Goal: Task Accomplishment & Management: Contribute content

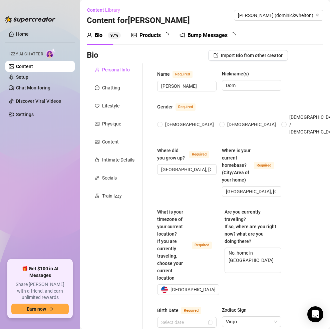
radio input "true"
type input "[DATE]"
click at [33, 66] on link "Content" at bounding box center [24, 66] width 17 height 5
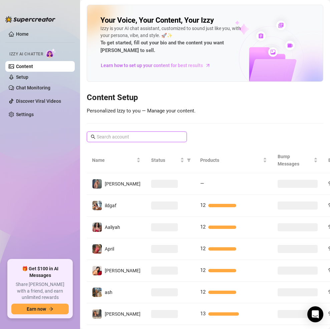
click at [139, 135] on input "text" at bounding box center [137, 136] width 81 height 7
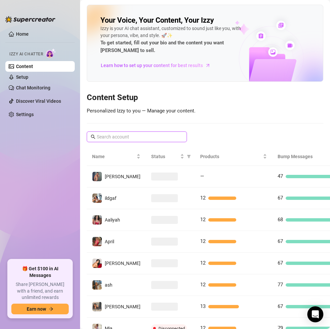
paste input "Kam"
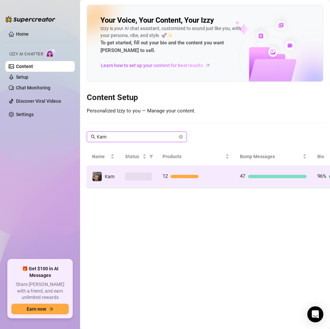
type input "Kam"
click at [189, 181] on td "12" at bounding box center [195, 177] width 77 height 22
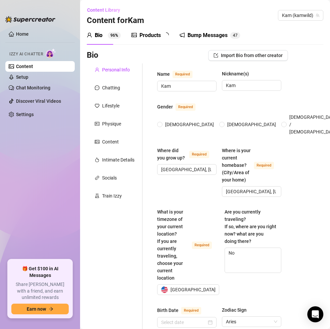
radio input "true"
type input "[DATE]"
click at [162, 37] on div "Products 1 2" at bounding box center [152, 35] width 42 height 8
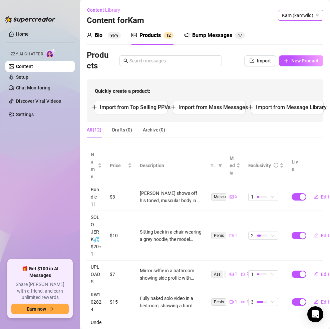
click at [285, 14] on span "Kam (kamwild)" at bounding box center [300, 15] width 37 height 10
click at [302, 12] on span "Kam (kamwild)" at bounding box center [300, 15] width 37 height 10
click at [288, 13] on span "Kam (kamwild)" at bounding box center [300, 15] width 37 height 10
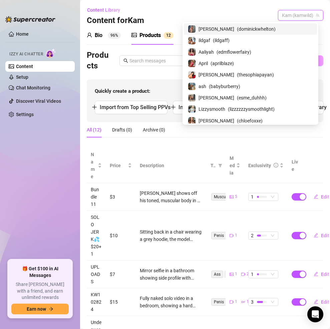
paste input "Diditafit"
type input "Diditafit"
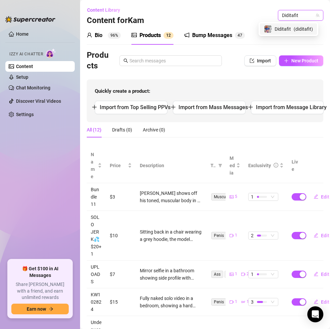
click at [286, 27] on span "Diditafit" at bounding box center [283, 28] width 16 height 7
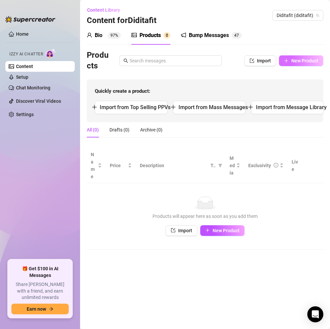
click at [297, 59] on span "New Product" at bounding box center [304, 60] width 27 height 5
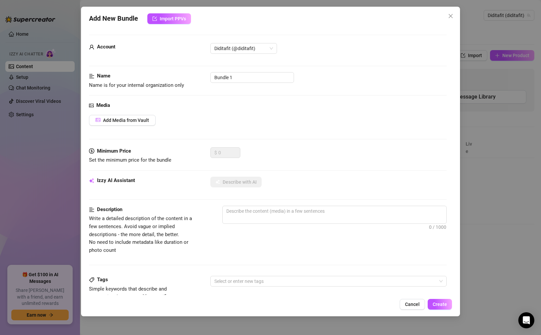
type textarea "Describe the content (media) in a few sentences"
click at [146, 120] on span "Add Media from Vault" at bounding box center [126, 119] width 46 height 5
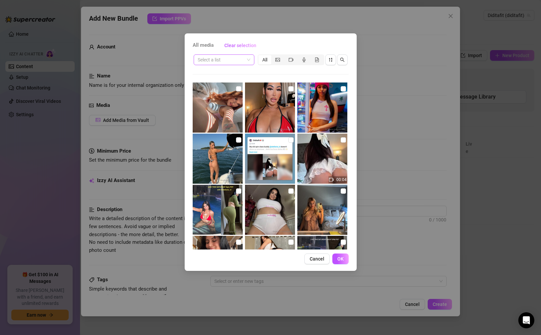
click at [223, 59] on input "search" at bounding box center [221, 60] width 47 height 10
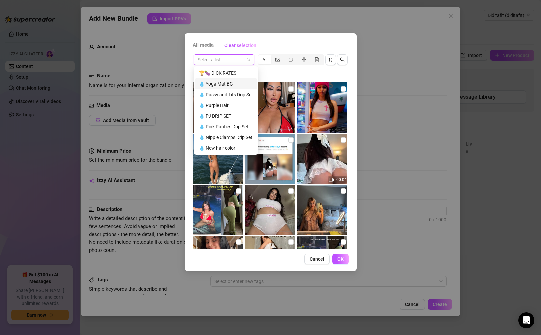
click at [225, 83] on div "💧 Yoga Mat BG" at bounding box center [226, 83] width 54 height 7
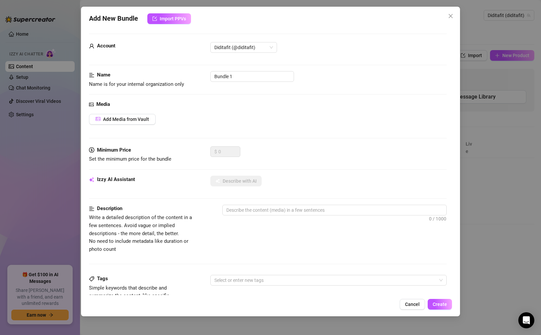
scroll to position [1, 0]
click at [142, 122] on button "Add Media from Vault" at bounding box center [122, 118] width 67 height 11
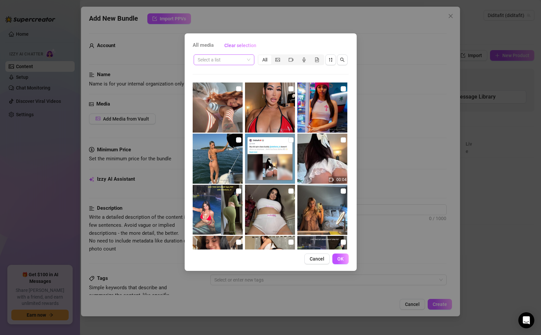
click at [248, 60] on span at bounding box center [224, 60] width 53 height 10
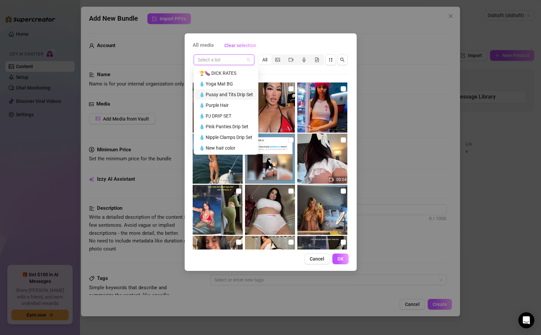
click at [235, 95] on div "💧 Pussy and Tits Drip Set" at bounding box center [226, 94] width 54 height 7
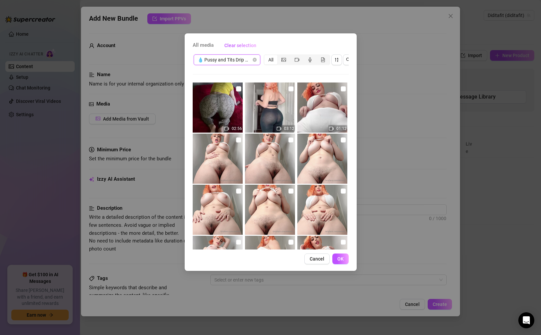
click at [248, 63] on span "💧 Pussy and Tits Drip Set" at bounding box center [227, 60] width 59 height 10
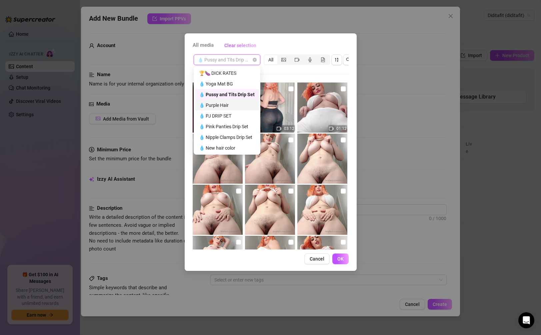
click at [234, 102] on div "💧 Purple Hair" at bounding box center [227, 104] width 56 height 7
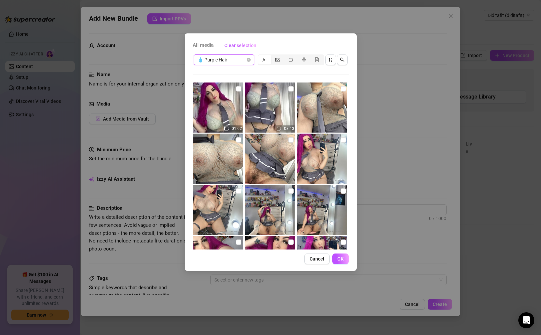
click at [248, 56] on span "💧 Purple Hair" at bounding box center [224, 60] width 53 height 10
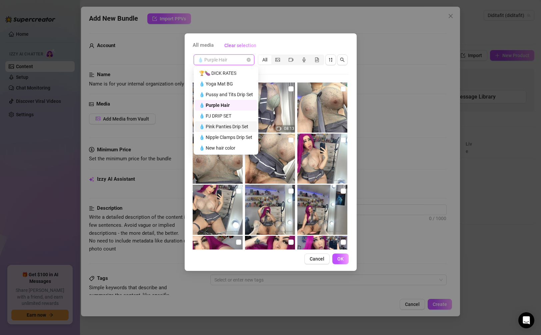
click at [226, 129] on div "💧 Pink Panties Drip Set" at bounding box center [226, 126] width 54 height 7
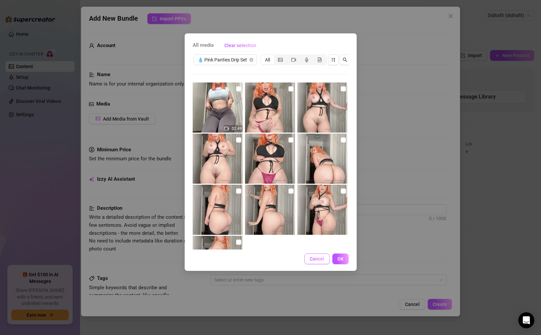
click at [309, 259] on button "Cancel" at bounding box center [317, 258] width 25 height 11
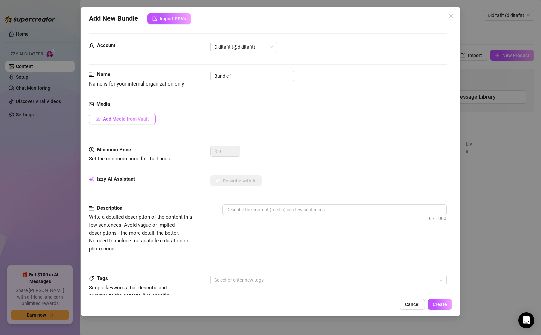
click at [150, 120] on button "Add Media from Vault" at bounding box center [122, 118] width 67 height 11
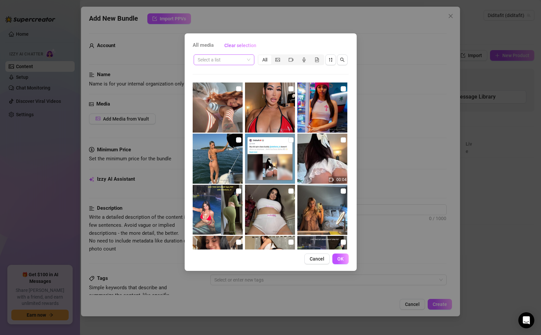
click at [230, 62] on input "search" at bounding box center [221, 60] width 47 height 10
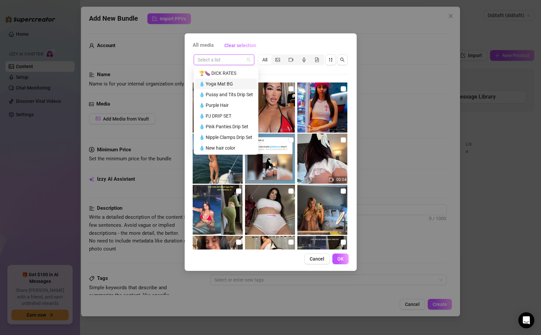
click at [237, 80] on div "💧 Yoga Mat BG" at bounding box center [226, 83] width 54 height 7
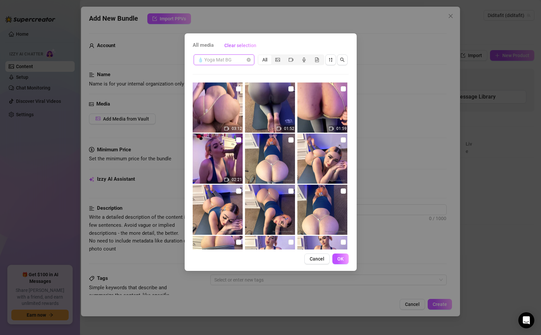
click at [246, 60] on span "💧 Yoga Mat BG" at bounding box center [224, 60] width 53 height 10
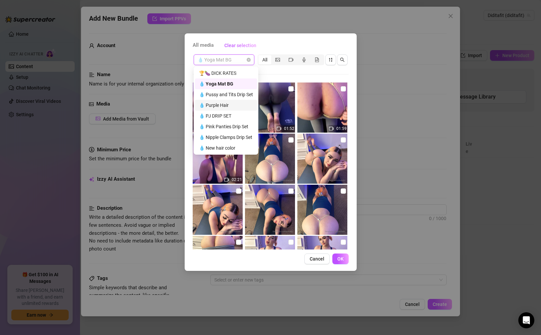
click at [231, 106] on div "💧 Purple Hair" at bounding box center [226, 104] width 54 height 7
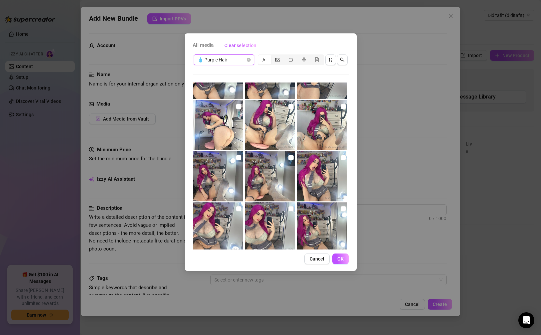
scroll to position [354, 0]
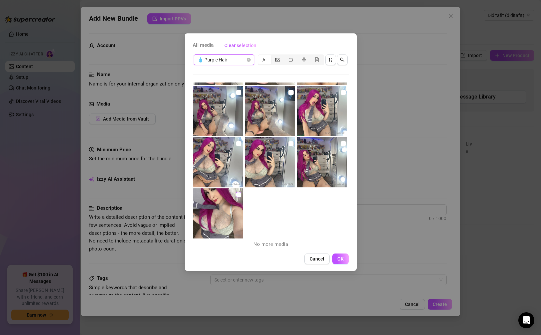
click at [239, 196] on input "checkbox" at bounding box center [238, 194] width 5 height 5
checkbox input "true"
click at [236, 142] on input "checkbox" at bounding box center [238, 143] width 5 height 5
checkbox input "true"
click at [283, 142] on img at bounding box center [270, 162] width 50 height 50
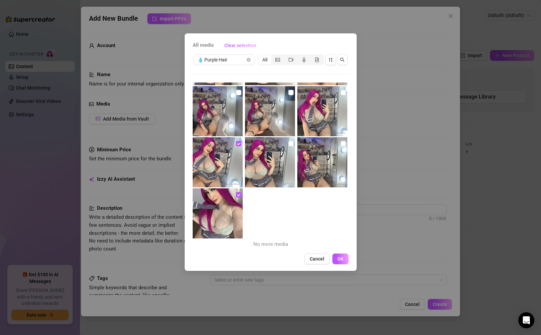
checkbox input "true"
click at [325, 142] on img at bounding box center [323, 162] width 50 height 50
checkbox input "true"
click at [326, 127] on img at bounding box center [323, 111] width 50 height 50
checkbox input "true"
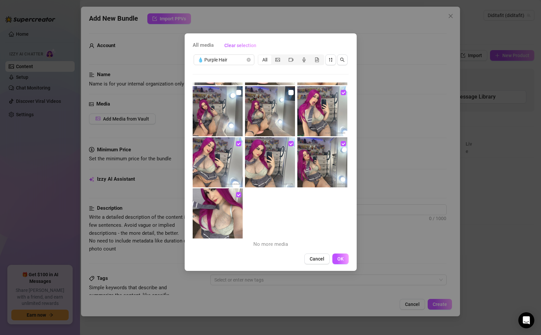
click at [280, 113] on img at bounding box center [270, 111] width 50 height 50
checkbox input "true"
click at [232, 122] on img at bounding box center [218, 111] width 50 height 50
checkbox input "true"
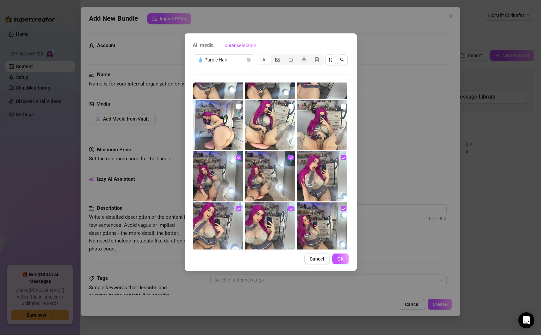
scroll to position [282, 0]
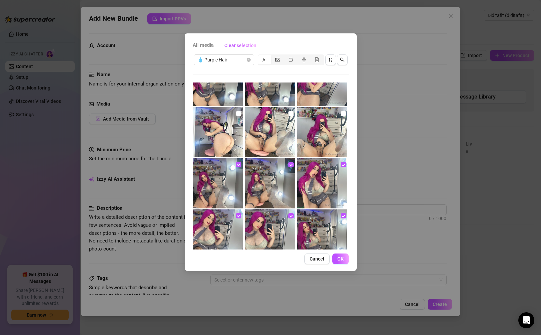
drag, startPoint x: 303, startPoint y: 137, endPoint x: 270, endPoint y: 137, distance: 33.0
click at [304, 137] on img at bounding box center [323, 132] width 50 height 50
checkbox input "true"
click at [258, 137] on img at bounding box center [270, 132] width 50 height 50
checkbox input "true"
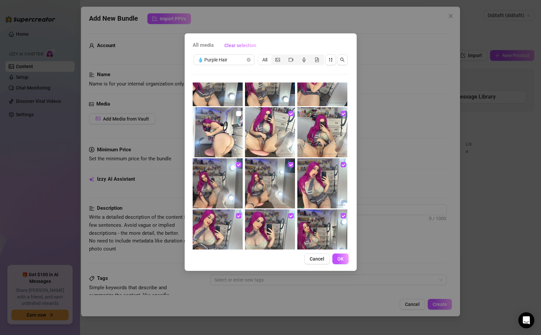
click at [233, 138] on img at bounding box center [218, 132] width 50 height 50
checkbox input "true"
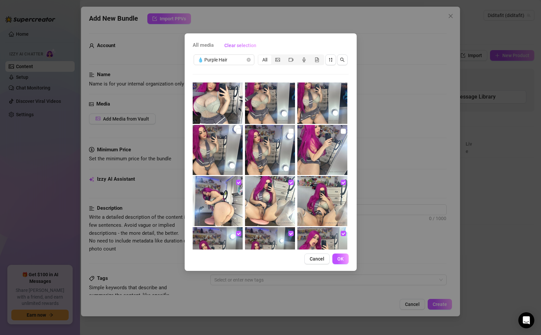
scroll to position [212, 0]
click at [298, 143] on img at bounding box center [323, 150] width 50 height 50
checkbox input "true"
click at [280, 146] on img at bounding box center [270, 150] width 50 height 50
checkbox input "true"
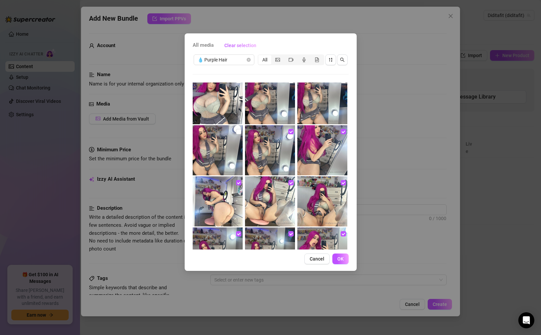
click at [224, 150] on img at bounding box center [218, 150] width 50 height 50
checkbox input "true"
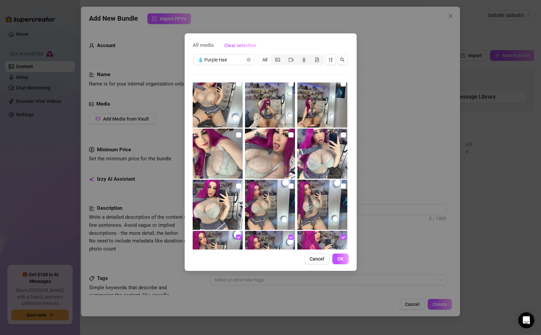
scroll to position [108, 0]
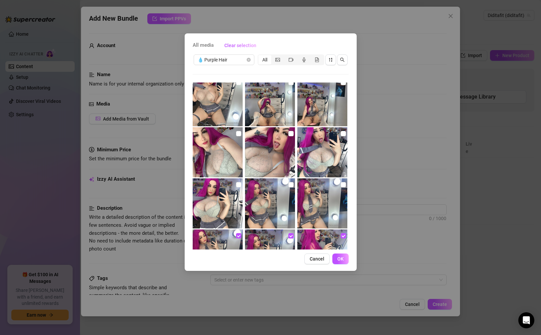
click at [219, 198] on img at bounding box center [218, 203] width 50 height 50
checkbox input "true"
drag, startPoint x: 254, startPoint y: 205, endPoint x: 298, endPoint y: 205, distance: 43.7
click at [254, 205] on img at bounding box center [270, 203] width 50 height 50
checkbox input "true"
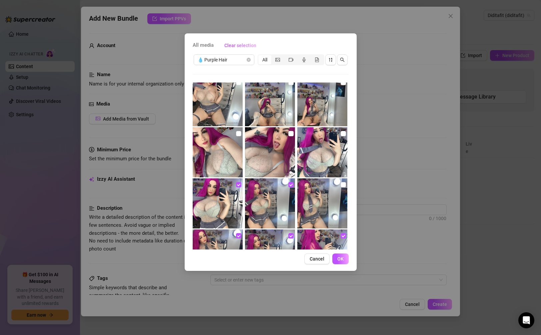
click at [308, 205] on img at bounding box center [323, 203] width 50 height 50
checkbox input "true"
click at [322, 164] on img at bounding box center [323, 152] width 50 height 50
checkbox input "true"
click at [279, 165] on img at bounding box center [270, 152] width 50 height 50
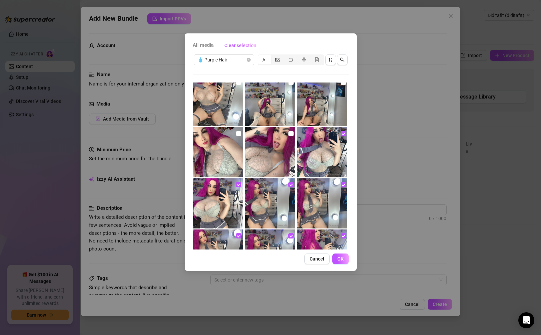
checkbox input "true"
click at [218, 159] on img at bounding box center [218, 152] width 50 height 50
checkbox input "true"
click at [227, 118] on img at bounding box center [218, 101] width 50 height 50
checkbox input "true"
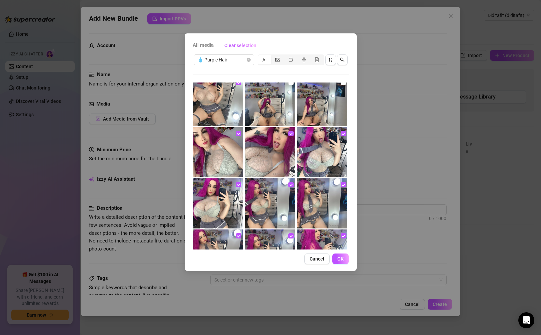
click at [257, 115] on img at bounding box center [270, 101] width 50 height 50
checkbox input "true"
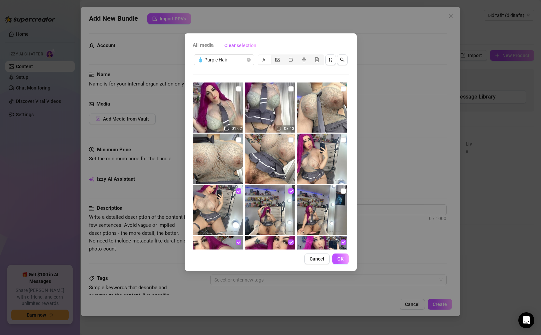
click at [329, 166] on img at bounding box center [323, 158] width 50 height 50
checkbox input "true"
click at [271, 167] on img at bounding box center [270, 158] width 50 height 50
checkbox input "true"
click at [235, 164] on img at bounding box center [218, 158] width 50 height 50
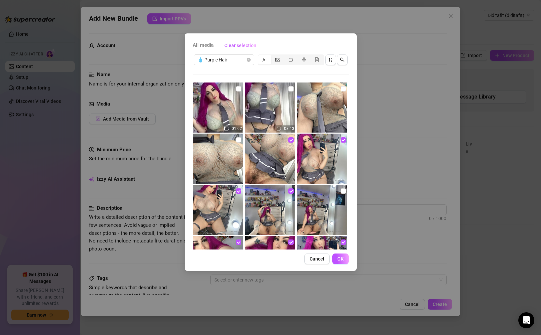
checkbox input "true"
click at [222, 122] on img at bounding box center [218, 107] width 50 height 50
checkbox input "true"
click at [252, 114] on img at bounding box center [270, 107] width 50 height 50
checkbox input "true"
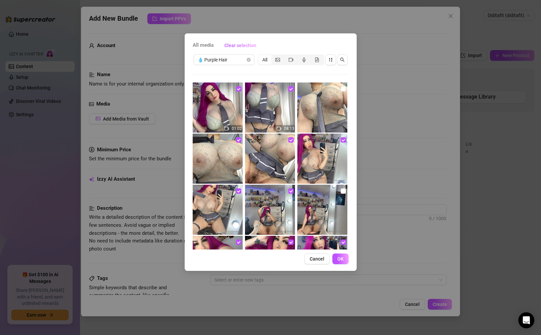
click at [306, 109] on img at bounding box center [323, 107] width 50 height 50
checkbox input "true"
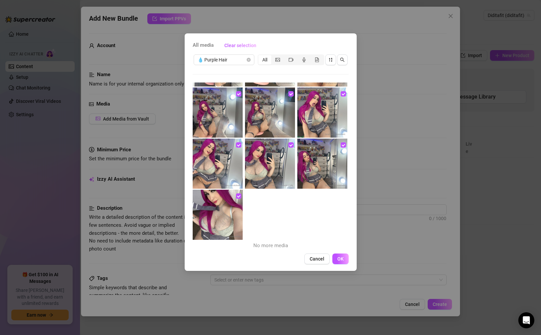
scroll to position [354, 0]
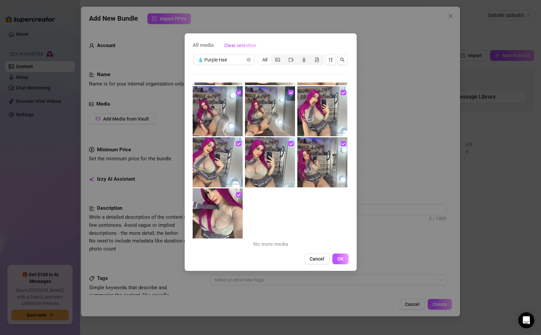
click at [330, 260] on button "OK" at bounding box center [341, 258] width 16 height 11
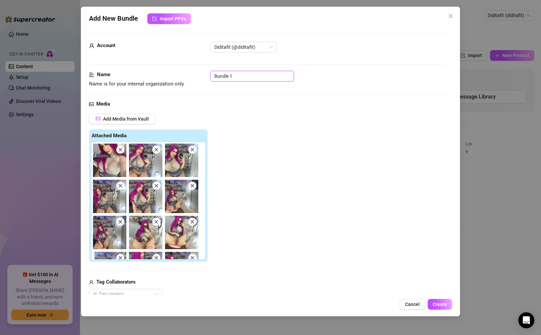
drag, startPoint x: 263, startPoint y: 72, endPoint x: 208, endPoint y: 75, distance: 55.1
click at [208, 75] on div "Name Name is for your internal organization only Bundle 1" at bounding box center [268, 79] width 358 height 17
paste input "Purple Hair"
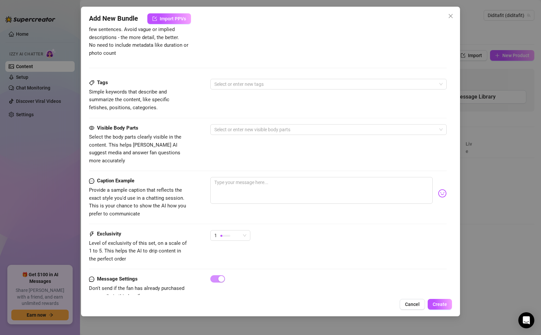
scroll to position [382, 0]
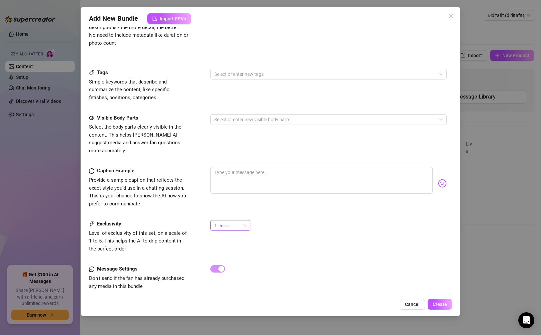
click at [234, 220] on div "1" at bounding box center [227, 225] width 26 height 10
type input "Purple Hair"
click at [232, 261] on span "4" at bounding box center [237, 262] width 43 height 7
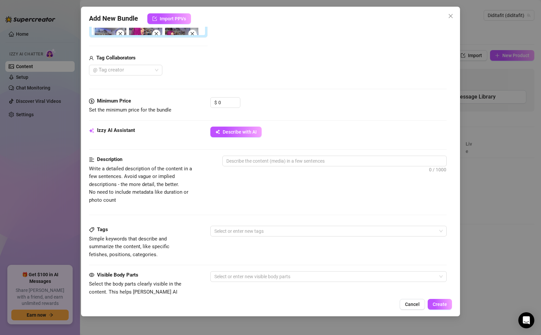
scroll to position [240, 0]
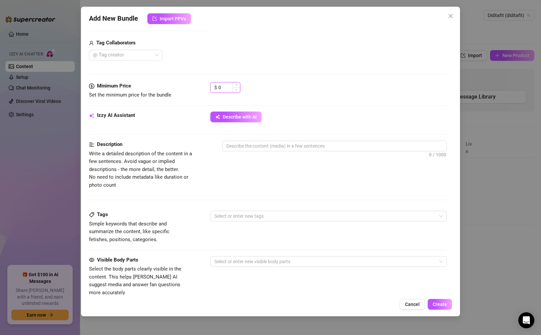
drag, startPoint x: 230, startPoint y: 83, endPoint x: 213, endPoint y: 86, distance: 17.2
click at [213, 86] on div "$ 0" at bounding box center [225, 87] width 30 height 11
drag, startPoint x: 224, startPoint y: 86, endPoint x: 218, endPoint y: 87, distance: 5.4
click at [218, 87] on input "0" at bounding box center [229, 87] width 22 height 10
type input "25"
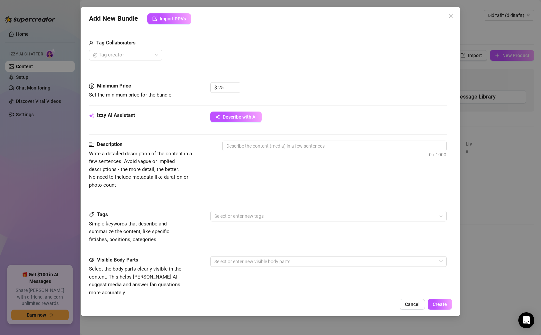
click at [254, 164] on div "0 / 1000" at bounding box center [334, 154] width 224 height 29
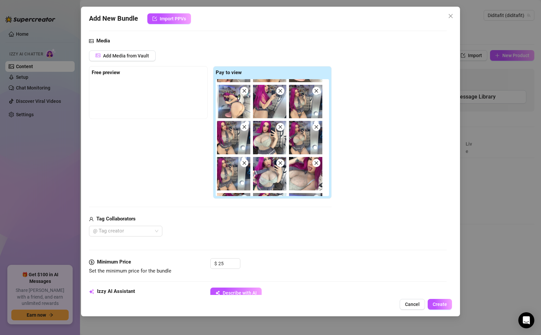
scroll to position [117, 0]
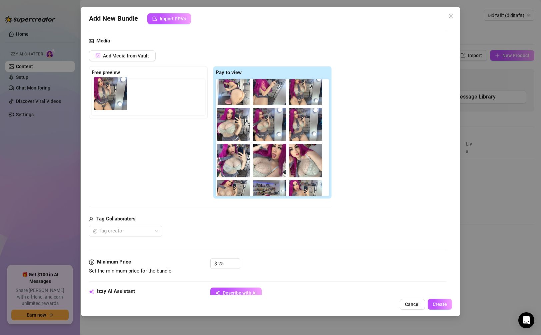
drag, startPoint x: 228, startPoint y: 133, endPoint x: 109, endPoint y: 102, distance: 123.0
click at [109, 102] on div "Free preview Pay to view" at bounding box center [210, 132] width 243 height 133
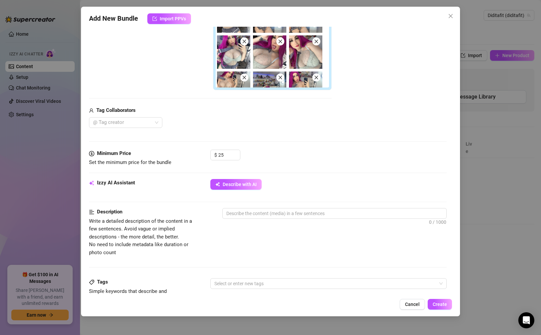
scroll to position [186, 0]
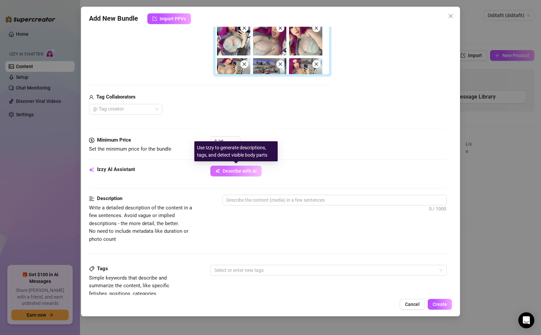
click at [242, 173] on button "Describe with AI" at bounding box center [235, 170] width 51 height 11
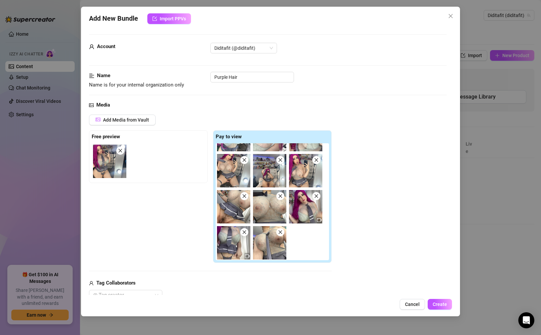
scroll to position [207, 0]
type textarea "Ada"
type textarea "Ada teases"
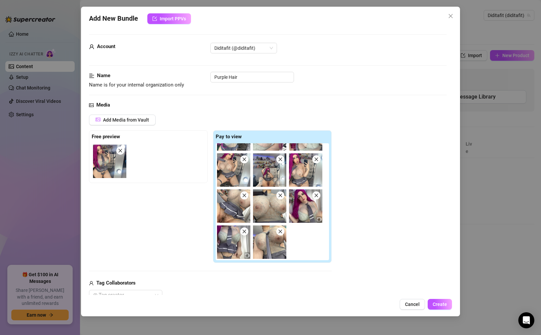
type textarea "Ada teases in"
type textarea "Ada teases in a"
type textarea "Ada teases in a skimpy"
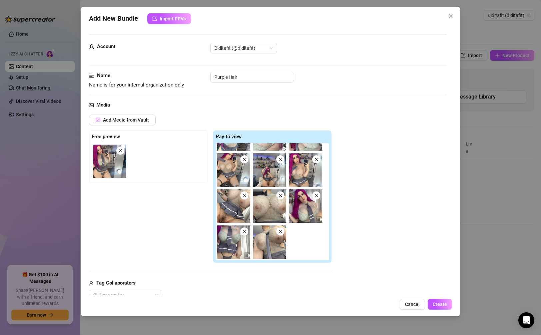
type textarea "Ada teases in a skimpy"
type textarea "Ada teases in a skimpy grey"
type textarea "Ada teases in a skimpy grey mini-skirt,"
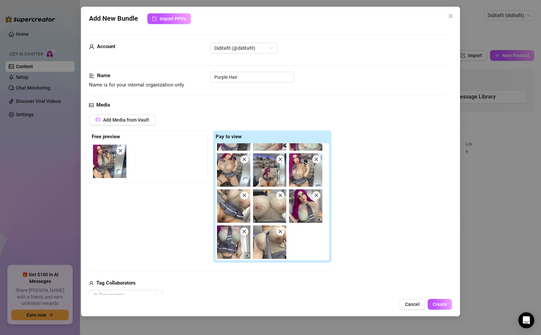
type textarea "Ada teases in a skimpy grey mini-skirt, sheer"
type textarea "Ada teases in a skimpy grey mini-skirt, sheer fishnet"
type textarea "Ada teases in a skimpy grey mini-skirt, sheer fishnet top,"
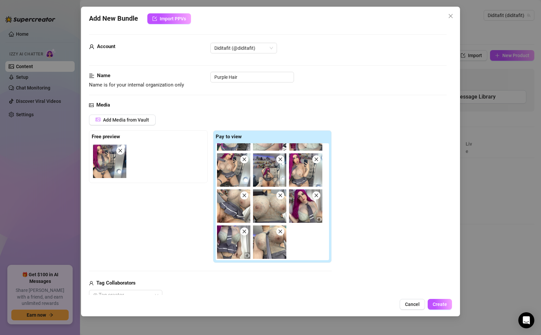
type textarea "Ada teases in a skimpy grey mini-skirt, sheer fishnet top,"
type textarea "Ada teases in a skimpy grey mini-skirt, sheer fishnet top, and"
type textarea "Ada teases in a skimpy grey mini-skirt, sheer fishnet top, and matching"
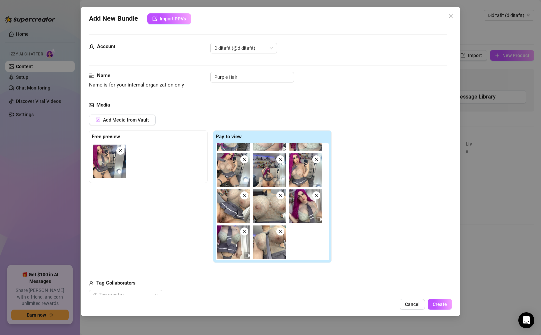
type textarea "Ada teases in a skimpy grey mini-skirt, sheer fishnet top, and matching tie,"
type textarea "Ada teases in a skimpy grey mini-skirt, sheer fishnet top, and matching tie, sh…"
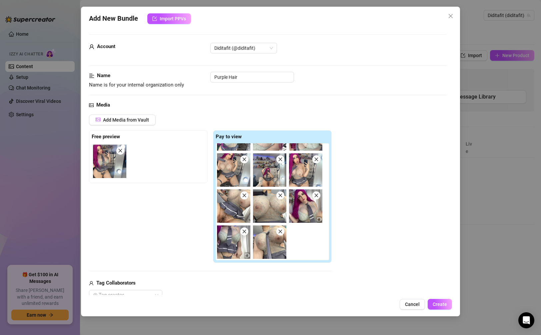
type textarea "Ada teases in a skimpy grey mini-skirt, sheer fishnet top, and matching tie, sh…"
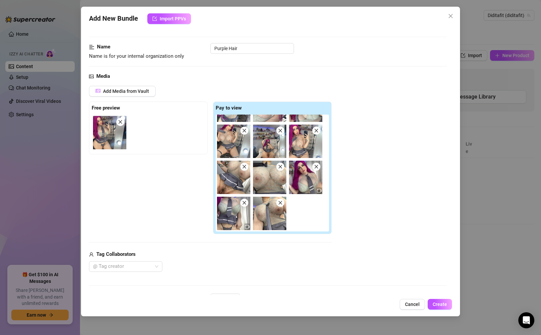
type textarea "Ada teases in a skimpy grey mini-skirt, sheer fishnet top, and matching tie, sh…"
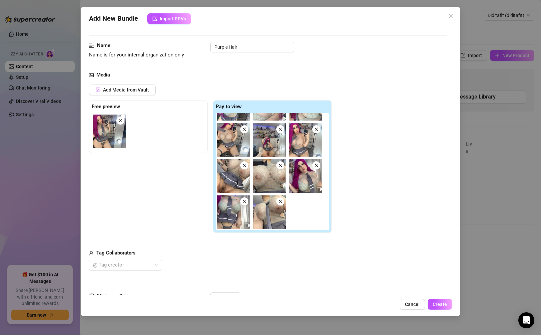
type textarea "Ada teases in a skimpy grey mini-skirt, sheer fishnet top, and matching tie, sh…"
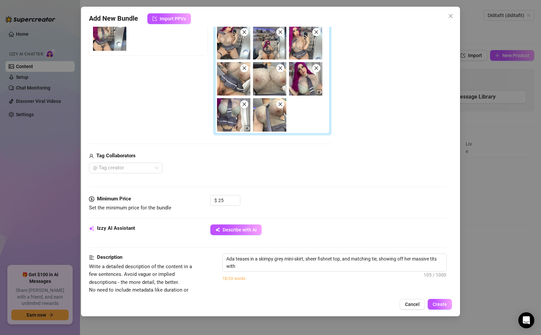
type textarea "Ada teases in a skimpy grey mini-skirt, sheer fishnet top, and matching tie, sh…"
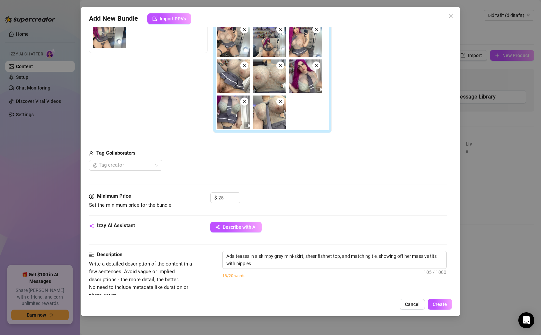
type textarea "Ada teases in a skimpy grey mini-skirt, sheer fishnet top, and matching tie, sh…"
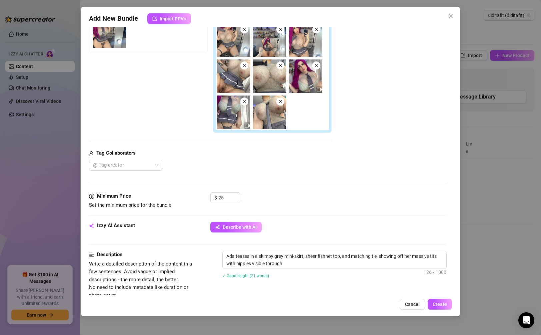
type textarea "Ada teases in a skimpy grey mini-skirt, sheer fishnet top, and matching tie, sh…"
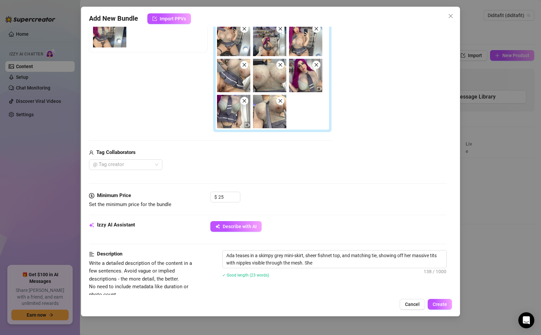
type textarea "Ada teases in a skimpy grey mini-skirt, sheer fishnet top, and matching tie, sh…"
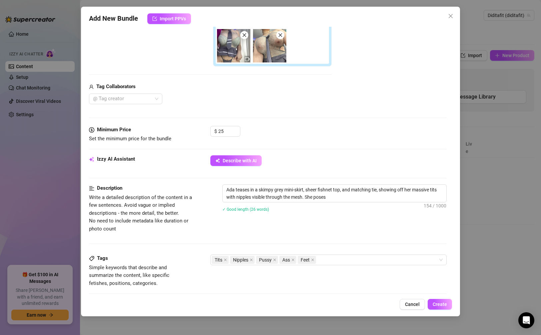
type textarea "Ada teases in a skimpy grey mini-skirt, sheer fishnet top, and matching tie, sh…"
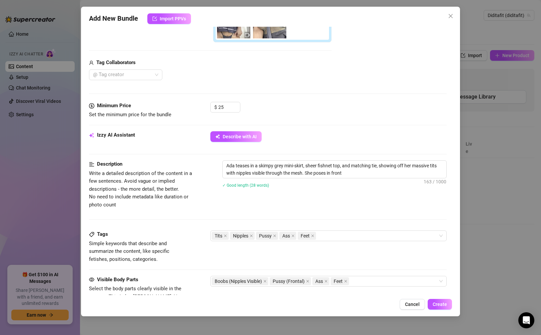
type textarea "Ada teases in a skimpy grey mini-skirt, sheer fishnet top, and matching tie, sh…"
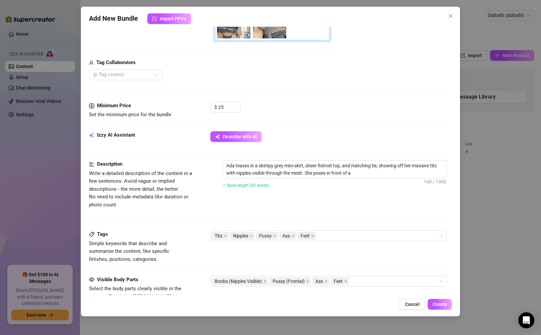
type textarea "Ada teases in a skimpy grey mini-skirt, sheer fishnet top, and matching tie, sh…"
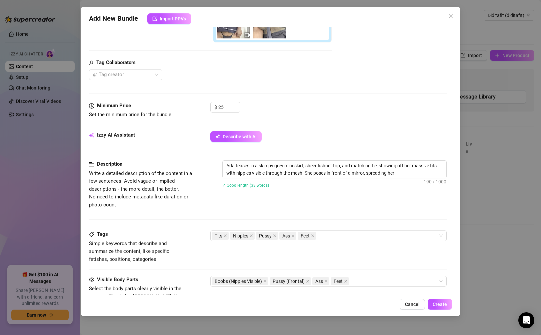
type textarea "Ada teases in a skimpy grey mini-skirt, sheer fishnet top, and matching tie, sh…"
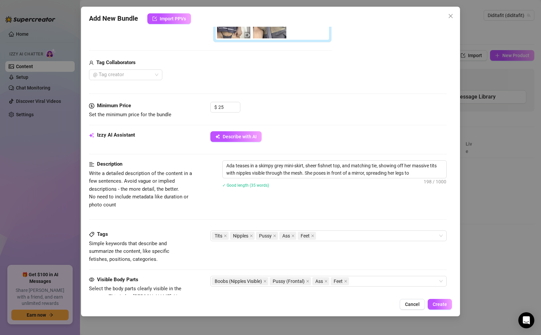
type textarea "Ada teases in a skimpy grey mini-skirt, sheer fishnet top, and matching tie, sh…"
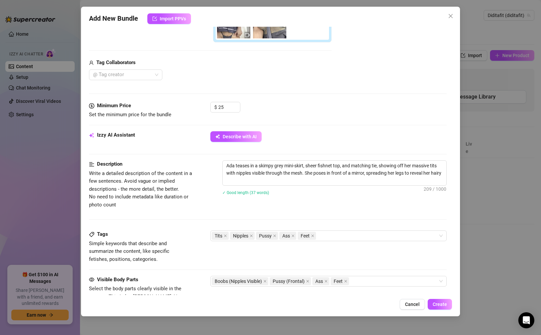
type textarea "Ada teases in a skimpy grey mini-skirt, sheer fishnet top, and matching tie, sh…"
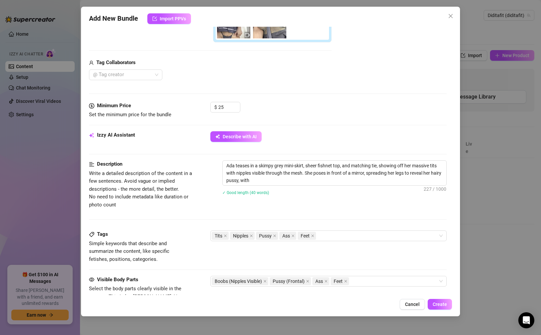
type textarea "Ada teases in a skimpy grey mini-skirt, sheer fishnet top, and matching tie, sh…"
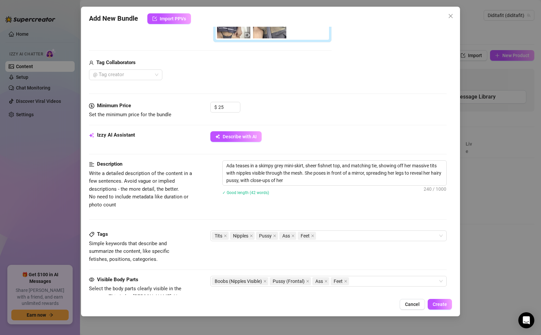
type textarea "Ada teases in a skimpy grey mini-skirt, sheer fishnet top, and matching tie, sh…"
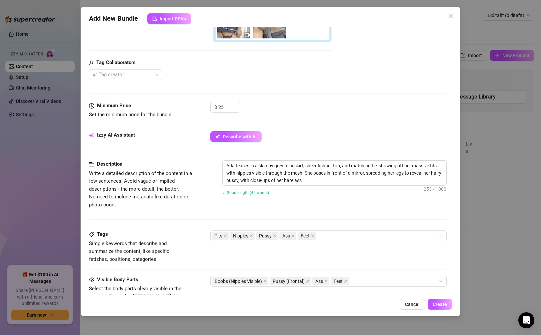
type textarea "Ada teases in a skimpy grey mini-skirt, sheer fishnet top, and matching tie, sh…"
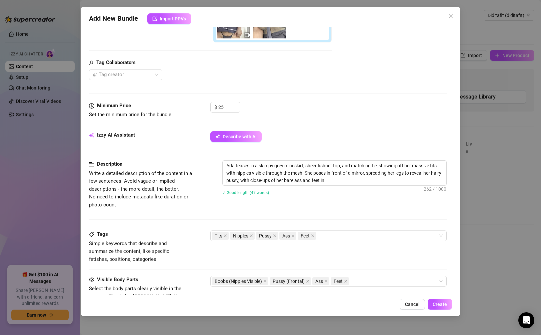
type textarea "Ada teases in a skimpy grey mini-skirt, sheer fishnet top, and matching tie, sh…"
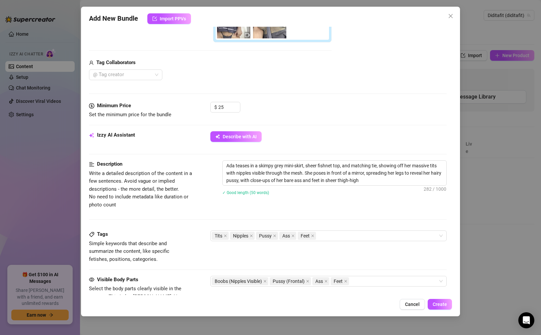
type textarea "Ada teases in a skimpy grey mini-skirt, sheer fishnet top, and matching tie, sh…"
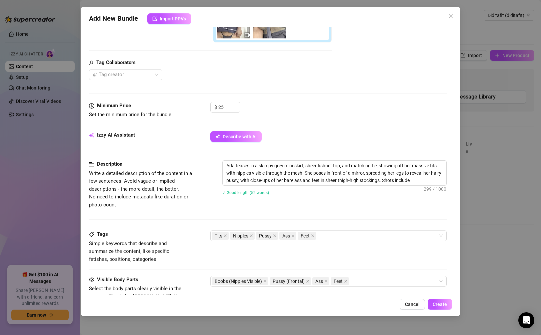
type textarea "Ada teases in a skimpy grey mini-skirt, sheer fishnet top, and matching tie, sh…"
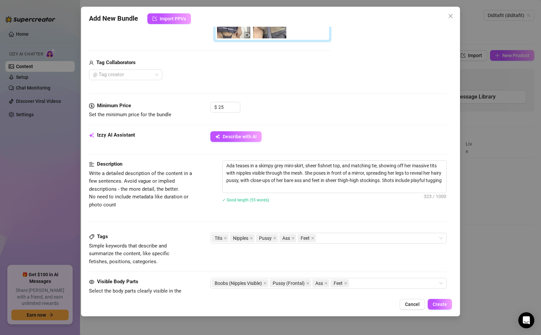
type textarea "Ada teases in a skimpy grey mini-skirt, sheer fishnet top, and matching tie, sh…"
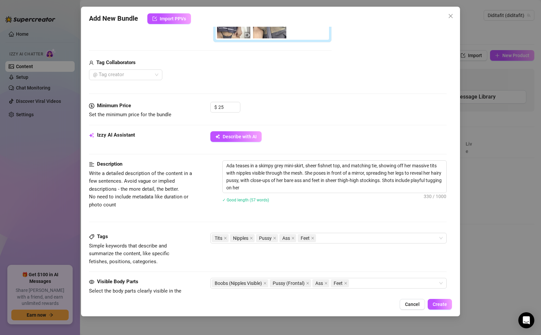
type textarea "Ada teases in a skimpy grey mini-skirt, sheer fishnet top, and matching tie, sh…"
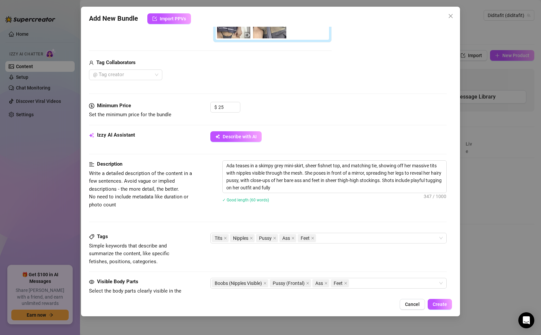
type textarea "Ada teases in a skimpy grey mini-skirt, sheer fishnet top, and matching tie, sh…"
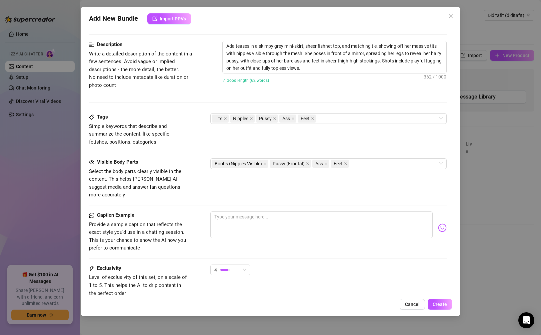
scroll to position [340, 0]
click at [330, 171] on div "Visible Body Parts Select the body parts clearly visible in the content. This h…" at bounding box center [268, 178] width 358 height 41
click at [330, 168] on div "Boobs (Nipples Visible) Pussy (Frontal) Ass Feet" at bounding box center [325, 163] width 226 height 9
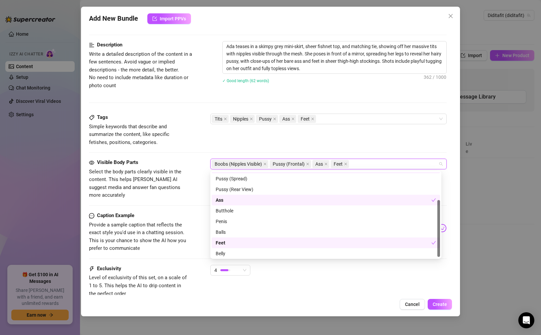
scroll to position [43, 0]
click at [275, 250] on div "Belly" at bounding box center [326, 251] width 220 height 7
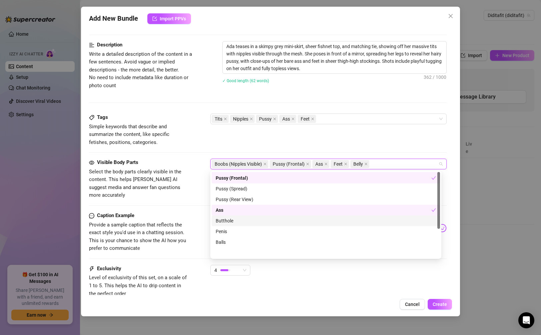
scroll to position [0, 0]
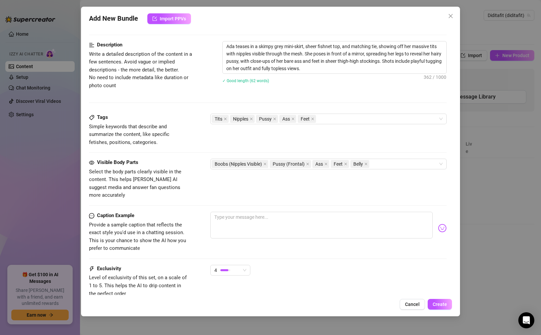
click at [330, 145] on div "Tags Simple keywords that describe and summarize the content, like specific fet…" at bounding box center [268, 129] width 358 height 33
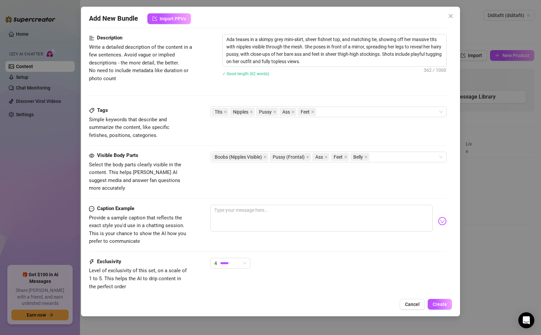
scroll to position [346, 0]
drag, startPoint x: 342, startPoint y: 65, endPoint x: 225, endPoint y: 37, distance: 119.4
click at [225, 37] on textarea "Ada teases in a skimpy grey mini-skirt, sheer fishnet top, and matching tie, sh…" at bounding box center [334, 51] width 223 height 32
click at [250, 205] on textarea at bounding box center [321, 218] width 222 height 27
paste textarea "Mmm you’re not ready for this one… grey mini barely covering anything, mesh top…"
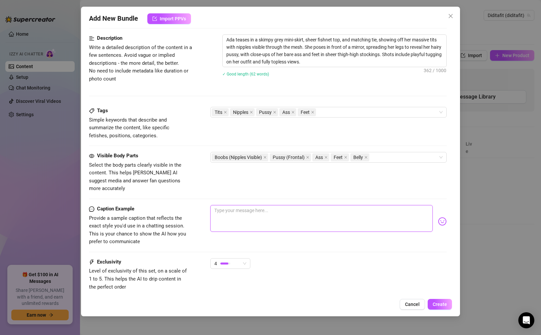
type textarea "Mmm you’re not ready for this one… grey mini barely covering anything, mesh top…"
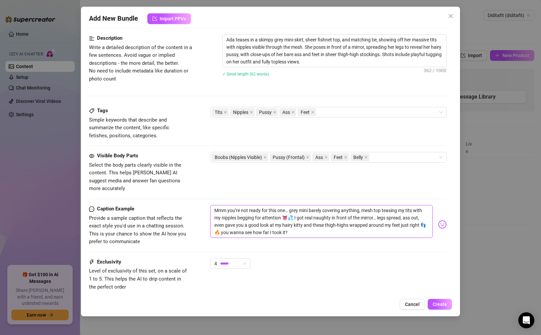
scroll to position [0, 0]
click at [310, 205] on textarea "Mmm you’re not ready for this one… grey mini barely covering anything, mesh top…" at bounding box center [321, 221] width 222 height 33
type textarea "Mmm you’re not ready for this one… grey minibarely covering anything, mesh top …"
type textarea "Mmm you’re not ready for this one… grey minbarely covering anything, mesh top t…"
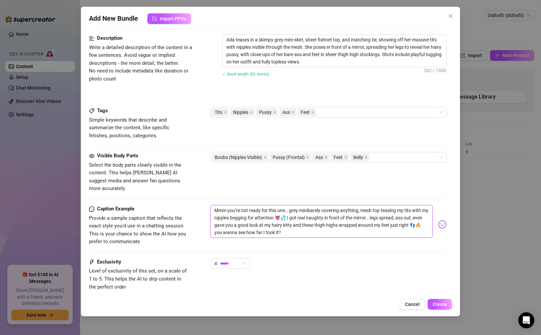
type textarea "Mmm you’re not ready for this one… grey minbarely covering anything, mesh top t…"
type textarea "Mmm you’re not ready for this one… grey mibarely covering anything, mesh top te…"
type textarea "Mmm you’re not ready for this one… grey mbarely covering anything, mesh top tea…"
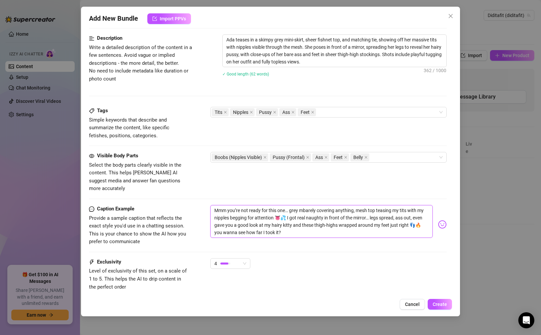
type textarea "Mmm you’re not ready for this one… grey barely covering anything, mesh top teas…"
type textarea "Mmm you’re not ready for this one… greybarely covering anything, mesh top teasi…"
type textarea "Mmm you’re not ready for this one… grebarely covering anything, mesh top teasin…"
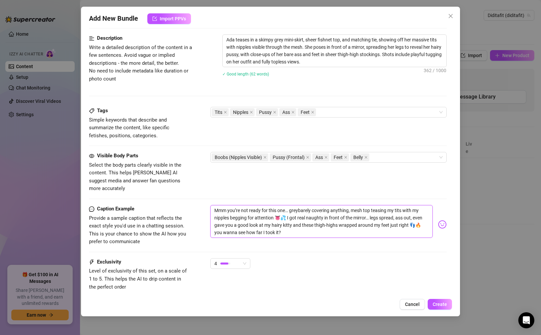
type textarea "Mmm you’re not ready for this one… grebarely covering anything, mesh top teasin…"
type textarea "Mmm you’re not ready for this one… grbarely covering anything, mesh top teasing…"
type textarea "Mmm you’re not ready for this one… gbarely covering anything, mesh top teasing …"
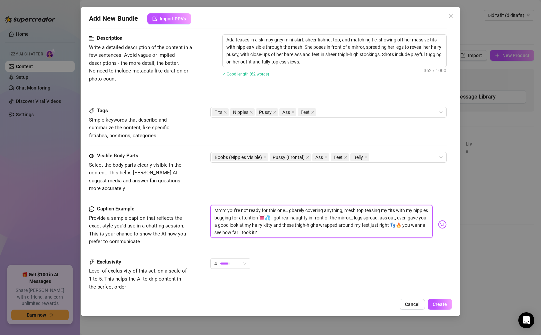
type textarea "Mmm you’re not ready for this one… barely covering anything, mesh top teasing m…"
type textarea "Mmm you’re not ready for this one… [PERSON_NAME] covering anything, mesh top te…"
type textarea "Mmm you’re not ready for this one… rely covering anything, mesh top teasing my …"
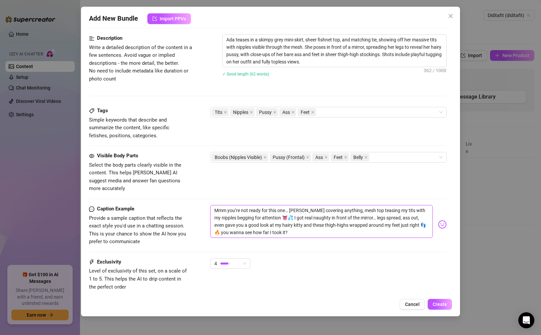
type textarea "Mmm you’re not ready for this one… rely covering anything, mesh top teasing my …"
type textarea "Mmm you’re not ready for this one… [PERSON_NAME] covering anything, mesh top te…"
type textarea "Mmm you’re not ready for this one… ly covering anything, mesh top teasing my ti…"
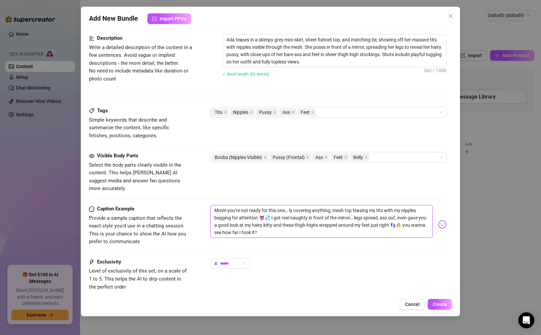
type textarea "Mmm you’re not ready for this one… y covering anything, mesh top teasing my tit…"
type textarea "Mmm you’re not ready for this one… covering anything, mesh top teasing my tits …"
click at [330, 215] on textarea "Mmm you’re not ready for this one… mesh top teasing my tits with my nipples beg…" at bounding box center [321, 218] width 222 height 27
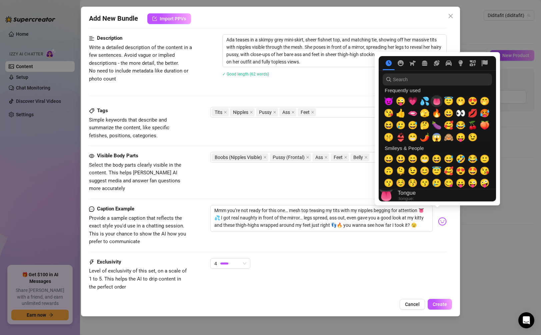
click at [330, 104] on span "👅" at bounding box center [437, 100] width 10 height 9
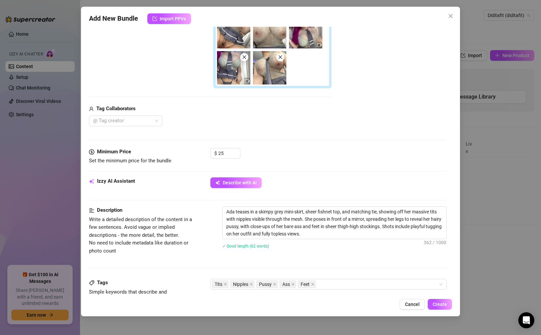
scroll to position [384, 0]
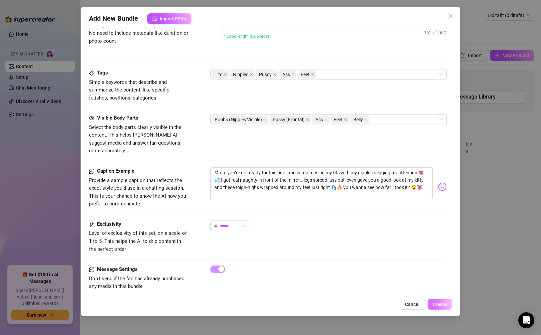
click at [330, 301] on span "Create" at bounding box center [440, 303] width 14 height 5
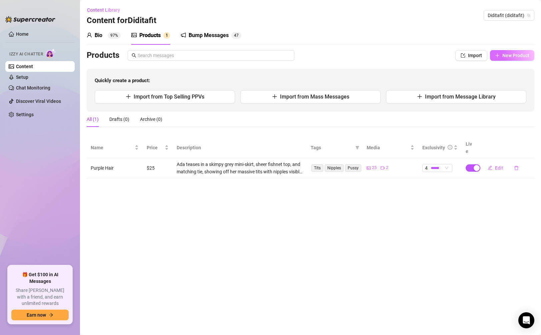
click at [330, 58] on span "New Product" at bounding box center [516, 55] width 27 height 5
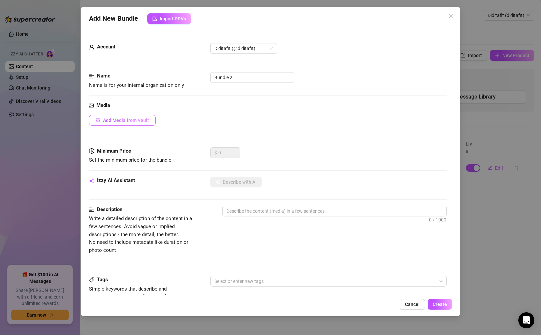
click at [133, 118] on span "Add Media from Vault" at bounding box center [126, 119] width 46 height 5
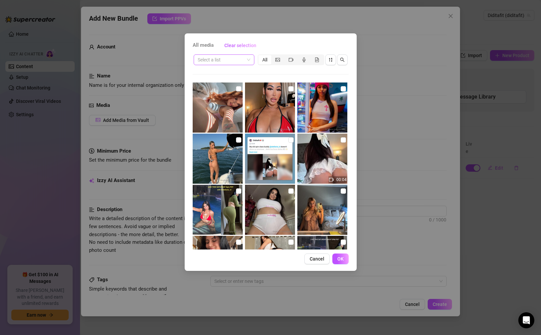
click at [244, 55] on span at bounding box center [224, 60] width 53 height 10
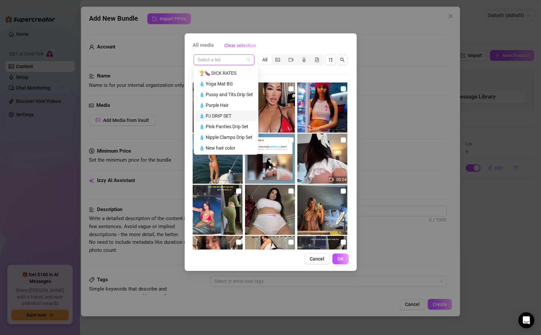
click at [232, 114] on div "💧 PJ DRIP SET" at bounding box center [226, 115] width 54 height 7
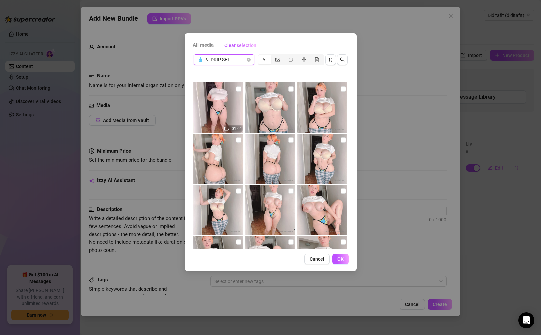
click at [321, 109] on img at bounding box center [323, 107] width 50 height 50
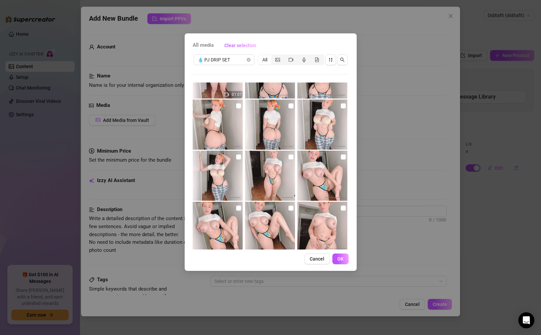
scroll to position [200, 0]
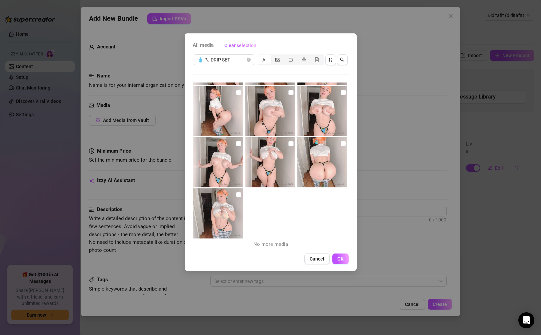
click at [233, 192] on img at bounding box center [218, 213] width 50 height 50
click at [233, 147] on img at bounding box center [218, 162] width 50 height 50
click at [275, 169] on img at bounding box center [270, 162] width 50 height 50
click at [309, 158] on img at bounding box center [323, 162] width 50 height 50
click at [317, 116] on img at bounding box center [323, 111] width 50 height 50
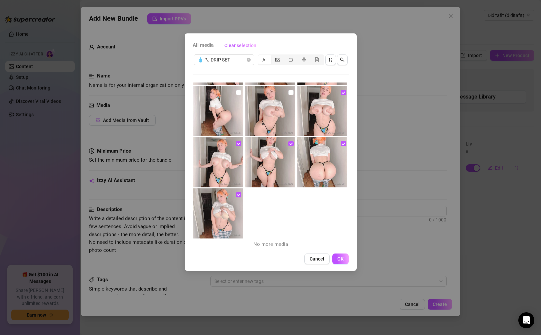
click at [280, 114] on img at bounding box center [270, 111] width 50 height 50
click at [234, 114] on img at bounding box center [218, 111] width 50 height 50
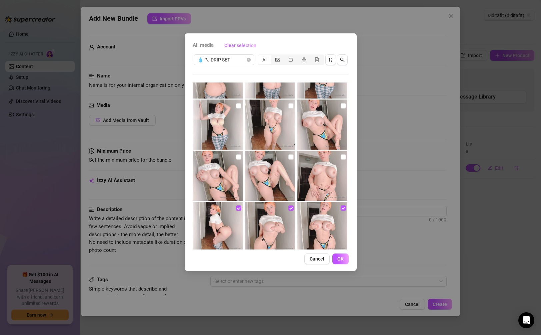
scroll to position [80, 0]
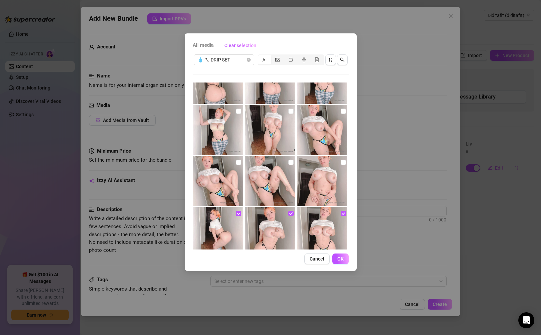
click at [314, 181] on img at bounding box center [323, 181] width 50 height 50
click at [234, 184] on img at bounding box center [218, 181] width 50 height 50
click at [218, 129] on img at bounding box center [218, 130] width 50 height 50
click at [254, 138] on img at bounding box center [270, 130] width 50 height 50
click at [255, 172] on img at bounding box center [270, 181] width 50 height 50
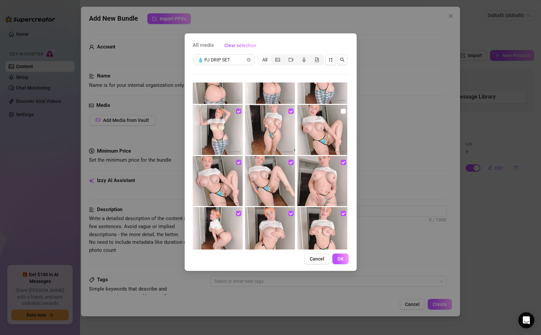
click at [298, 143] on img at bounding box center [323, 130] width 50 height 50
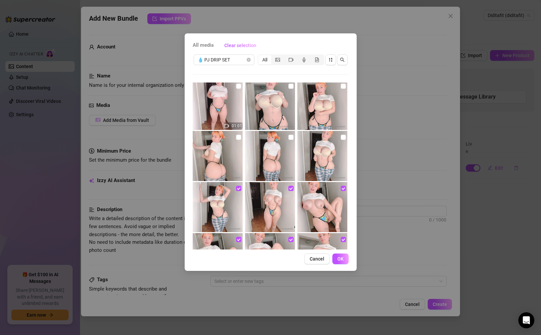
scroll to position [0, 0]
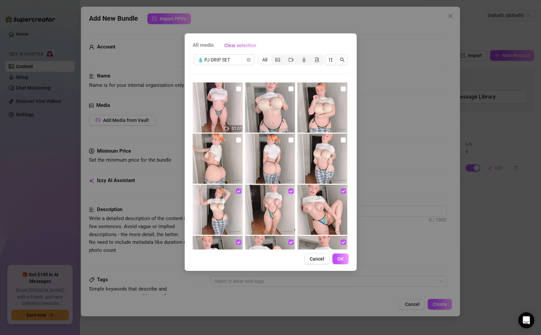
click at [314, 155] on img at bounding box center [323, 158] width 50 height 50
click at [264, 162] on img at bounding box center [270, 158] width 50 height 50
click at [222, 164] on img at bounding box center [218, 158] width 50 height 50
click at [319, 116] on img at bounding box center [323, 107] width 50 height 50
click at [275, 118] on img at bounding box center [270, 107] width 50 height 50
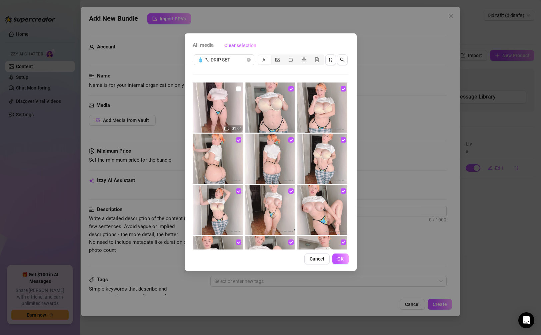
click at [230, 115] on img at bounding box center [218, 107] width 50 height 50
click at [330, 255] on button "OK" at bounding box center [341, 258] width 16 height 11
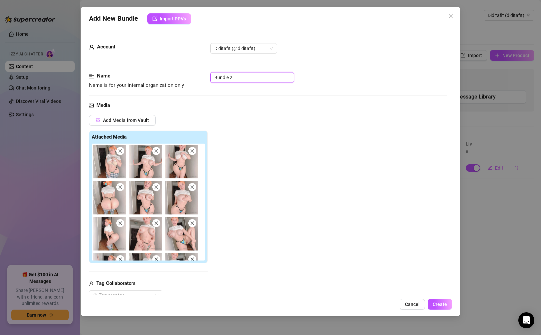
drag, startPoint x: 260, startPoint y: 81, endPoint x: 192, endPoint y: 77, distance: 68.5
click at [192, 77] on div "Name Name is for your internal organization only Bundle 2" at bounding box center [268, 80] width 358 height 17
paste input "PJ DRIP SET"
click at [284, 197] on div "Add Media from Vault Attached Media Tag Collaborators @ Tag creator" at bounding box center [268, 208] width 358 height 186
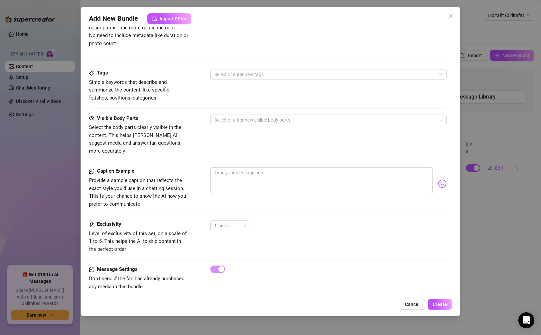
scroll to position [382, 0]
click at [236, 220] on div "1" at bounding box center [227, 225] width 26 height 10
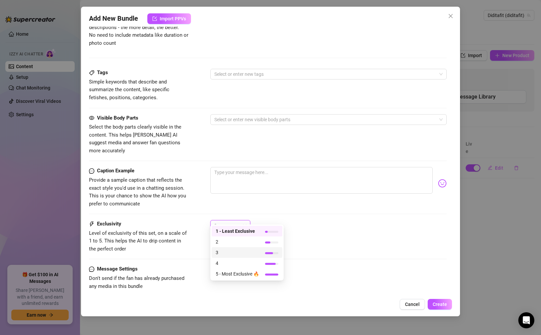
click at [245, 255] on span "3" at bounding box center [237, 251] width 43 height 7
click at [250, 220] on div "3" at bounding box center [230, 225] width 40 height 11
click at [330, 220] on div "3" at bounding box center [328, 228] width 236 height 17
click at [235, 220] on div "3" at bounding box center [227, 225] width 26 height 10
click at [293, 208] on div "Caption Example Provide a sample caption that reflects the exact style you'd us…" at bounding box center [268, 193] width 358 height 53
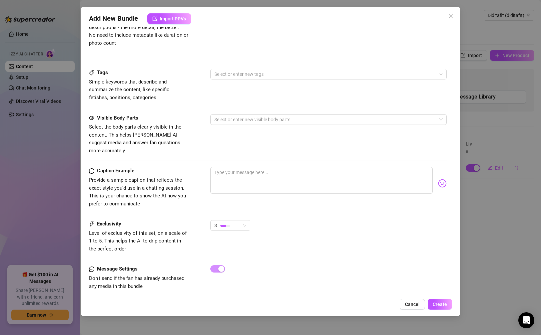
click at [308, 213] on div at bounding box center [268, 213] width 358 height 0
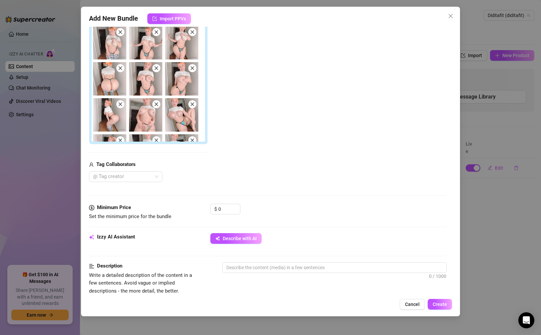
scroll to position [117, 0]
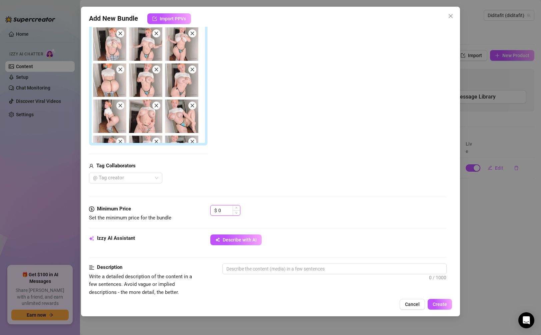
drag, startPoint x: 227, startPoint y: 212, endPoint x: 213, endPoint y: 211, distance: 14.0
click at [213, 211] on div "$ 0" at bounding box center [225, 210] width 30 height 11
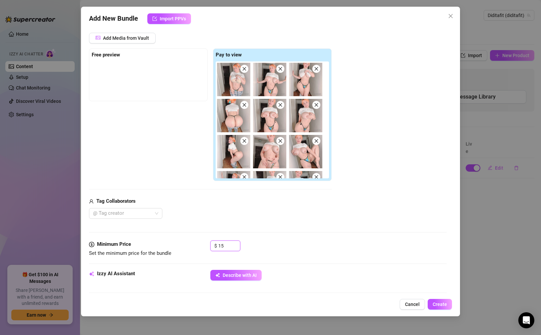
scroll to position [72, 0]
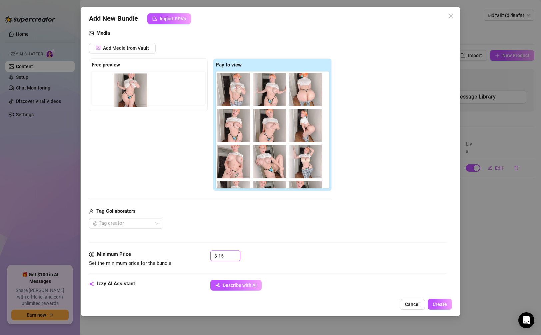
drag, startPoint x: 307, startPoint y: 85, endPoint x: 129, endPoint y: 86, distance: 178.1
click at [129, 86] on div "Free preview Pay to view" at bounding box center [210, 124] width 243 height 133
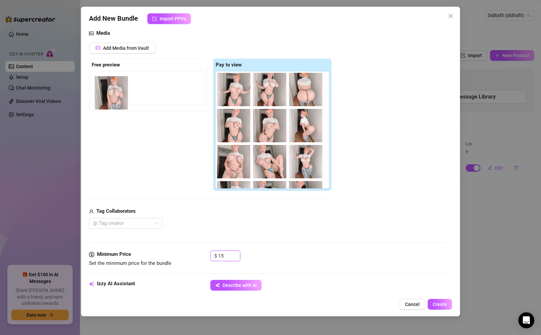
drag, startPoint x: 233, startPoint y: 94, endPoint x: 108, endPoint y: 96, distance: 125.1
click at [108, 96] on div "Free preview Pay to view" at bounding box center [210, 124] width 243 height 133
drag, startPoint x: 229, startPoint y: 92, endPoint x: 103, endPoint y: 89, distance: 125.4
click at [103, 89] on div "Free preview Pay to view" at bounding box center [210, 124] width 243 height 133
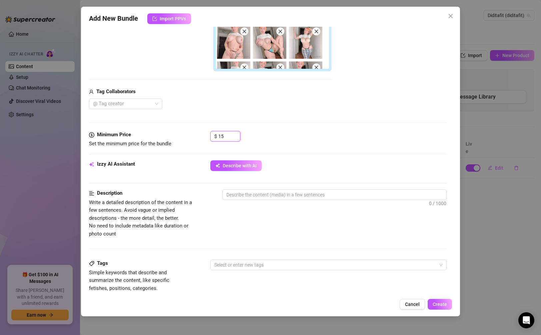
scroll to position [191, 0]
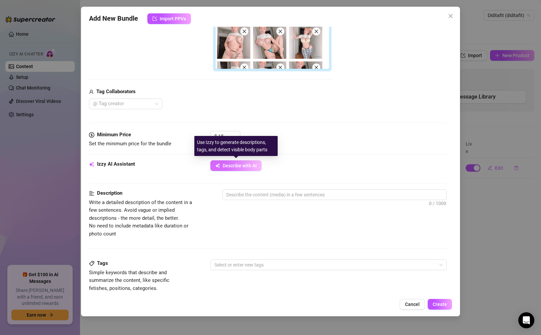
click at [221, 169] on button "Describe with AI" at bounding box center [235, 165] width 51 height 11
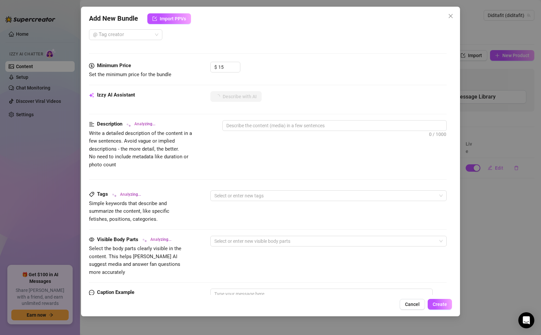
scroll to position [263, 0]
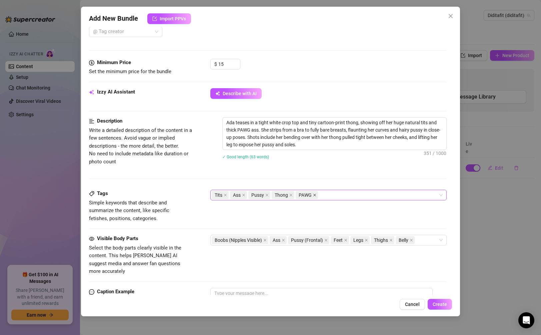
click at [316, 195] on icon "close" at bounding box center [314, 194] width 3 height 3
click at [330, 242] on div "Boobs (Nipples Visible) Ass Pussy (Frontal) Feet Legs Thighs Belly" at bounding box center [325, 239] width 226 height 9
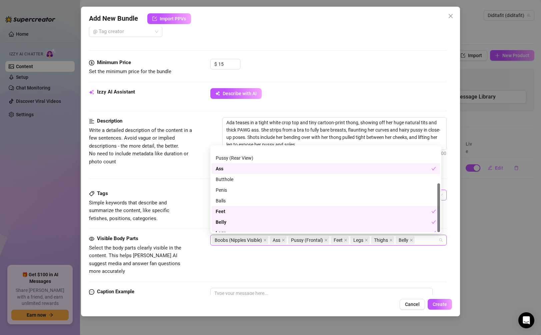
scroll to position [64, 0]
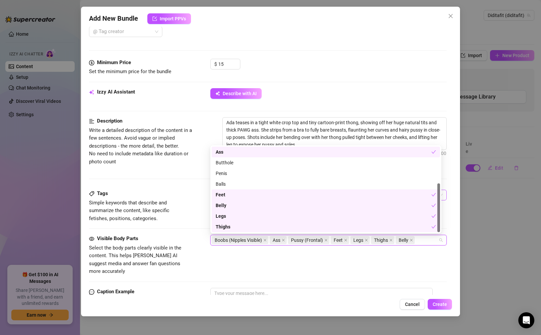
click at [321, 265] on div "Visible Body Parts Select the body parts clearly visible in the content. This h…" at bounding box center [268, 254] width 358 height 41
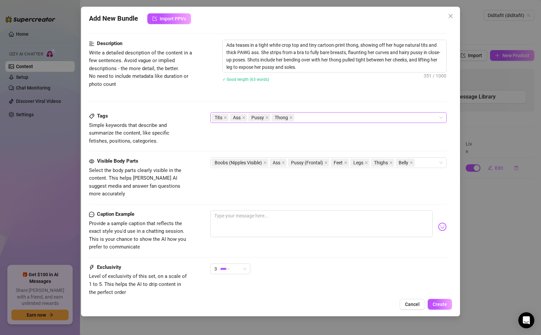
scroll to position [353, 0]
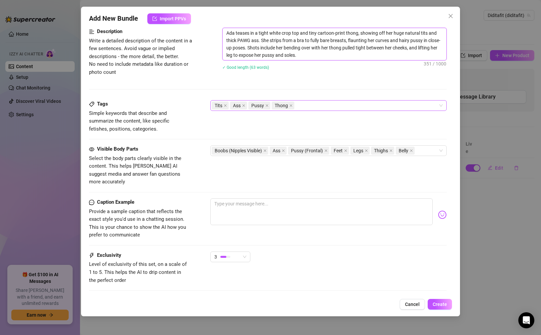
drag, startPoint x: 337, startPoint y: 60, endPoint x: 222, endPoint y: 32, distance: 118.4
click at [222, 32] on div "Description Write a detailed description of the content in a few sentences. Avo…" at bounding box center [268, 53] width 358 height 51
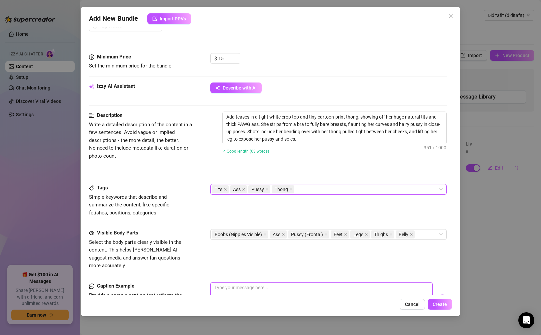
scroll to position [243, 0]
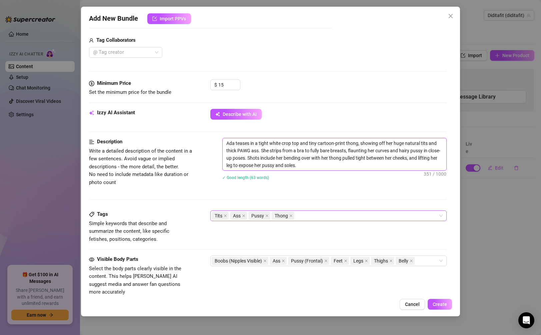
click at [330, 170] on textarea "Ada teases in a tight white crop top and tiny cartoon-print thong, showing off …" at bounding box center [334, 154] width 223 height 32
click at [252, 150] on textarea "Ada teases in a tight white crop top and tiny cartoon-print thong, showing off …" at bounding box center [334, 154] width 223 height 32
click at [330, 149] on textarea "Ada teases in a tight white crop top and tiny cartoon-print thong, showing off …" at bounding box center [334, 154] width 223 height 32
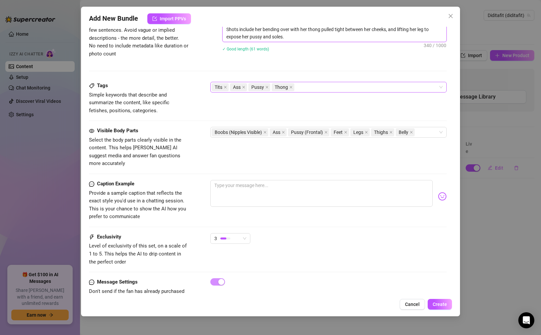
scroll to position [384, 0]
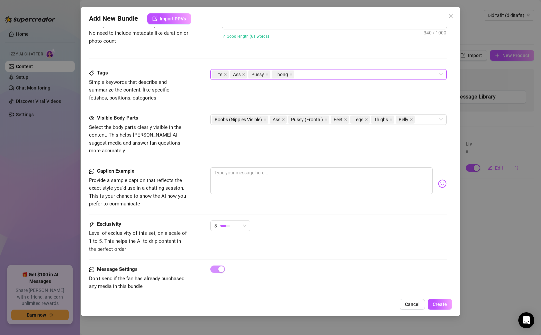
click at [283, 157] on div "Visible Body Parts Select the body parts clearly visible in the content. This h…" at bounding box center [268, 140] width 358 height 53
click at [278, 169] on textarea at bounding box center [321, 180] width 222 height 27
paste textarea "That tiny thong didn’t stand a chance… this crop top’s barely holding my tits i…"
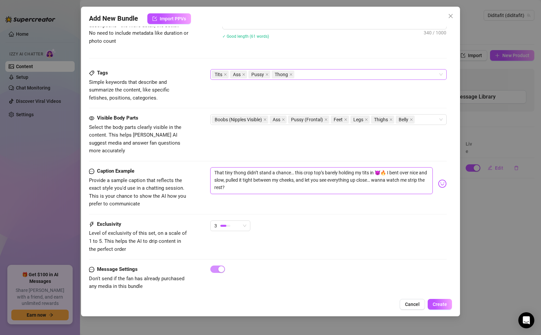
click at [330, 167] on textarea "That tiny thong didn’t stand a chance… this crop top’s barely holding my tits i…" at bounding box center [321, 180] width 222 height 27
click at [330, 180] on textarea "That tiny thong didn’t stand a chance… this crop top’s barely holding my tits i…" at bounding box center [321, 180] width 222 height 27
click at [330, 179] on img at bounding box center [442, 183] width 9 height 9
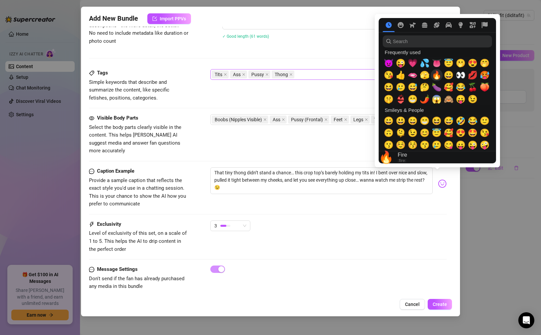
click at [330, 76] on span "🔥" at bounding box center [437, 74] width 10 height 9
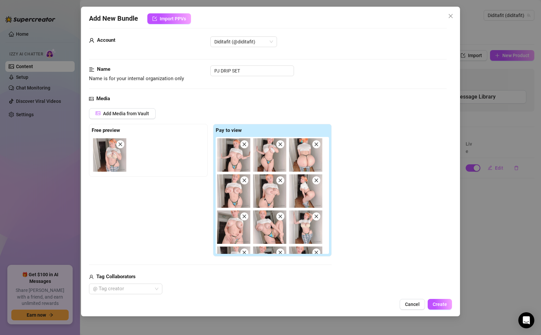
scroll to position [0, 0]
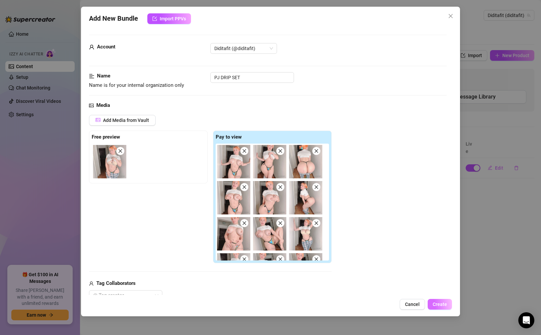
click at [330, 302] on span "Create" at bounding box center [440, 303] width 14 height 5
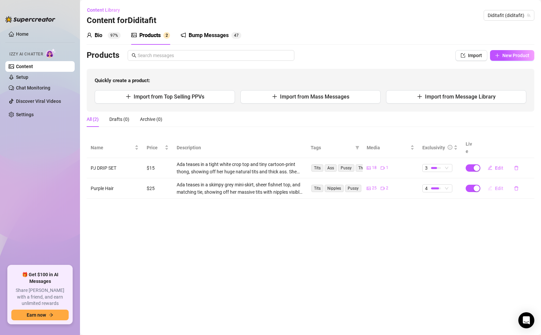
click at [330, 185] on span "Edit" at bounding box center [499, 187] width 8 height 5
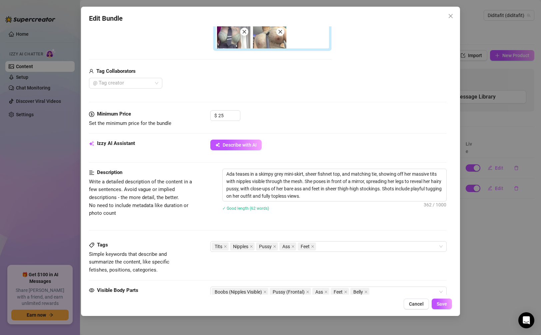
scroll to position [213, 0]
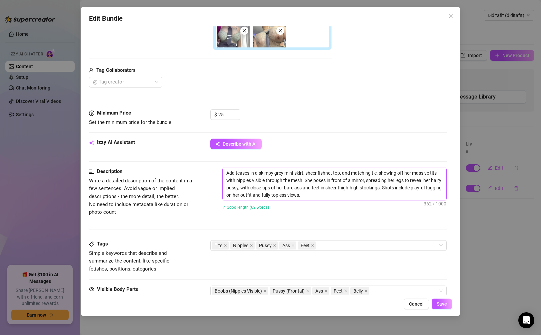
click at [247, 188] on textarea "Ada teases in a skimpy grey mini-skirt, sheer fishnet top, and matching tie, sh…" at bounding box center [334, 184] width 223 height 32
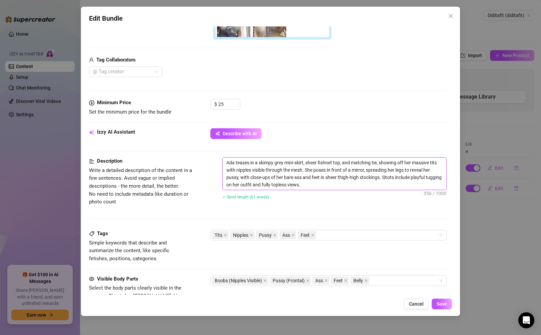
scroll to position [384, 0]
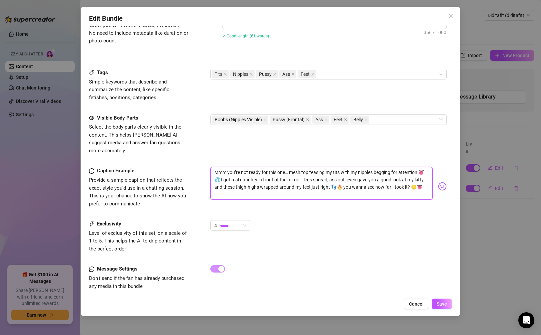
drag, startPoint x: 351, startPoint y: 179, endPoint x: 355, endPoint y: 186, distance: 7.2
click at [330, 179] on textarea "Mmm you’re not ready for this one… mesh top teasing my tits with my nipples beg…" at bounding box center [321, 183] width 222 height 33
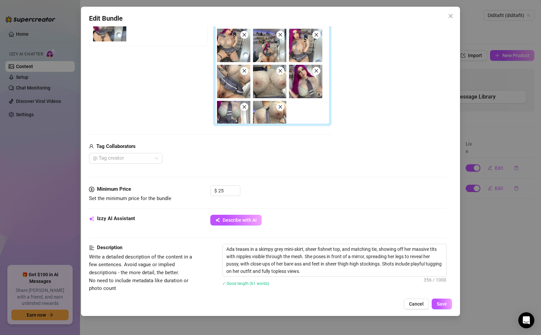
scroll to position [0, 0]
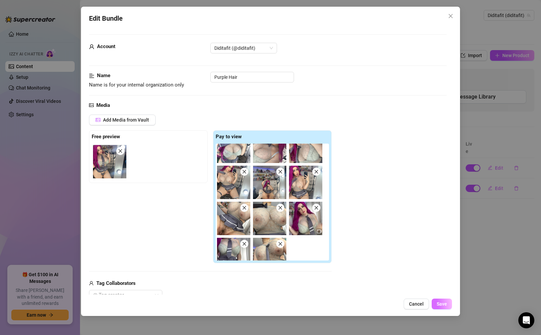
click at [330, 302] on span "Save" at bounding box center [442, 303] width 10 height 5
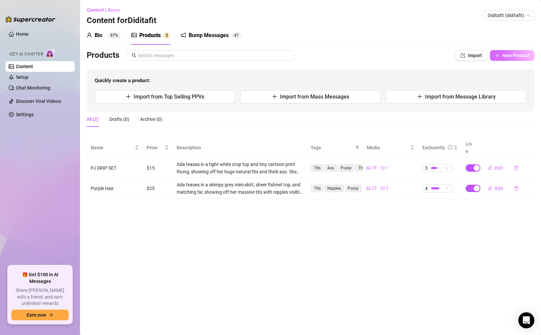
click at [330, 57] on span "New Product" at bounding box center [516, 55] width 27 height 5
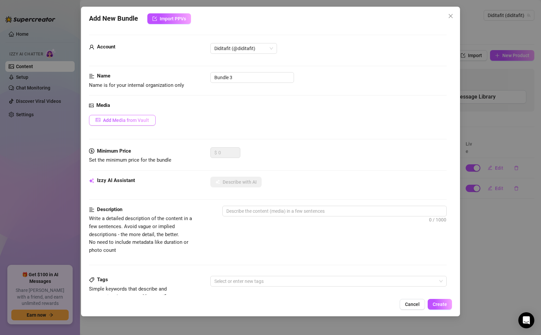
click at [132, 121] on span "Add Media from Vault" at bounding box center [126, 119] width 46 height 5
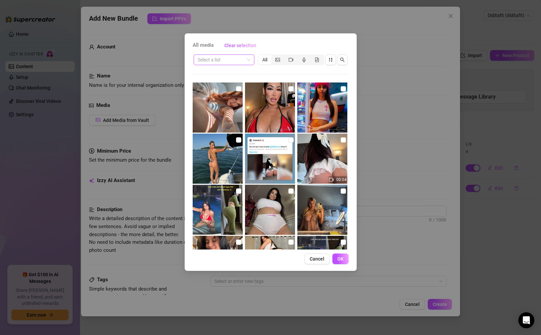
click at [242, 59] on input "search" at bounding box center [221, 60] width 47 height 10
click at [234, 61] on input "search" at bounding box center [221, 60] width 47 height 10
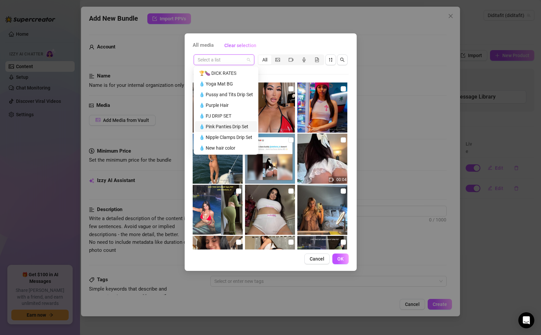
click at [236, 125] on div "💧 Pink Panties Drip Set" at bounding box center [226, 126] width 54 height 7
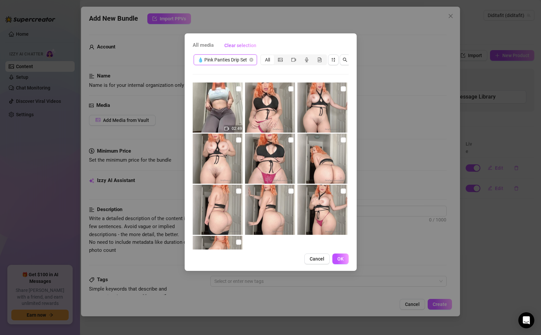
click at [237, 106] on img at bounding box center [218, 107] width 50 height 50
click at [261, 103] on img at bounding box center [270, 107] width 50 height 50
click at [308, 100] on img at bounding box center [323, 107] width 50 height 50
click at [319, 155] on img at bounding box center [323, 158] width 50 height 50
click at [280, 155] on img at bounding box center [270, 158] width 50 height 50
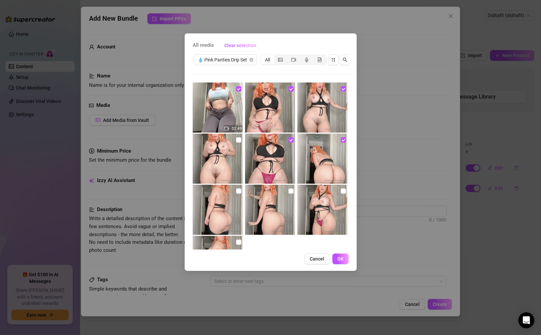
click at [225, 166] on img at bounding box center [218, 158] width 50 height 50
drag, startPoint x: 221, startPoint y: 207, endPoint x: 237, endPoint y: 209, distance: 16.5
click at [221, 207] on img at bounding box center [218, 209] width 50 height 50
click at [257, 206] on img at bounding box center [270, 209] width 50 height 50
click at [305, 197] on img at bounding box center [323, 209] width 50 height 50
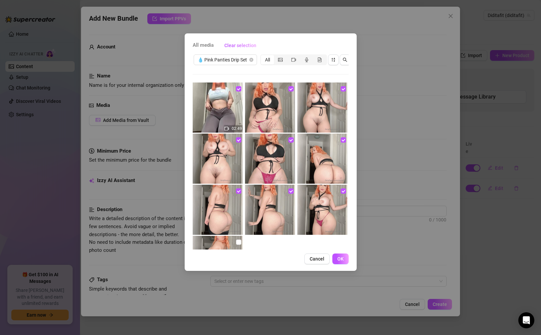
click at [227, 235] on img at bounding box center [218, 260] width 50 height 50
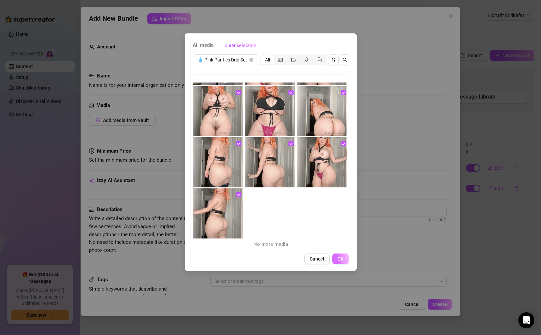
click at [330, 261] on span "OK" at bounding box center [341, 258] width 6 height 5
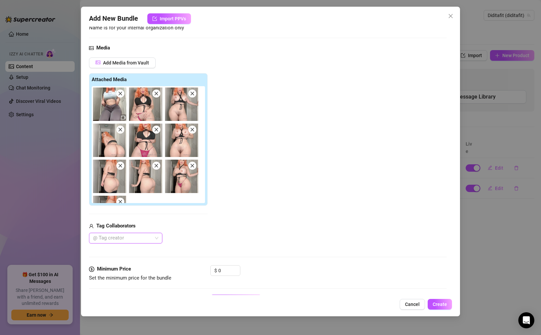
scroll to position [0, 0]
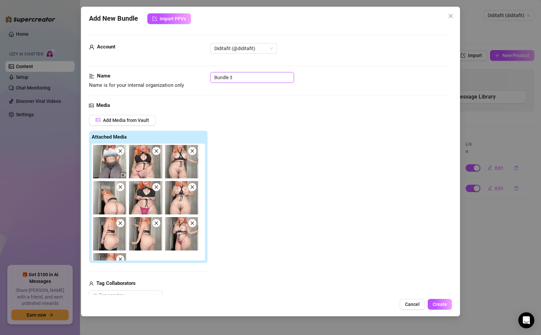
drag, startPoint x: 242, startPoint y: 78, endPoint x: 192, endPoint y: 78, distance: 50.7
click at [192, 78] on div "Name Name is for your internal organization only Bundle 3" at bounding box center [268, 80] width 358 height 17
paste input "Pink Panties Drip Set"
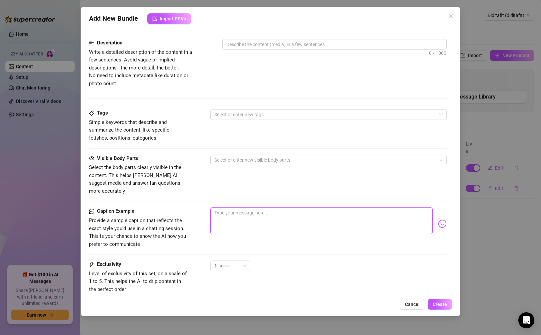
scroll to position [382, 0]
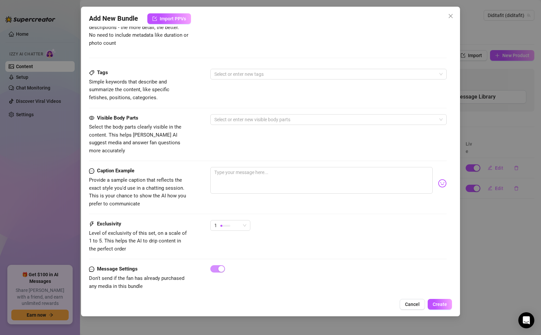
click at [241, 211] on div "Caption Example Provide a sample caption that reflects the exact style you'd us…" at bounding box center [268, 193] width 358 height 53
click at [240, 220] on span "1" at bounding box center [230, 225] width 32 height 10
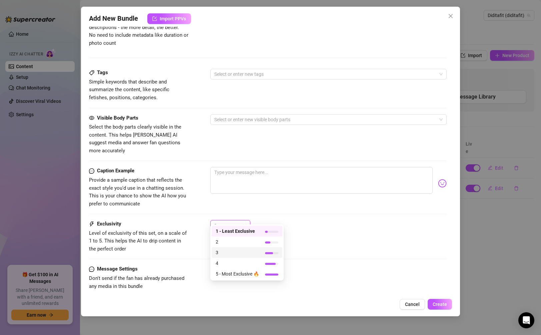
click at [239, 251] on span "3" at bounding box center [237, 251] width 43 height 7
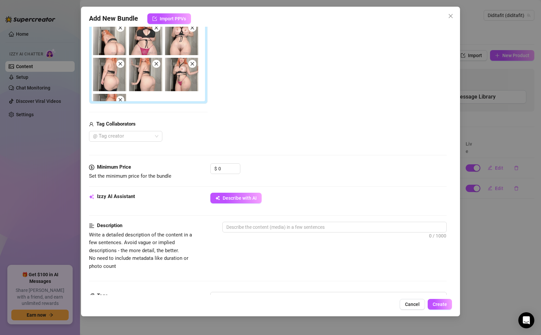
scroll to position [159, 0]
click at [223, 172] on input "0" at bounding box center [229, 169] width 22 height 10
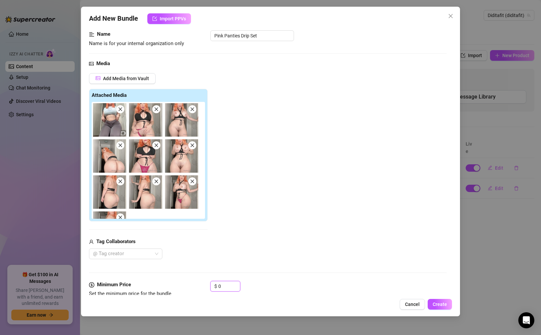
scroll to position [40, 0]
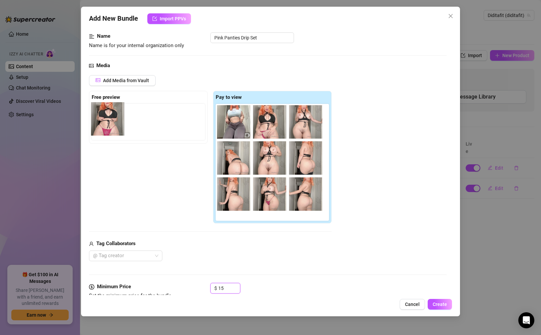
drag, startPoint x: 274, startPoint y: 165, endPoint x: 110, endPoint y: 126, distance: 168.0
click at [110, 126] on div "Free preview Pay to view" at bounding box center [210, 157] width 243 height 133
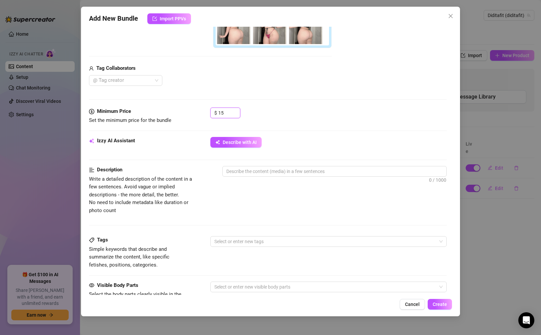
scroll to position [212, 0]
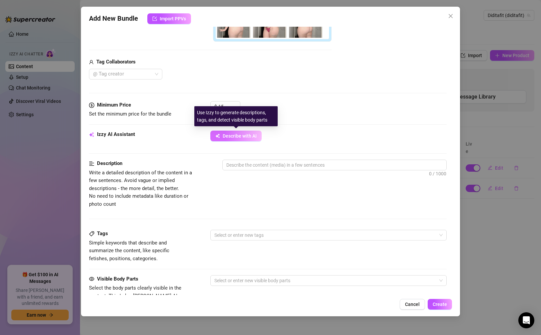
click at [248, 138] on span "Describe with AI" at bounding box center [240, 135] width 34 height 5
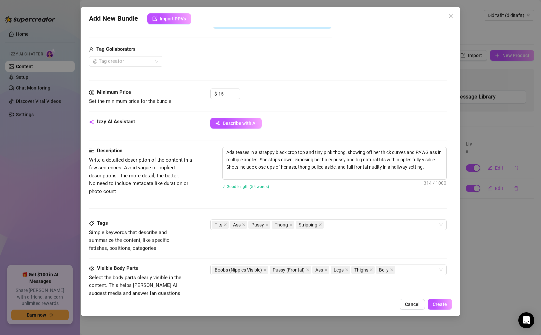
scroll to position [226, 0]
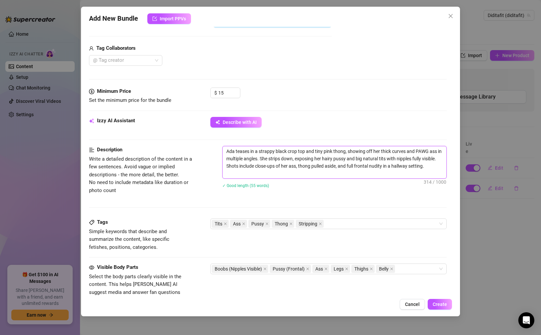
click at [330, 147] on textarea "Ada teases in a strappy black crop top and tiny pink thong, showing off her thi…" at bounding box center [334, 162] width 223 height 32
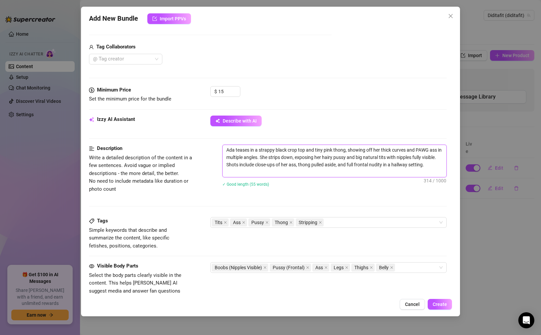
scroll to position [227, 0]
click at [330, 151] on textarea "Ada teases in a strappy black crop top and tiny pink thong, showing off her thi…" at bounding box center [334, 161] width 223 height 32
click at [330, 155] on textarea "Ada teases in a strappy black crop top and tiny pink thong, showing off her thi…" at bounding box center [334, 161] width 223 height 32
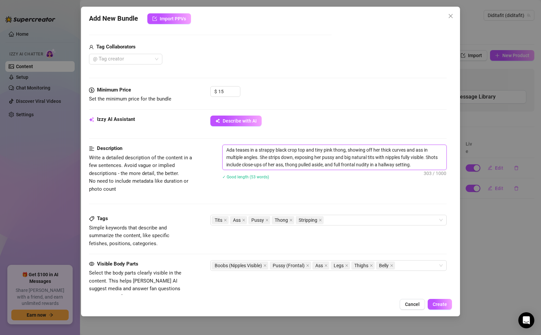
click at [330, 164] on textarea "Ada teases in a strappy black crop top and tiny pink thong, showing off her thi…" at bounding box center [334, 157] width 223 height 25
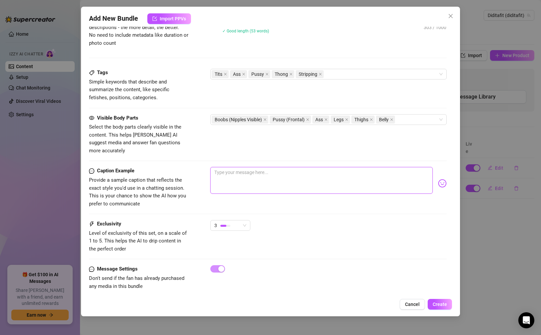
click at [263, 179] on textarea at bounding box center [321, 180] width 222 height 27
paste textarea "Couldn’t resist teasing in that hallway… the top’s barely on, [PERSON_NAME]’s p…"
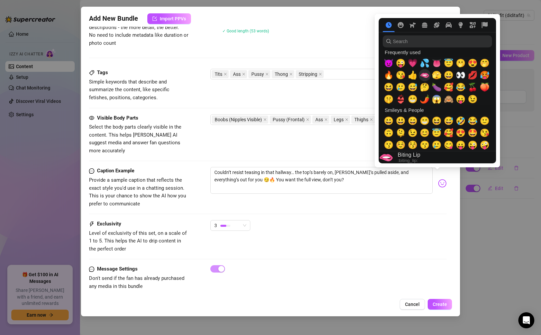
click at [330, 76] on span "🫦" at bounding box center [425, 74] width 10 height 9
click at [330, 66] on span "😈" at bounding box center [389, 62] width 10 height 9
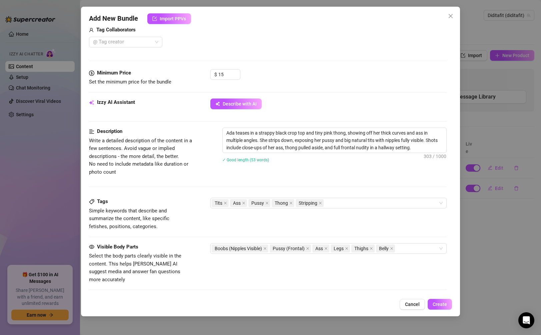
scroll to position [209, 0]
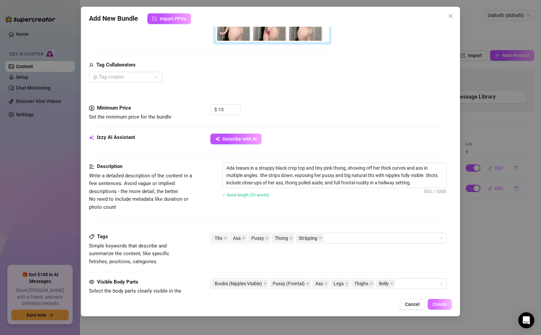
click at [330, 303] on span "Create" at bounding box center [440, 303] width 14 height 5
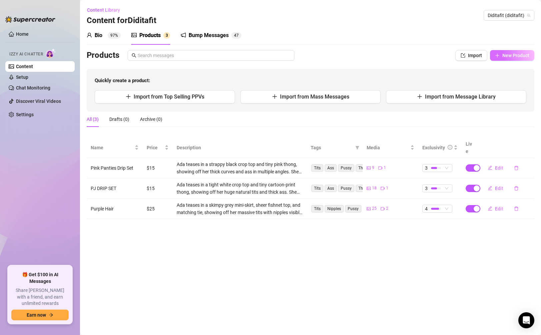
click at [330, 55] on span "New Product" at bounding box center [516, 55] width 27 height 5
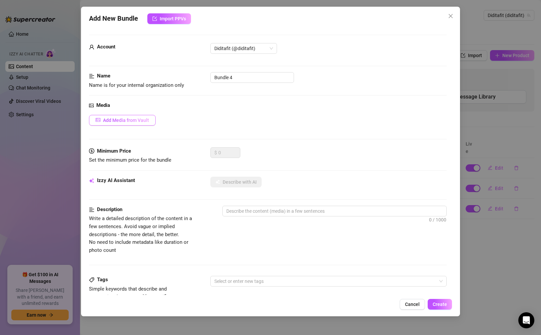
click at [140, 122] on span "Add Media from Vault" at bounding box center [126, 119] width 46 height 5
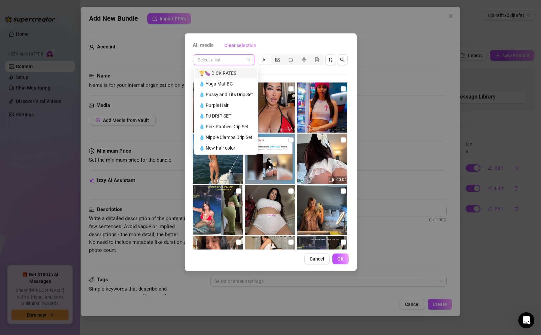
click at [229, 58] on input "search" at bounding box center [221, 60] width 47 height 10
click at [234, 135] on div "💧 Nipple Clamps Drip Set" at bounding box center [226, 136] width 54 height 7
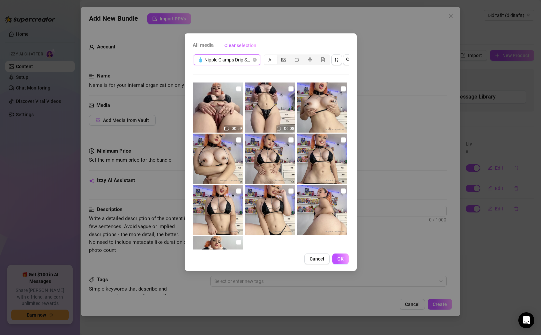
click at [227, 98] on img at bounding box center [218, 107] width 50 height 50
click at [262, 102] on img at bounding box center [270, 107] width 50 height 50
click at [322, 111] on img at bounding box center [323, 107] width 50 height 50
click at [245, 150] on img at bounding box center [270, 158] width 50 height 50
click at [218, 156] on img at bounding box center [218, 158] width 50 height 50
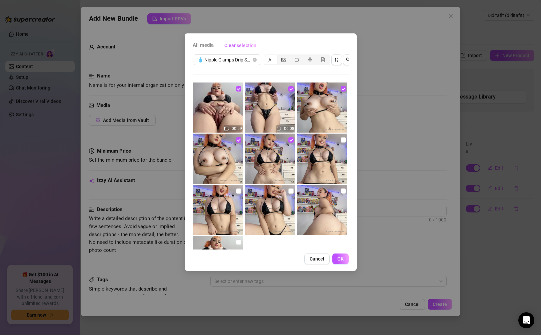
click at [317, 207] on img at bounding box center [323, 209] width 50 height 50
click at [276, 209] on img at bounding box center [270, 209] width 50 height 50
click at [221, 217] on img at bounding box center [218, 209] width 50 height 50
click at [220, 235] on img at bounding box center [218, 260] width 50 height 50
click at [330, 261] on span "OK" at bounding box center [341, 258] width 6 height 5
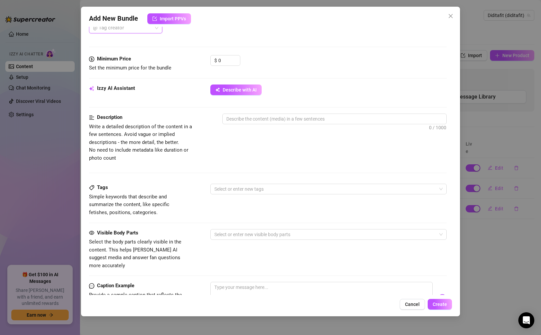
scroll to position [373, 0]
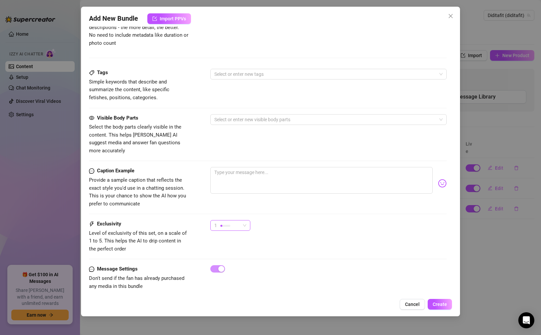
click at [243, 220] on span "1" at bounding box center [230, 225] width 32 height 10
click at [233, 262] on span "4" at bounding box center [237, 262] width 43 height 7
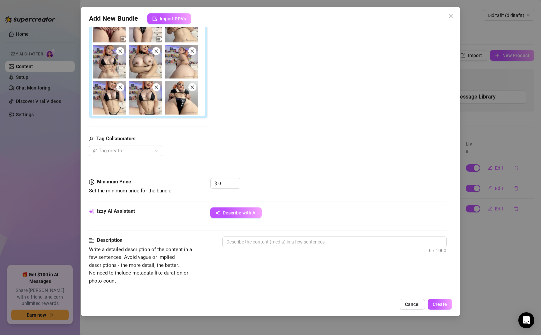
scroll to position [175, 0]
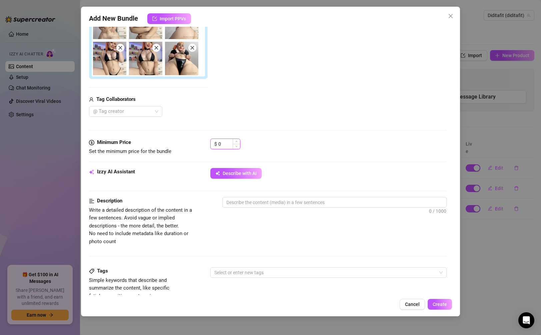
drag, startPoint x: 225, startPoint y: 142, endPoint x: 215, endPoint y: 142, distance: 10.0
click at [215, 142] on div "$ 0" at bounding box center [225, 143] width 30 height 11
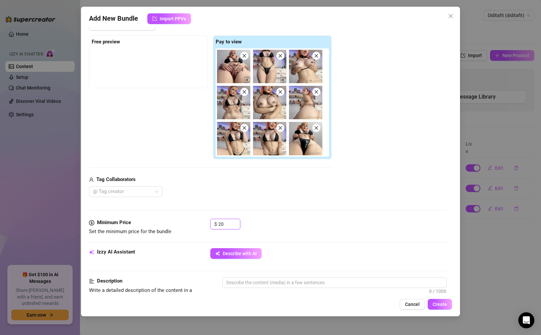
scroll to position [96, 0]
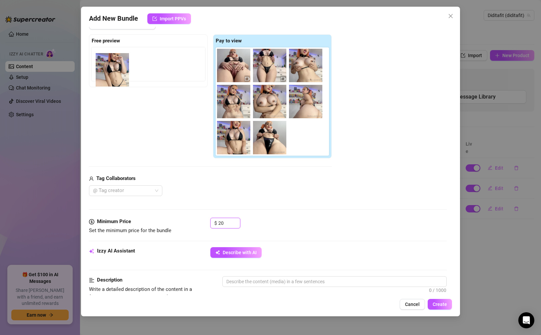
drag, startPoint x: 232, startPoint y: 136, endPoint x: 107, endPoint y: 66, distance: 143.4
click at [107, 66] on div "Free preview Pay to view" at bounding box center [210, 96] width 243 height 124
drag, startPoint x: 227, startPoint y: 134, endPoint x: 100, endPoint y: 59, distance: 147.6
click at [100, 59] on div "Free preview Pay to view" at bounding box center [210, 96] width 243 height 124
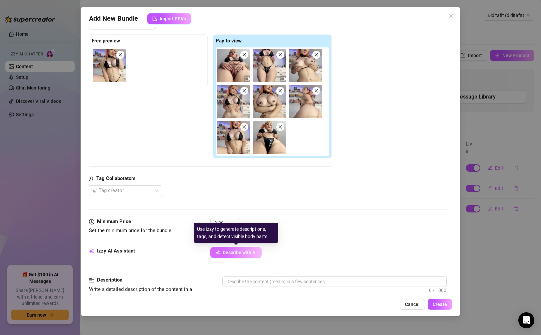
click at [254, 254] on span "Describe with AI" at bounding box center [240, 251] width 34 height 5
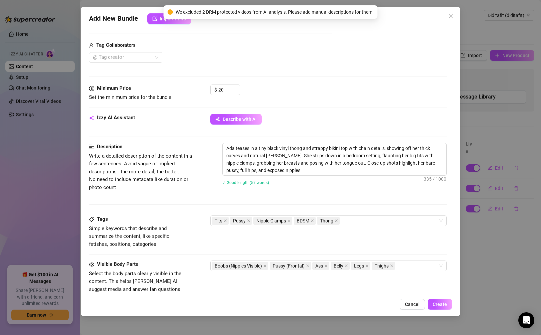
scroll to position [229, 0]
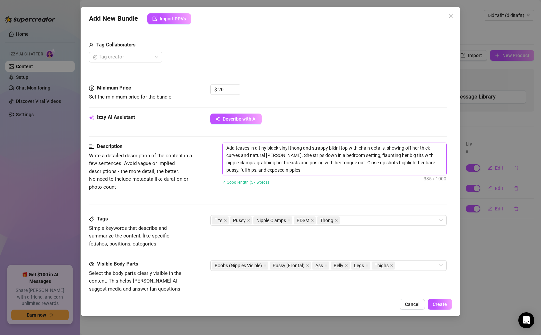
click at [276, 155] on textarea "Ada teases in a tiny black vinyl thong and strappy bikini top with chain detail…" at bounding box center [334, 159] width 223 height 32
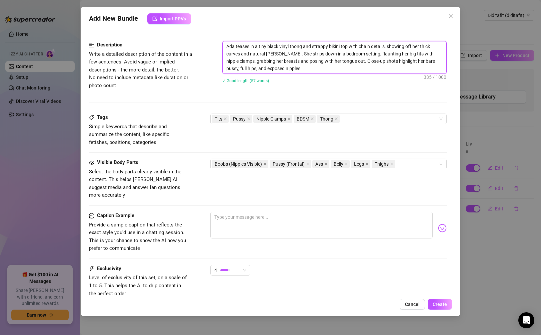
scroll to position [332, 0]
click at [330, 167] on div "Boobs (Nipples Visible) Pussy (Frontal) Ass Belly Legs Thighs" at bounding box center [325, 162] width 226 height 9
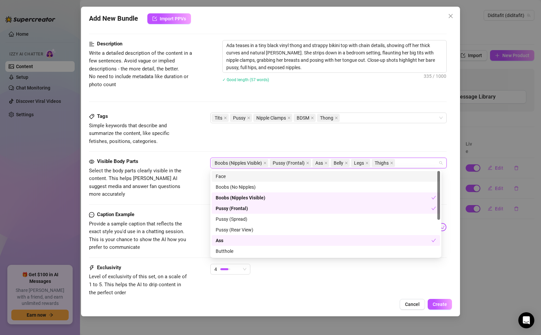
click at [330, 179] on div "Face" at bounding box center [326, 175] width 220 height 7
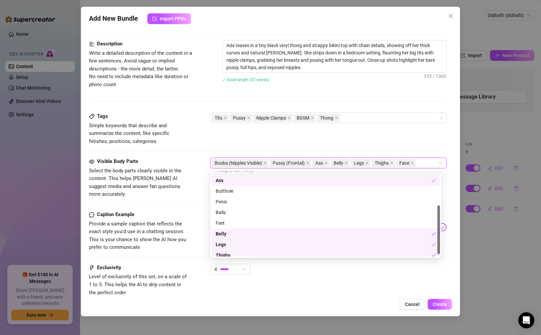
scroll to position [64, 0]
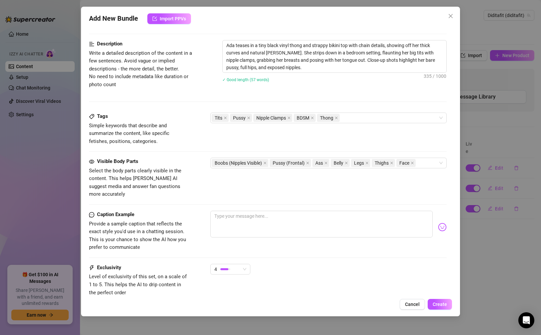
click at [318, 272] on div "4" at bounding box center [328, 271] width 236 height 17
click at [307, 61] on textarea "Ada teases in a tiny black vinyl thong and strappy bikini top with chain detail…" at bounding box center [334, 56] width 223 height 32
drag, startPoint x: 304, startPoint y: 69, endPoint x: 218, endPoint y: 45, distance: 89.2
click at [218, 45] on div "Description Write a detailed description of the content in a few sentences. Avo…" at bounding box center [268, 65] width 358 height 51
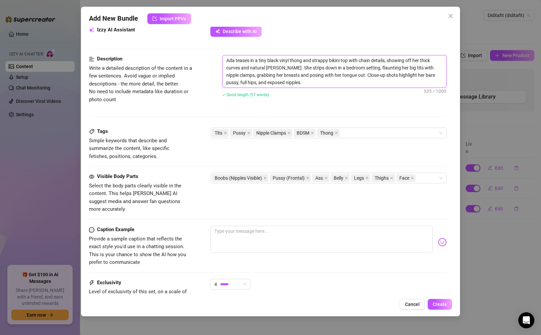
click at [330, 84] on textarea "Ada teases in a tiny black vinyl thong and strappy bikini top with chain detail…" at bounding box center [334, 71] width 223 height 32
click at [244, 68] on textarea "Ada teases in a tiny black vinyl thong and strappy bikini top with chain detail…" at bounding box center [334, 71] width 223 height 32
drag, startPoint x: 260, startPoint y: 68, endPoint x: 273, endPoint y: 67, distance: 12.4
click at [273, 67] on textarea "Ada teases in a tiny black vinyl thong and strappy bikini top with chain detail…" at bounding box center [334, 71] width 223 height 32
click at [275, 67] on textarea "Ada teases in a tiny black vinyl thong and strappy bikini top with chain detail…" at bounding box center [334, 71] width 223 height 32
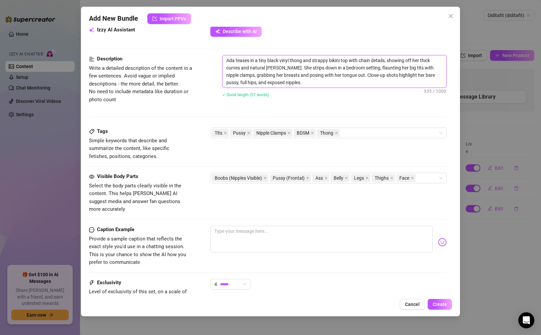
drag, startPoint x: 277, startPoint y: 67, endPoint x: 242, endPoint y: 67, distance: 34.0
click at [242, 67] on textarea "Ada teases in a tiny black vinyl thong and strappy bikini top with chain detail…" at bounding box center [334, 71] width 223 height 32
click at [304, 237] on textarea at bounding box center [321, 238] width 222 height 27
paste textarea "I got wild in the bedroom for this one… tiny vinyl thong, chains, clamps on my …"
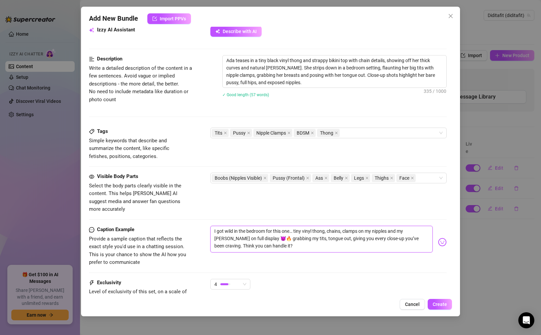
click at [330, 225] on textarea "I got wild in the bedroom for this one… tiny vinyl thong, chains, clamps on my …" at bounding box center [321, 238] width 222 height 27
click at [263, 235] on textarea "I got wild in the bedroom for this one… tiny vinyl thong, chains, clamps on my …" at bounding box center [321, 238] width 222 height 27
click at [255, 226] on textarea "I got wild in the bedroom for this one… tiny vinyl thong, chains, clamps on my …" at bounding box center [321, 238] width 222 height 27
click at [294, 241] on textarea "I got wild in the bedroom for this one… tiny vinyl thong, chains, clamps on my …" at bounding box center [321, 238] width 222 height 27
drag, startPoint x: 330, startPoint y: 242, endPoint x: 346, endPoint y: 240, distance: 16.5
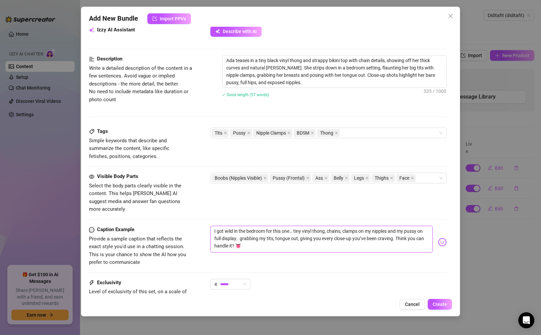
click at [330, 242] on textarea "I got wild in the bedroom for this one… tiny vinyl thong, chains, clamps on my …" at bounding box center [321, 238] width 222 height 27
click at [330, 237] on img at bounding box center [442, 241] width 9 height 9
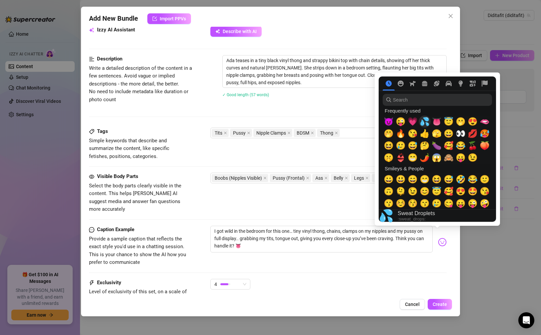
click at [330, 124] on span "💦" at bounding box center [425, 121] width 10 height 9
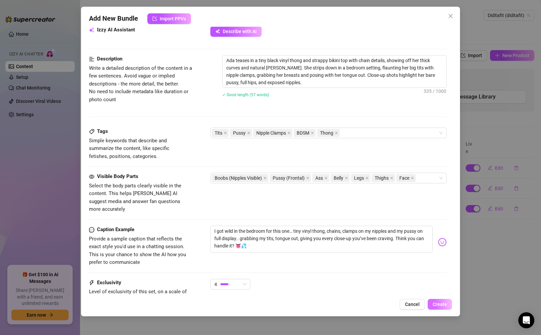
click at [330, 303] on span "Create" at bounding box center [440, 303] width 14 height 5
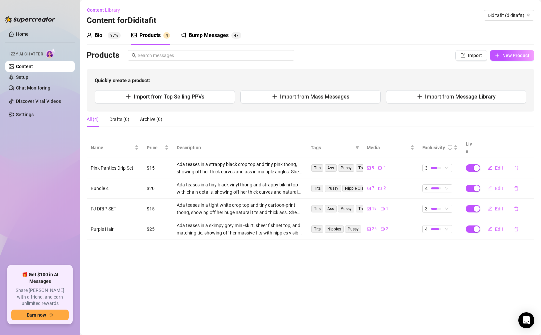
click at [330, 183] on button "Edit" at bounding box center [496, 188] width 26 height 11
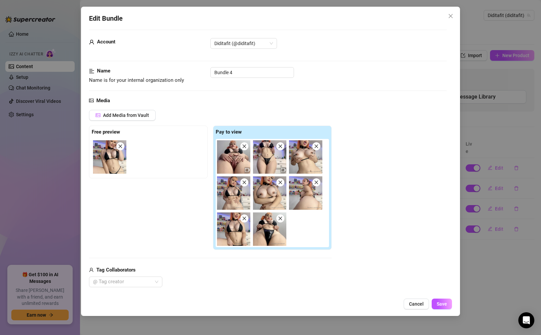
scroll to position [113, 0]
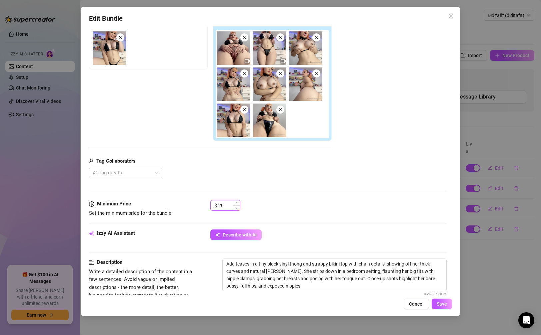
click at [229, 207] on input "20" at bounding box center [229, 205] width 22 height 10
click at [330, 302] on span "Save" at bounding box center [442, 303] width 10 height 5
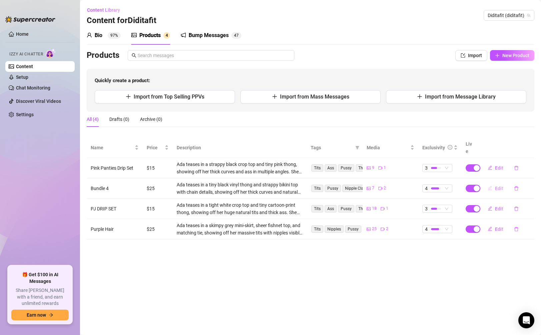
click at [330, 183] on button "Edit" at bounding box center [496, 188] width 26 height 11
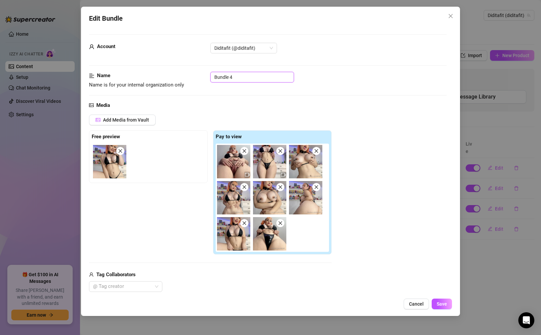
drag, startPoint x: 247, startPoint y: 79, endPoint x: 194, endPoint y: 82, distance: 52.8
click at [194, 82] on div "Name Name is for your internal organization only Bundle 4" at bounding box center [268, 80] width 358 height 17
drag, startPoint x: 246, startPoint y: 78, endPoint x: 215, endPoint y: 77, distance: 31.4
click at [215, 77] on input "Bundle 4" at bounding box center [252, 77] width 84 height 11
paste input "Nipple Clamps Drip Set"
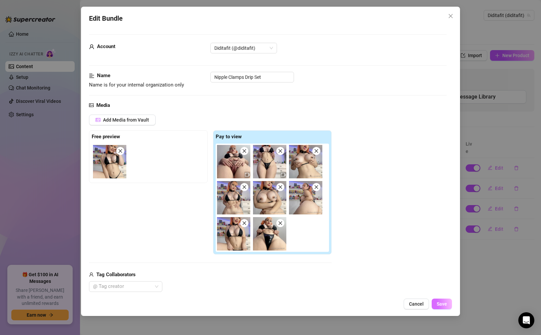
click at [330, 302] on span "Save" at bounding box center [442, 303] width 10 height 5
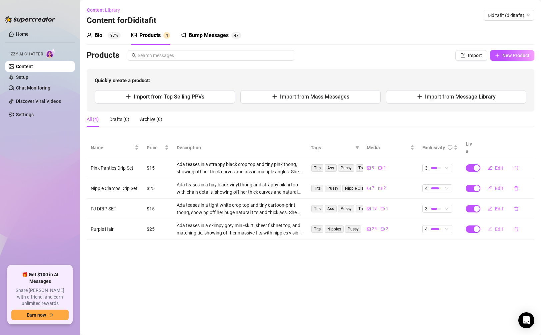
click at [330, 226] on icon "edit" at bounding box center [490, 228] width 5 height 5
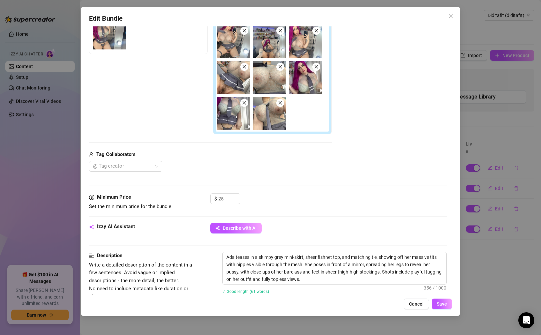
scroll to position [129, 0]
click at [228, 202] on input "25" at bounding box center [229, 198] width 22 height 10
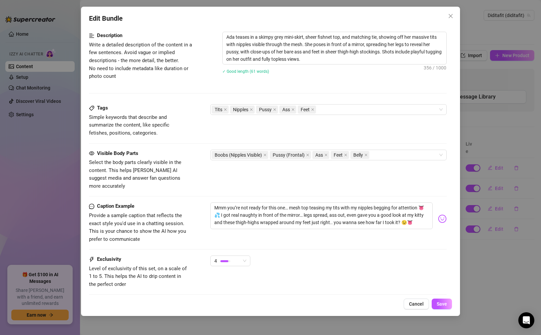
scroll to position [384, 0]
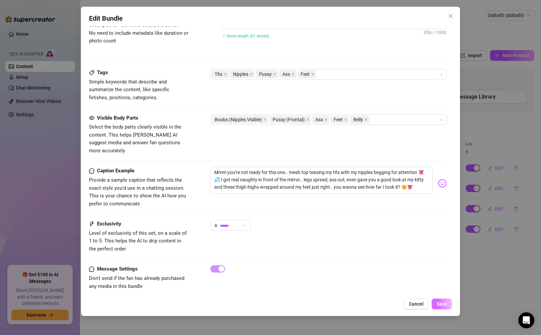
click at [330, 299] on button "Save" at bounding box center [442, 303] width 20 height 11
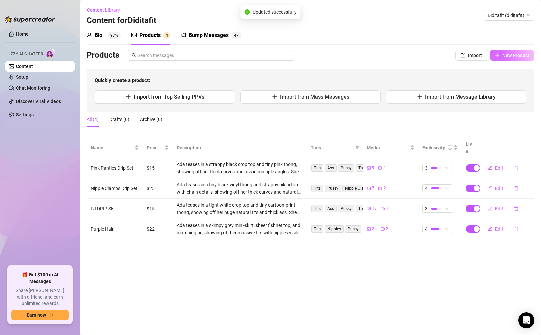
click at [330, 53] on span "New Product" at bounding box center [516, 55] width 27 height 5
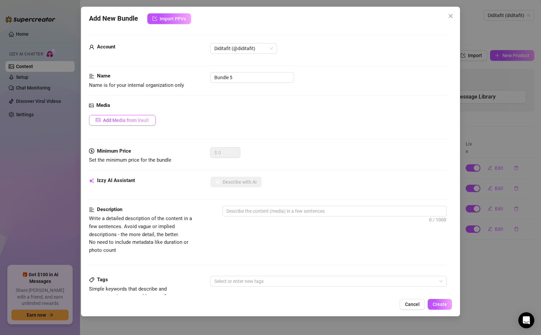
click at [104, 117] on button "Add Media from Vault" at bounding box center [122, 120] width 67 height 11
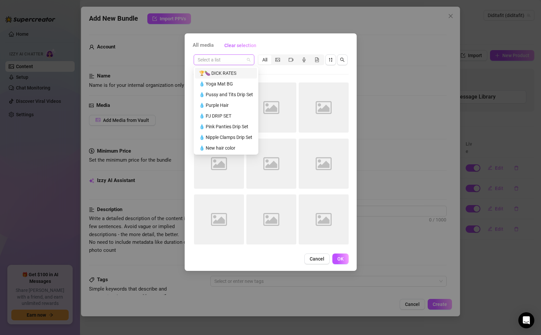
click at [251, 57] on div "Select a list" at bounding box center [224, 59] width 61 height 11
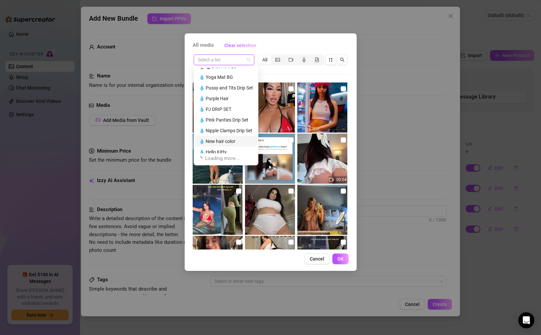
click at [228, 137] on div "💧 New hair color" at bounding box center [226, 140] width 54 height 7
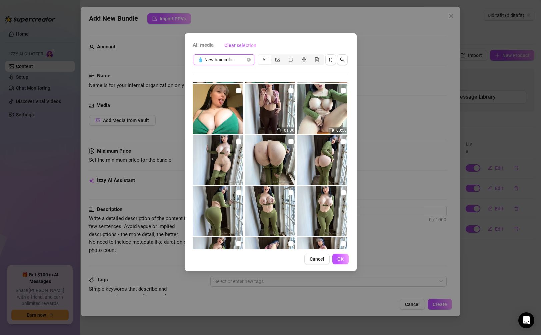
scroll to position [0, 0]
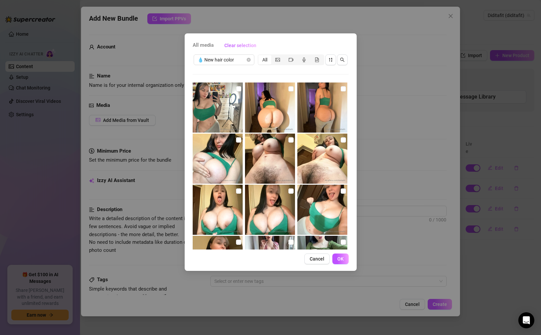
click at [227, 104] on img at bounding box center [218, 107] width 50 height 50
click at [266, 104] on img at bounding box center [270, 107] width 50 height 50
click at [314, 107] on img at bounding box center [323, 107] width 50 height 50
click at [314, 155] on img at bounding box center [323, 158] width 50 height 50
click at [266, 157] on img at bounding box center [270, 158] width 50 height 50
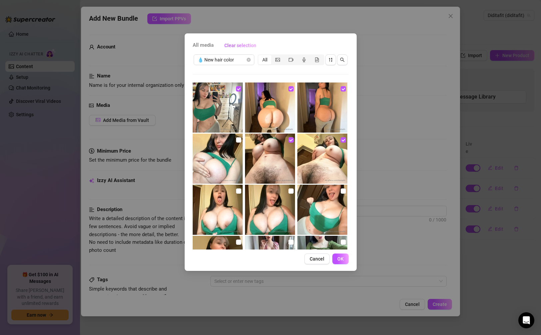
drag, startPoint x: 228, startPoint y: 161, endPoint x: 221, endPoint y: 180, distance: 20.1
click at [227, 161] on img at bounding box center [218, 158] width 50 height 50
click at [217, 200] on img at bounding box center [218, 209] width 50 height 50
click at [258, 209] on img at bounding box center [270, 209] width 50 height 50
click at [324, 207] on img at bounding box center [323, 209] width 50 height 50
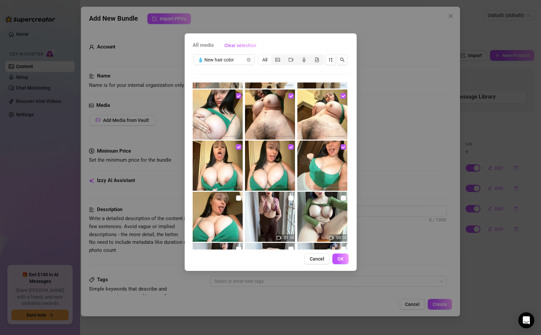
scroll to position [94, 0]
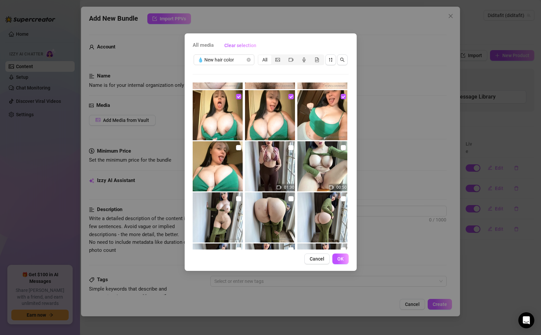
drag, startPoint x: 321, startPoint y: 178, endPoint x: 298, endPoint y: 178, distance: 22.4
click at [321, 178] on img at bounding box center [323, 166] width 50 height 50
click at [276, 177] on img at bounding box center [270, 166] width 50 height 50
drag, startPoint x: 222, startPoint y: 174, endPoint x: 216, endPoint y: 186, distance: 13.6
click at [221, 174] on img at bounding box center [218, 166] width 50 height 50
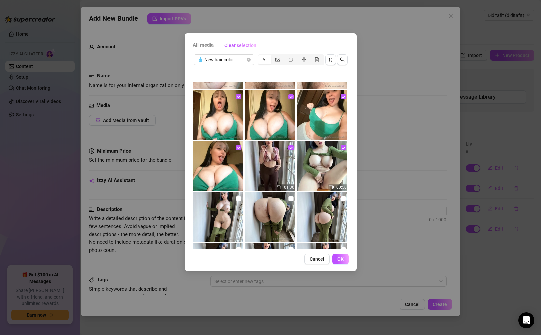
click at [207, 213] on img at bounding box center [218, 217] width 50 height 50
drag, startPoint x: 256, startPoint y: 220, endPoint x: 304, endPoint y: 214, distance: 48.0
click at [256, 220] on img at bounding box center [270, 217] width 50 height 50
click at [318, 214] on img at bounding box center [323, 217] width 50 height 50
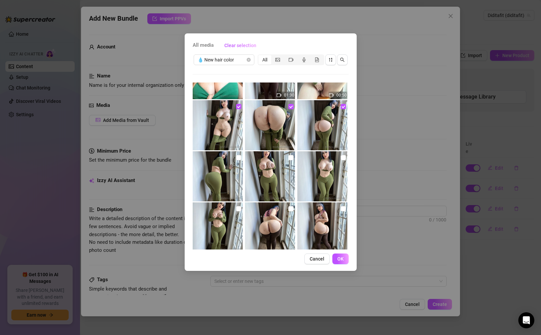
scroll to position [187, 0]
click at [326, 188] on img at bounding box center [323, 176] width 50 height 50
drag, startPoint x: 271, startPoint y: 177, endPoint x: 237, endPoint y: 183, distance: 33.6
click at [271, 177] on img at bounding box center [270, 176] width 50 height 50
click at [222, 184] on img at bounding box center [218, 176] width 50 height 50
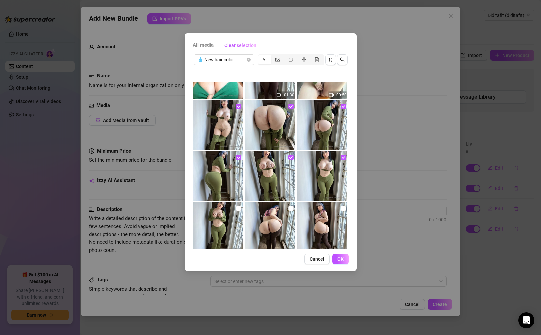
click at [221, 220] on img at bounding box center [218, 227] width 50 height 50
click at [265, 220] on img at bounding box center [270, 227] width 50 height 50
click at [306, 220] on img at bounding box center [323, 227] width 50 height 50
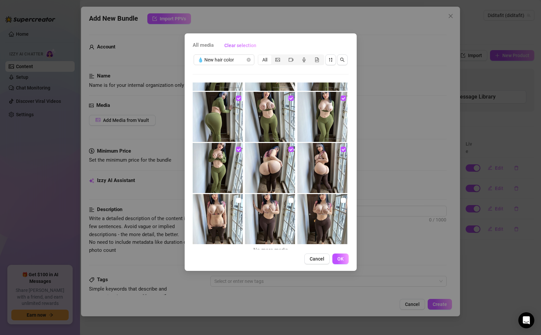
scroll to position [251, 0]
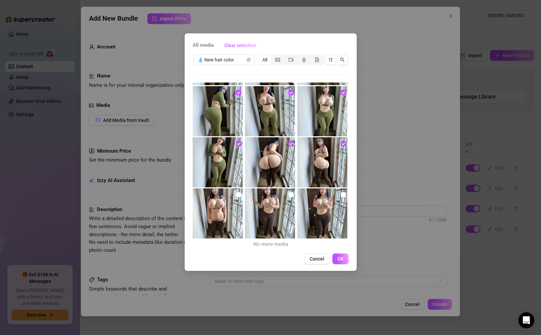
click at [320, 214] on img at bounding box center [323, 213] width 50 height 50
click at [278, 219] on img at bounding box center [270, 213] width 50 height 50
click at [237, 218] on img at bounding box center [218, 213] width 50 height 50
click at [330, 256] on button "OK" at bounding box center [341, 258] width 16 height 11
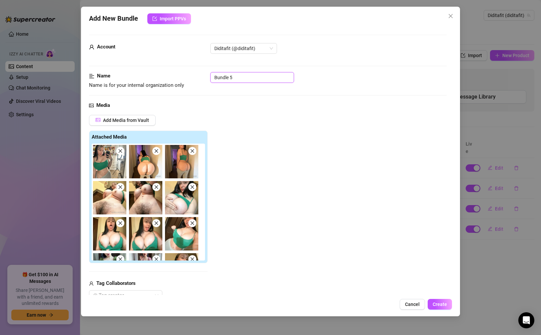
drag, startPoint x: 260, startPoint y: 73, endPoint x: 194, endPoint y: 79, distance: 66.0
click at [194, 79] on div "Name Name is for your internal organization only Bundle 5" at bounding box center [268, 80] width 358 height 17
drag, startPoint x: 240, startPoint y: 75, endPoint x: 209, endPoint y: 76, distance: 31.0
click at [209, 76] on div "Name Name is for your internal organization only Bundle 5" at bounding box center [268, 80] width 358 height 17
paste input "New hair color"
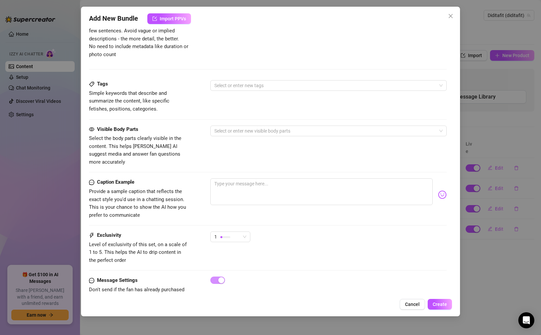
scroll to position [382, 0]
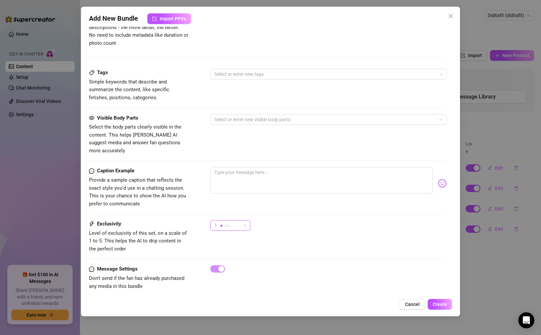
click at [246, 220] on span "1" at bounding box center [230, 225] width 32 height 10
click at [232, 260] on span "4" at bounding box center [237, 262] width 43 height 7
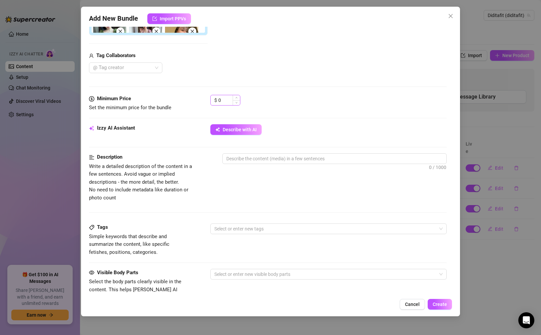
scroll to position [185, 0]
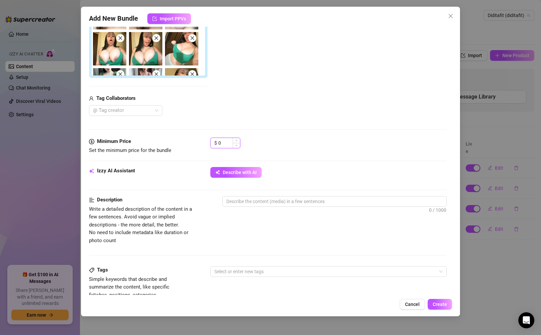
click at [226, 142] on input "0" at bounding box center [229, 143] width 22 height 10
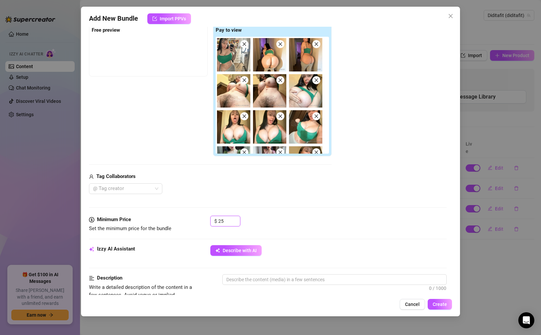
scroll to position [107, 0]
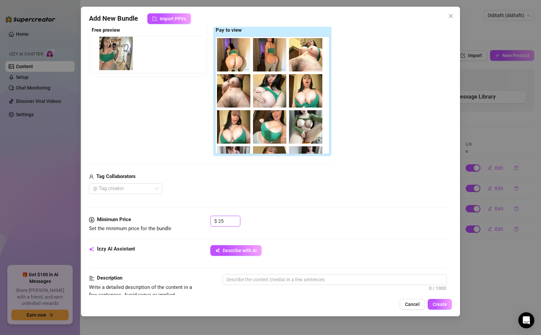
drag, startPoint x: 223, startPoint y: 57, endPoint x: 100, endPoint y: 55, distance: 122.8
click at [100, 55] on div "Free preview Pay to view" at bounding box center [210, 90] width 243 height 133
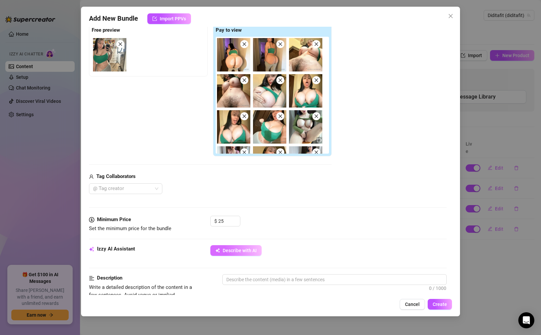
click at [253, 251] on span "Describe with AI" at bounding box center [240, 249] width 34 height 5
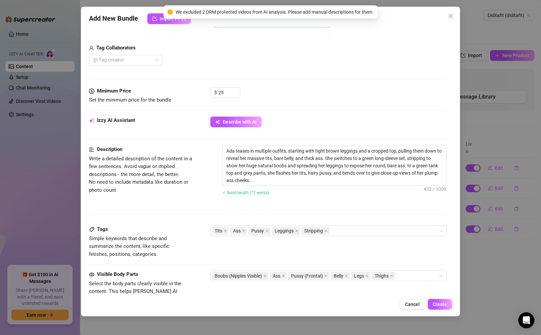
scroll to position [250, 0]
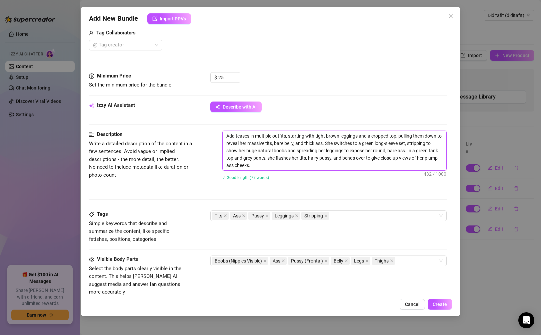
drag, startPoint x: 329, startPoint y: 157, endPoint x: 349, endPoint y: 163, distance: 21.0
click at [329, 157] on textarea "Ada teases in multiple outfits, starting with tight brown leggings and a croppe…" at bounding box center [334, 150] width 223 height 39
drag, startPoint x: 327, startPoint y: 166, endPoint x: 209, endPoint y: 131, distance: 122.2
click at [209, 131] on div "Description Write a detailed description of the content in a few sentences. Avo…" at bounding box center [268, 159] width 358 height 58
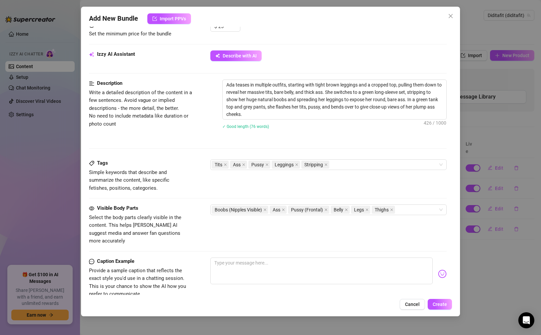
scroll to position [391, 0]
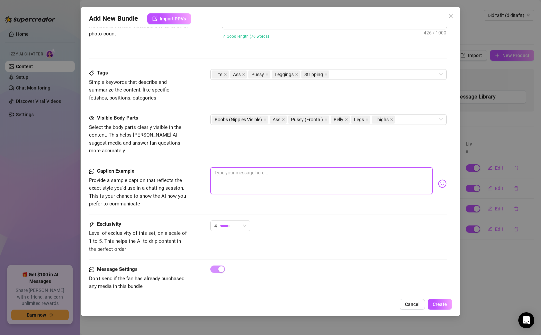
click at [304, 179] on textarea at bounding box center [321, 180] width 222 height 27
paste textarea "I was in a real teasing mood for this one… outfit after outfit came off nice an…"
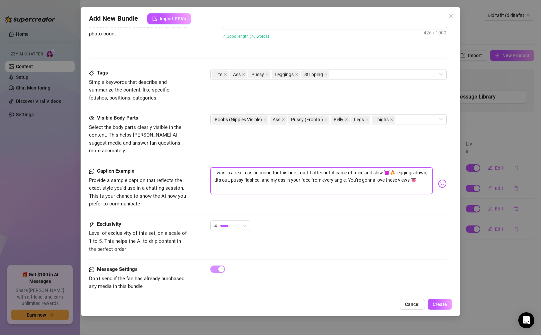
click at [327, 177] on textarea "I was in a real teasing mood for this one… outfit after outfit came off nice an…" at bounding box center [321, 180] width 222 height 27
paste textarea "Would you make me keep teasing… or take control?”"
click at [330, 179] on img at bounding box center [442, 183] width 9 height 9
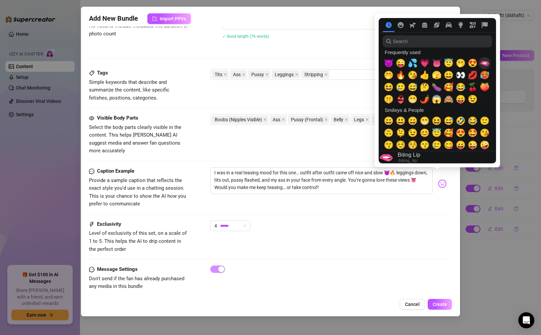
click at [330, 63] on div "🫦" at bounding box center [485, 63] width 12 height 12
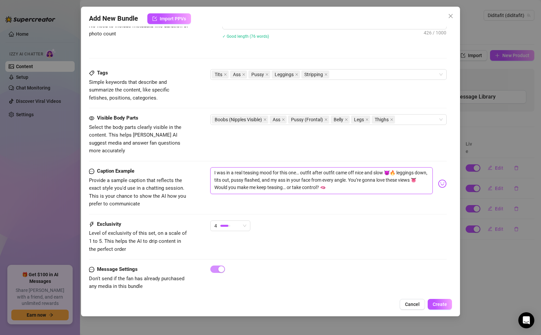
click at [234, 180] on textarea "I was in a real teasing mood for this one… outfit after outfit came off nice an…" at bounding box center [321, 180] width 222 height 27
click at [330, 167] on textarea "I was in a real teasing mood for this one… outfit after outfit came off nice an…" at bounding box center [321, 180] width 222 height 27
click at [330, 181] on textarea "I was in a real teasing mood for this one… outfit after outfit came off nice an…" at bounding box center [321, 180] width 222 height 27
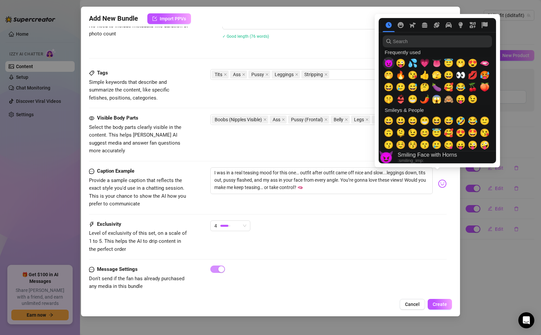
click at [330, 62] on span "😈" at bounding box center [389, 62] width 10 height 9
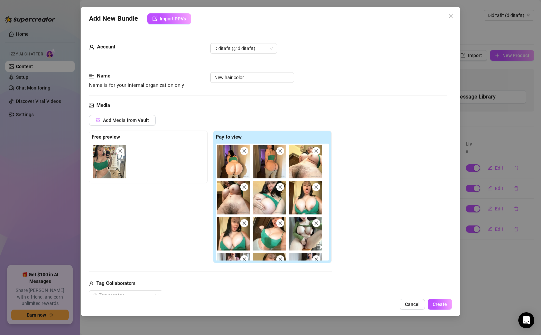
scroll to position [188, 0]
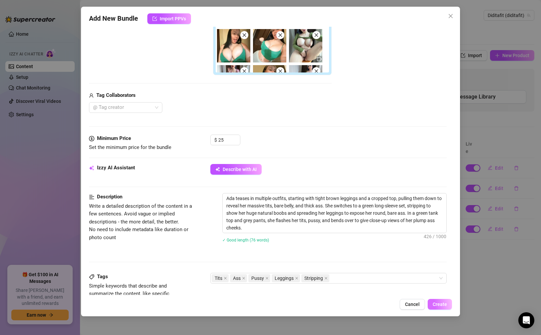
click at [330, 307] on button "Create" at bounding box center [440, 304] width 24 height 11
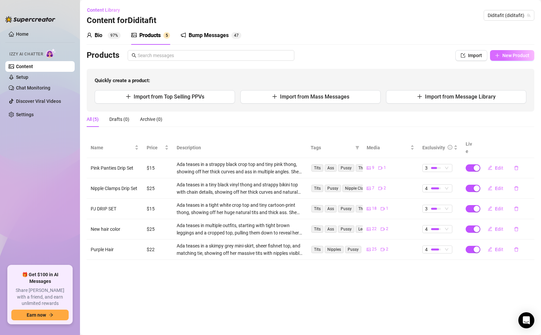
click at [330, 50] on button "New Product" at bounding box center [512, 55] width 44 height 11
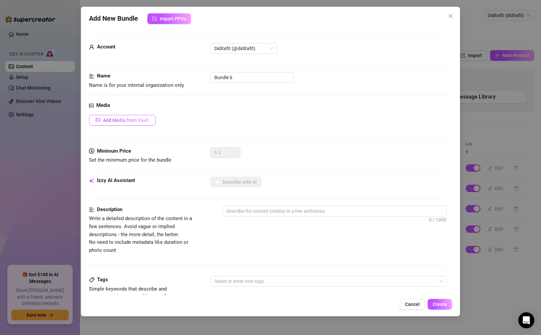
click at [148, 117] on span "Add Media from Vault" at bounding box center [126, 119] width 46 height 5
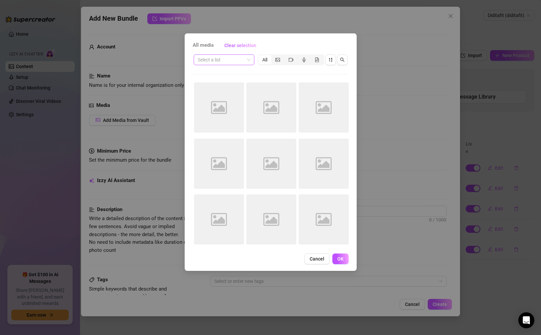
click at [240, 64] on input "search" at bounding box center [221, 60] width 47 height 10
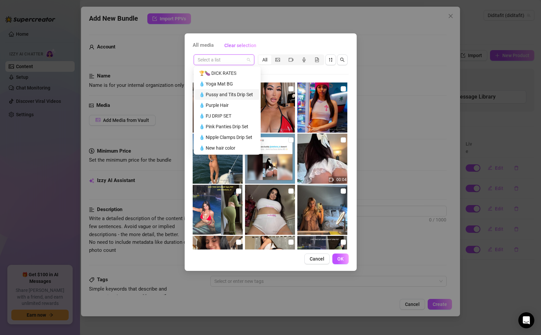
click at [235, 96] on div "💧 Pussy and Tits Drip Set" at bounding box center [227, 94] width 56 height 7
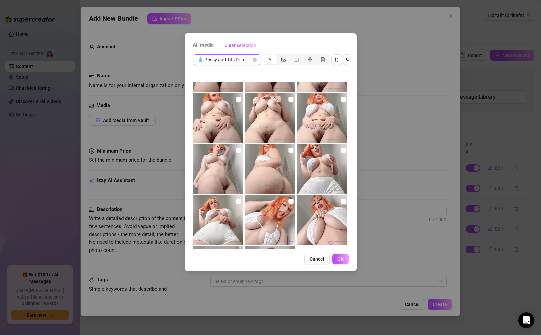
scroll to position [0, 0]
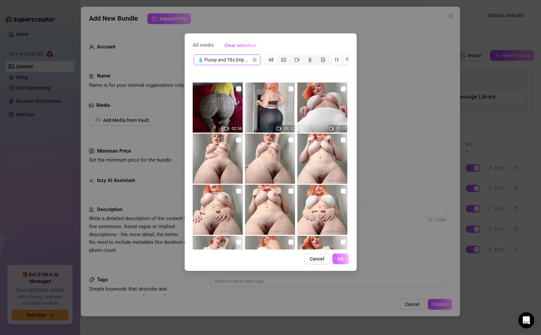
click at [330, 261] on span "OK" at bounding box center [341, 258] width 6 height 5
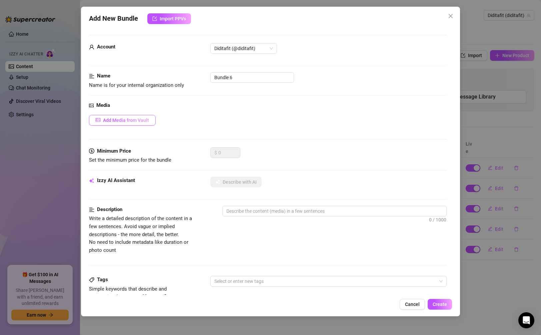
click at [143, 119] on span "Add Media from Vault" at bounding box center [126, 119] width 46 height 5
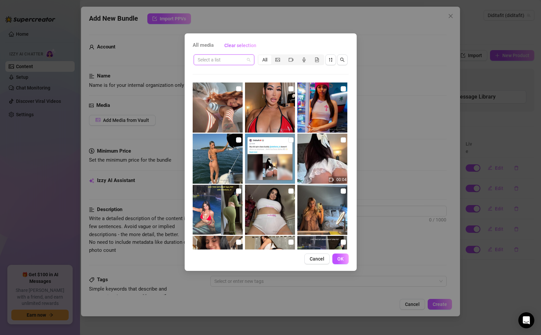
click at [231, 58] on input "search" at bounding box center [221, 60] width 47 height 10
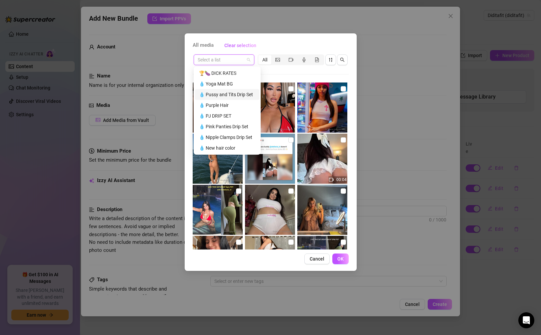
click at [230, 98] on div "💧 Pussy and Tits Drip Set" at bounding box center [227, 94] width 56 height 7
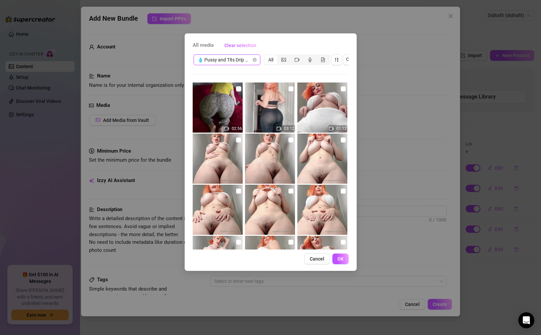
click at [222, 105] on img at bounding box center [218, 107] width 50 height 50
click at [270, 104] on img at bounding box center [270, 107] width 50 height 50
drag, startPoint x: 312, startPoint y: 107, endPoint x: 316, endPoint y: 122, distance: 15.5
click at [313, 107] on img at bounding box center [323, 107] width 50 height 50
drag, startPoint x: 319, startPoint y: 157, endPoint x: 288, endPoint y: 159, distance: 30.4
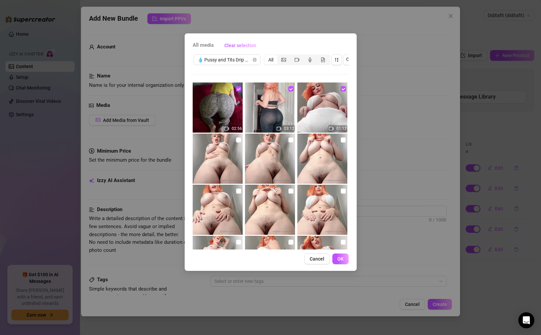
click at [319, 157] on img at bounding box center [323, 158] width 50 height 50
click at [277, 161] on img at bounding box center [270, 158] width 50 height 50
click at [221, 166] on img at bounding box center [218, 158] width 50 height 50
click at [212, 199] on img at bounding box center [218, 209] width 50 height 50
click at [265, 209] on img at bounding box center [270, 209] width 50 height 50
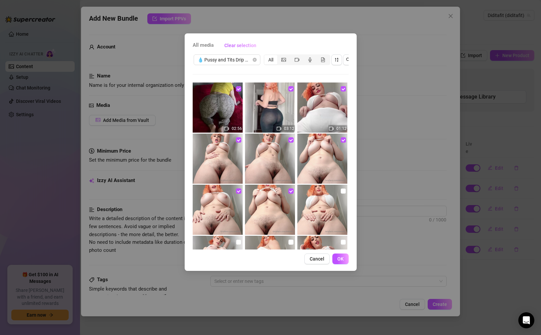
click at [317, 207] on img at bounding box center [323, 209] width 50 height 50
drag, startPoint x: 316, startPoint y: 239, endPoint x: 280, endPoint y: 242, distance: 35.8
click at [316, 239] on img at bounding box center [323, 260] width 50 height 50
click at [273, 242] on img at bounding box center [270, 260] width 50 height 50
click at [222, 241] on img at bounding box center [218, 260] width 50 height 50
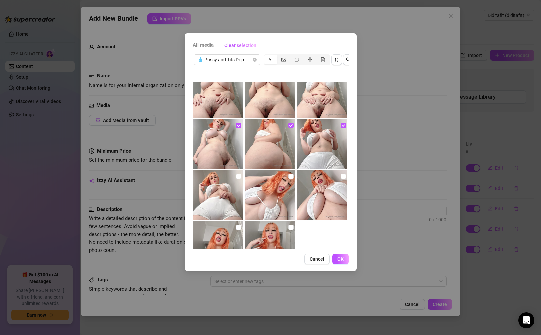
scroll to position [149, 0]
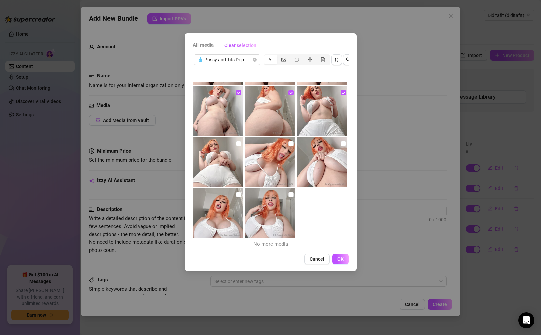
click at [218, 169] on img at bounding box center [218, 162] width 50 height 50
click at [299, 168] on img at bounding box center [323, 162] width 50 height 50
click at [306, 169] on img at bounding box center [323, 162] width 50 height 50
click at [275, 173] on img at bounding box center [270, 162] width 50 height 50
click at [271, 205] on img at bounding box center [270, 213] width 50 height 50
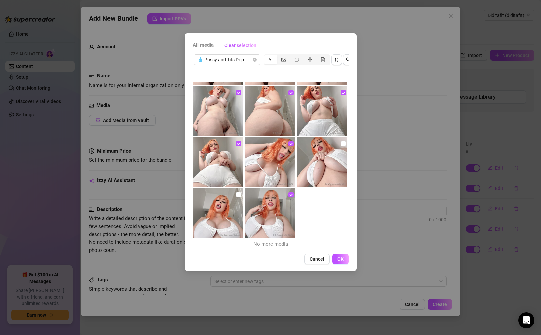
click at [214, 212] on img at bounding box center [218, 213] width 50 height 50
click at [320, 176] on img at bounding box center [323, 162] width 50 height 50
click at [330, 260] on button "OK" at bounding box center [341, 258] width 16 height 11
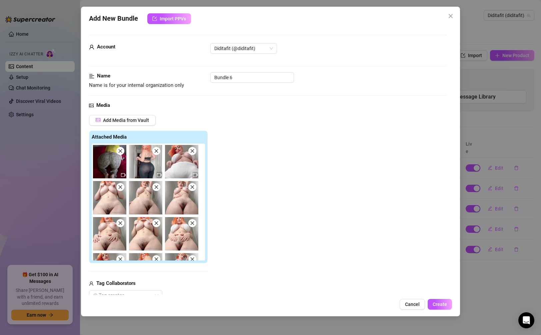
click at [118, 147] on img at bounding box center [109, 161] width 33 height 33
click at [120, 148] on icon "close" at bounding box center [120, 150] width 5 height 5
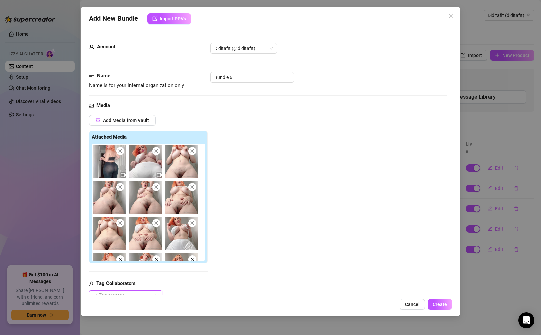
click at [122, 150] on icon "close" at bounding box center [120, 150] width 5 height 5
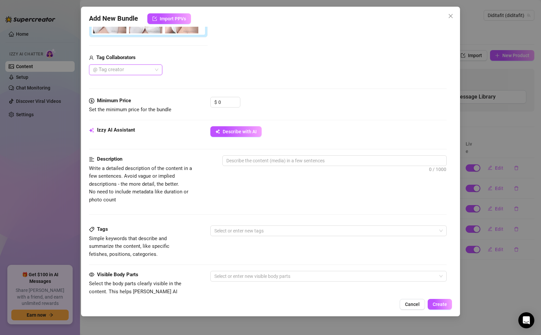
scroll to position [382, 0]
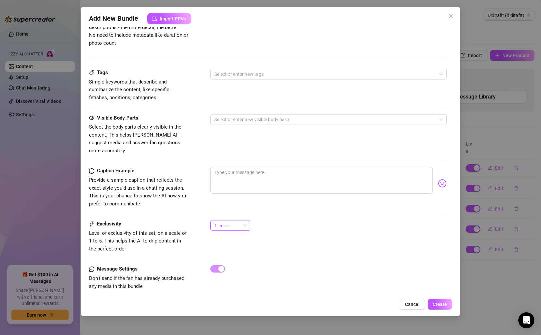
click at [238, 220] on div "1" at bounding box center [227, 225] width 26 height 10
click at [240, 251] on span "3" at bounding box center [237, 251] width 43 height 7
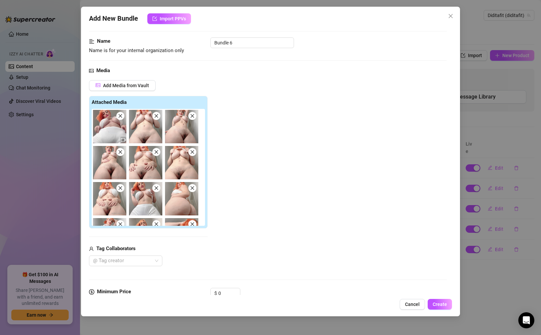
scroll to position [0, 0]
drag, startPoint x: 281, startPoint y: 39, endPoint x: 209, endPoint y: 40, distance: 72.1
click at [209, 40] on div "Name Name is for your internal organization only Bundle 6" at bounding box center [268, 45] width 358 height 17
paste input "Pussy and Tits Drip Set"
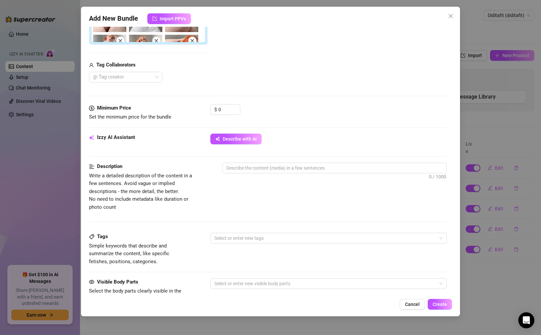
scroll to position [206, 0]
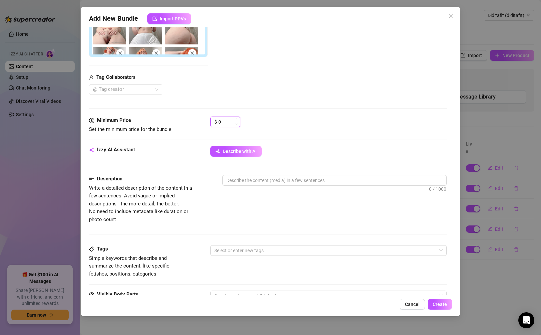
click at [232, 119] on input "0" at bounding box center [229, 122] width 22 height 10
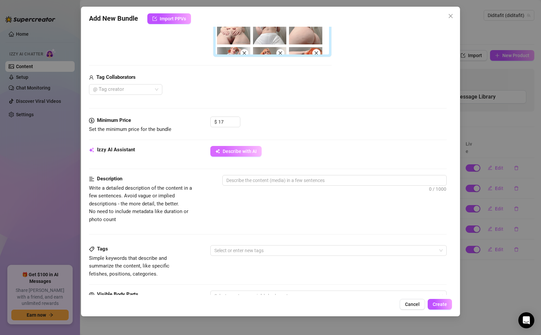
click at [251, 154] on button "Describe with AI" at bounding box center [235, 151] width 51 height 11
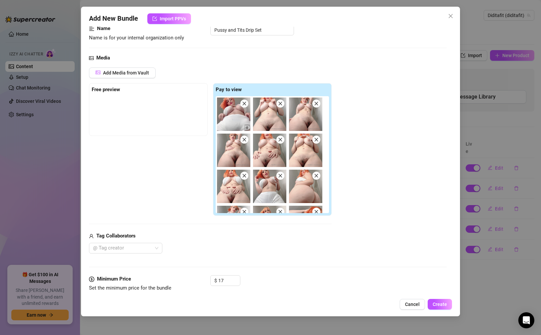
scroll to position [0, 0]
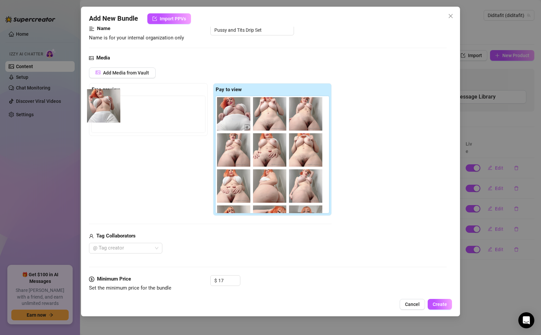
drag, startPoint x: 270, startPoint y: 187, endPoint x: 102, endPoint y: 106, distance: 186.5
click at [102, 106] on div "Free preview Pay to view" at bounding box center [210, 149] width 243 height 133
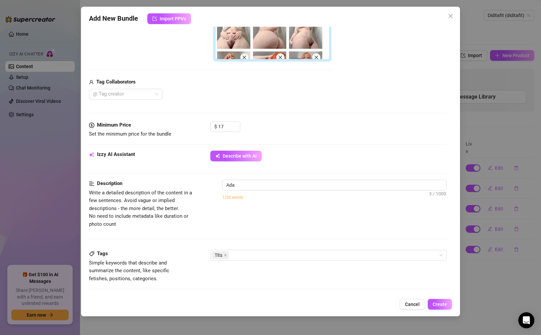
scroll to position [229, 0]
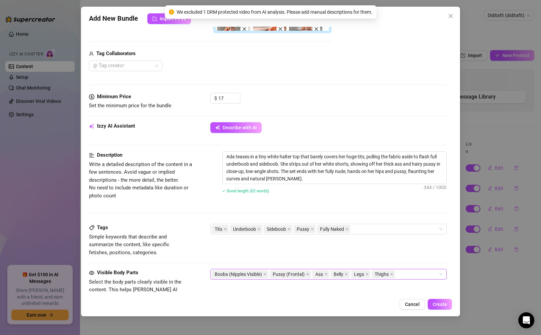
click at [330, 277] on div "Boobs (Nipples Visible) Pussy (Frontal) Ass Belly Legs Thighs" at bounding box center [325, 273] width 226 height 9
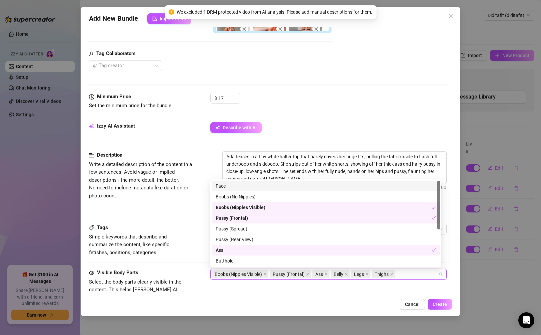
click at [326, 188] on div "Face" at bounding box center [326, 185] width 220 height 7
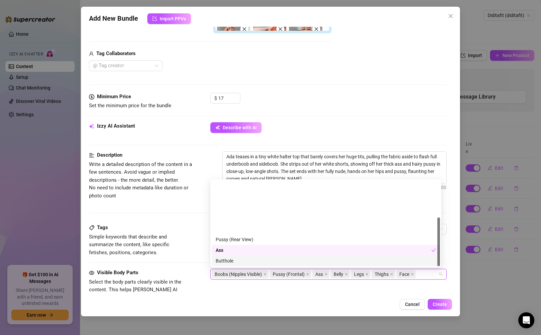
scroll to position [64, 0]
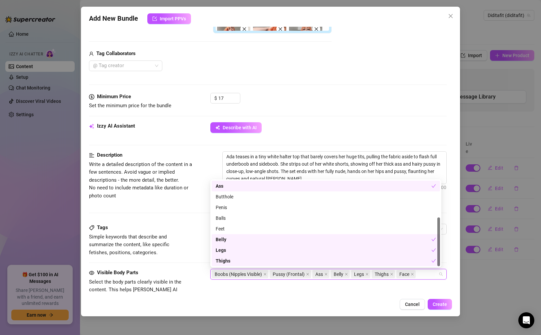
click at [266, 300] on div "Cancel Create" at bounding box center [270, 304] width 363 height 11
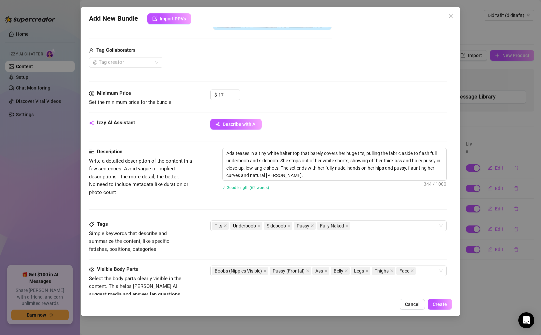
scroll to position [234, 0]
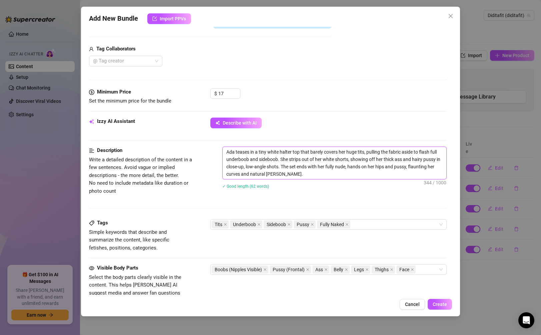
click at [330, 159] on textarea "Ada teases in a tiny white halter top that barely covers her huge tits, pulling…" at bounding box center [334, 163] width 223 height 32
drag, startPoint x: 324, startPoint y: 172, endPoint x: 214, endPoint y: 151, distance: 111.7
click at [214, 151] on div "Description Write a detailed description of the content in a few sentences. Avo…" at bounding box center [268, 171] width 358 height 51
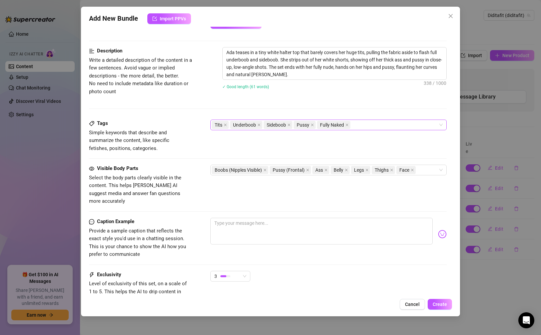
scroll to position [334, 0]
click at [330, 221] on textarea at bounding box center [321, 230] width 222 height 27
paste textarea "You should’ve seen how that top kept slipping… every little pull gave you more …"
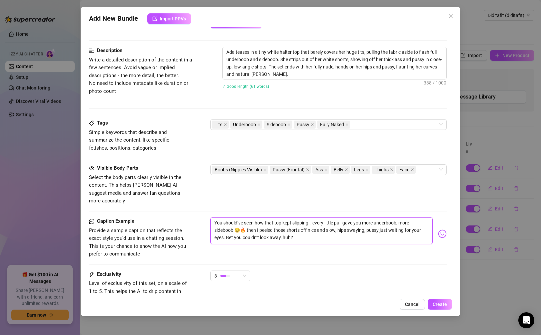
drag, startPoint x: 313, startPoint y: 234, endPoint x: 211, endPoint y: 211, distance: 103.6
click at [211, 217] on textarea "You should’ve seen how that top kept slipping… every little pull gave you more …" at bounding box center [321, 230] width 222 height 27
paste textarea "Mmm I love making you wait for it… pulling that tiny top aside bit by bit, lett…"
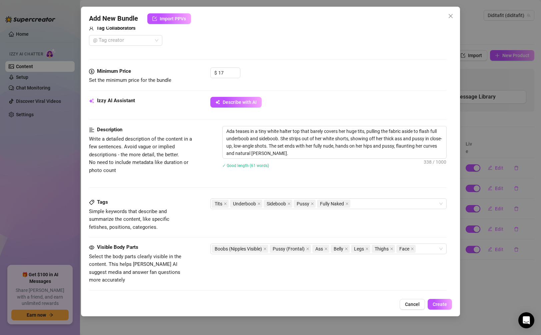
scroll to position [257, 0]
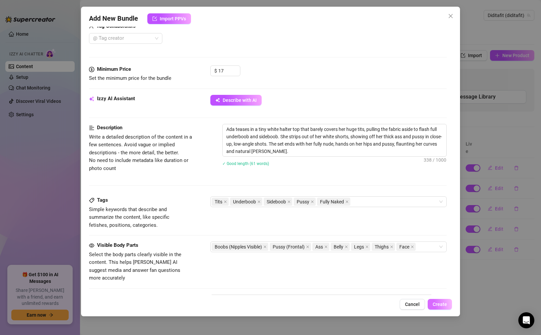
click at [330, 300] on button "Create" at bounding box center [440, 304] width 24 height 11
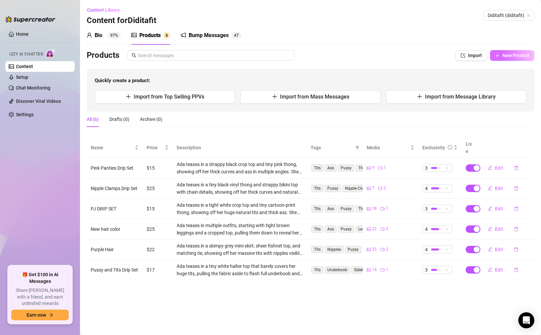
click at [330, 58] on button "New Product" at bounding box center [512, 55] width 44 height 11
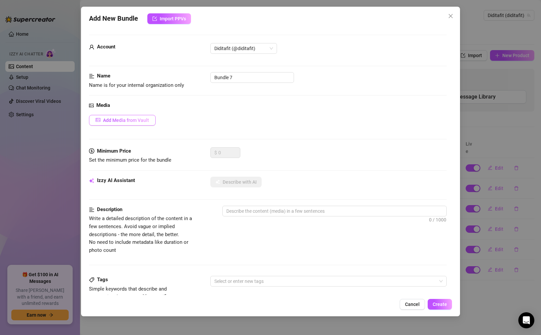
click at [142, 120] on span "Add Media from Vault" at bounding box center [126, 119] width 46 height 5
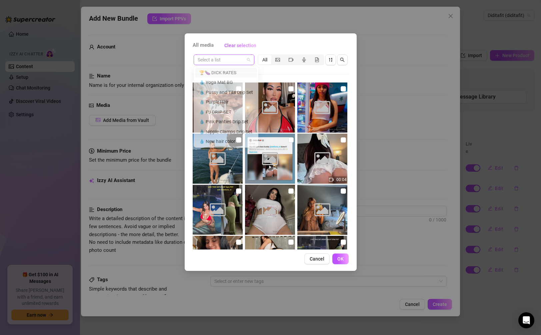
click at [250, 61] on div "Select a list" at bounding box center [224, 59] width 61 height 11
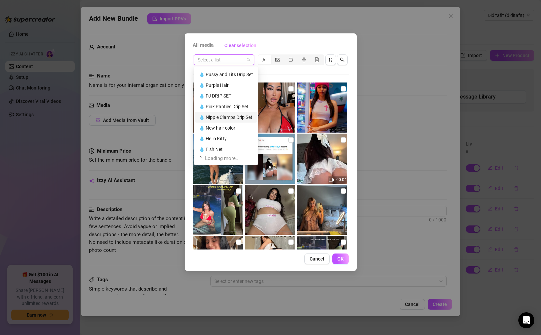
scroll to position [21, 0]
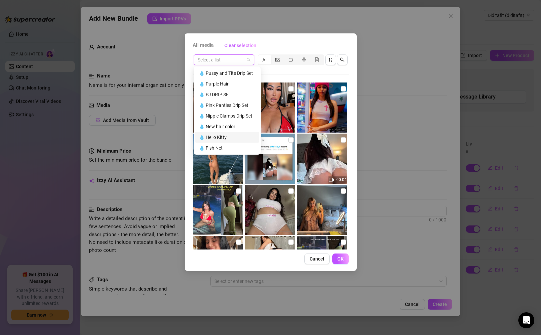
click at [229, 135] on div "💧 Hello Kitty" at bounding box center [227, 136] width 56 height 7
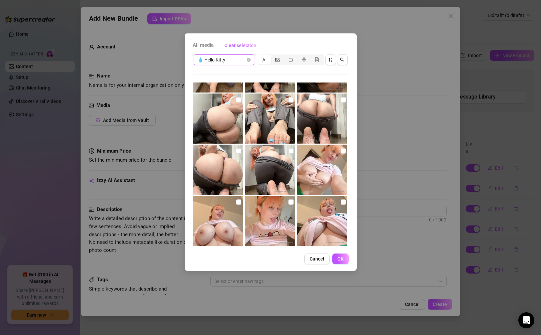
scroll to position [251, 0]
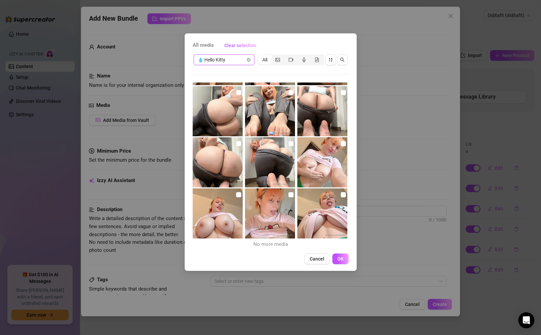
click at [323, 207] on img at bounding box center [323, 213] width 50 height 50
click at [291, 211] on img at bounding box center [270, 213] width 50 height 50
click at [235, 215] on img at bounding box center [218, 213] width 50 height 50
click at [230, 177] on img at bounding box center [218, 162] width 50 height 50
click at [262, 170] on img at bounding box center [270, 162] width 50 height 50
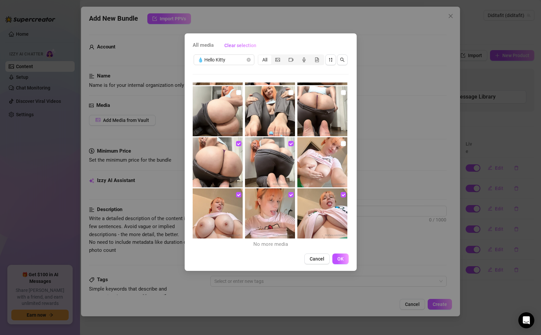
click at [311, 170] on img at bounding box center [323, 162] width 50 height 50
click at [317, 102] on img at bounding box center [323, 111] width 50 height 50
click at [277, 110] on img at bounding box center [270, 111] width 50 height 50
click at [221, 118] on img at bounding box center [218, 111] width 50 height 50
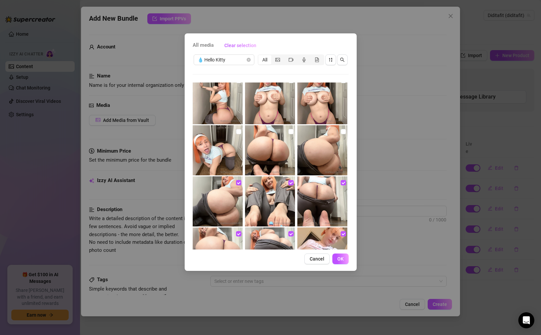
scroll to position [137, 0]
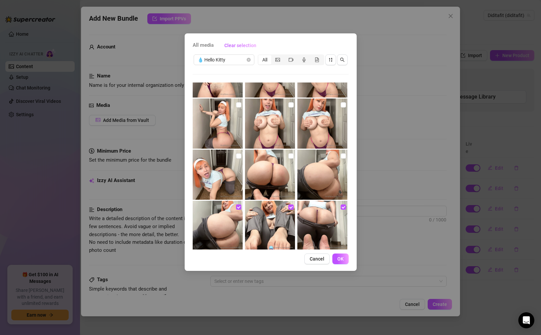
click at [323, 173] on img at bounding box center [323, 174] width 50 height 50
click at [269, 179] on img at bounding box center [270, 174] width 50 height 50
click at [210, 179] on img at bounding box center [218, 174] width 50 height 50
click at [216, 139] on img at bounding box center [218, 123] width 50 height 50
click at [311, 129] on img at bounding box center [323, 123] width 50 height 50
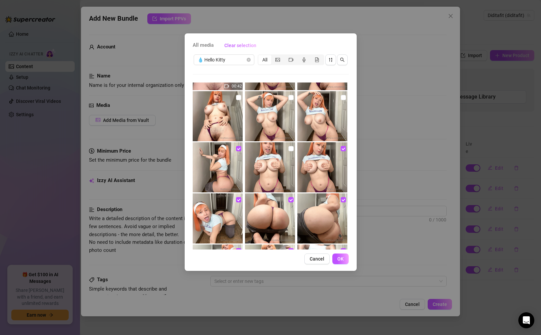
scroll to position [92, 0]
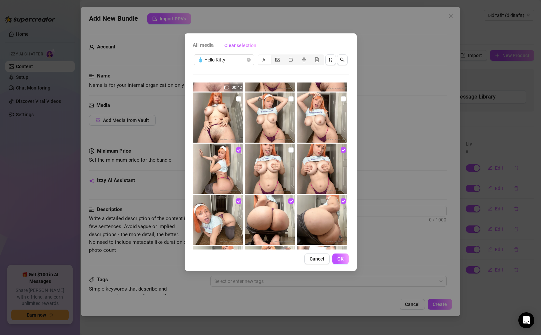
click at [268, 165] on img at bounding box center [270, 168] width 50 height 50
click at [316, 126] on img at bounding box center [323, 117] width 50 height 50
click at [271, 132] on img at bounding box center [270, 117] width 50 height 50
click at [219, 128] on img at bounding box center [218, 117] width 50 height 50
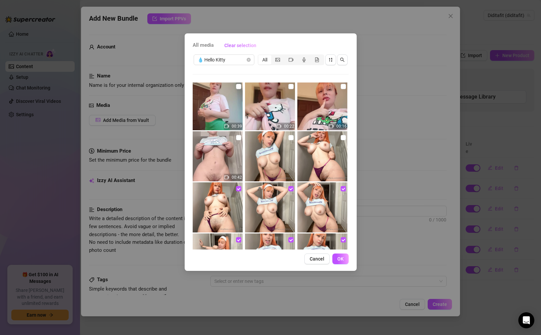
scroll to position [2, 0]
click at [326, 151] on img at bounding box center [323, 156] width 50 height 50
click at [281, 157] on img at bounding box center [270, 156] width 50 height 50
click at [231, 160] on img at bounding box center [218, 156] width 50 height 50
click at [225, 117] on img at bounding box center [218, 105] width 50 height 50
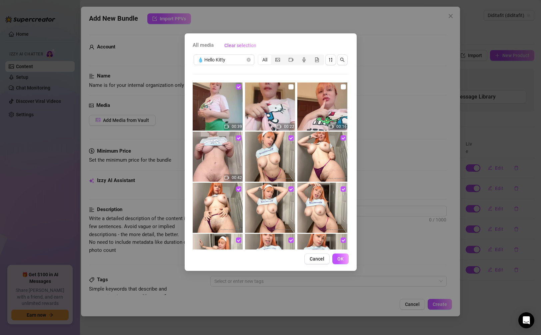
click at [263, 110] on img at bounding box center [270, 105] width 50 height 50
click at [313, 111] on img at bounding box center [323, 105] width 50 height 50
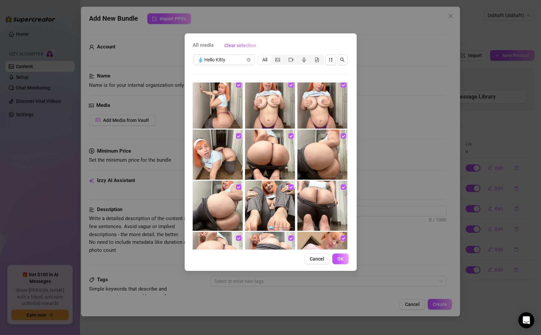
scroll to position [251, 0]
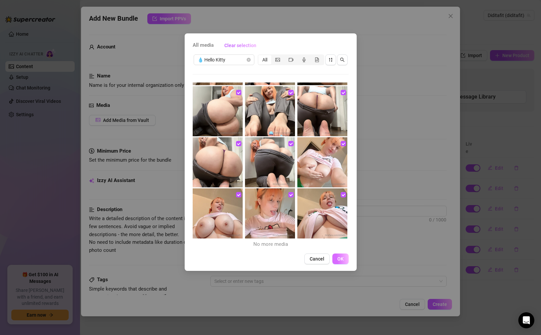
click at [330, 261] on span "OK" at bounding box center [341, 258] width 6 height 5
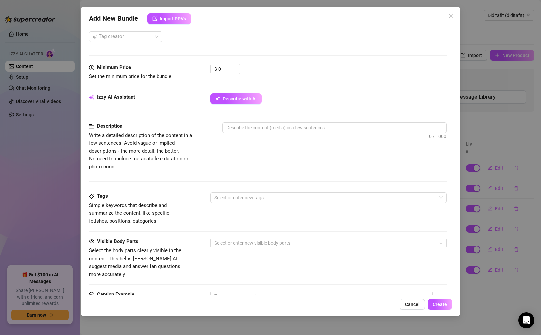
scroll to position [362, 0]
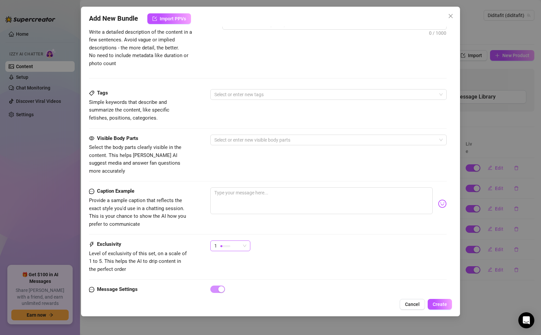
click at [247, 240] on div "1" at bounding box center [230, 245] width 40 height 11
click at [245, 273] on span "3" at bounding box center [237, 271] width 43 height 7
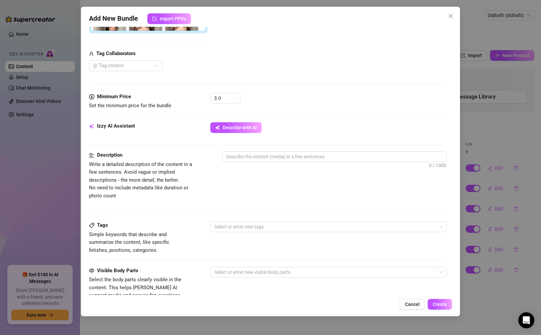
scroll to position [219, 0]
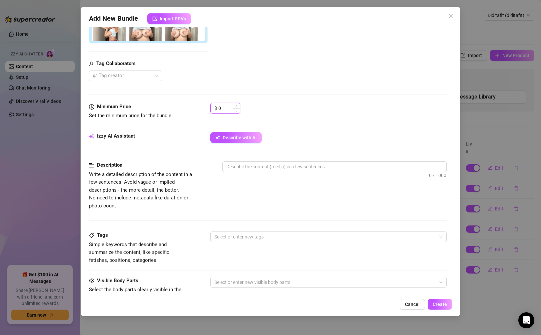
click at [227, 111] on input "0" at bounding box center [229, 108] width 22 height 10
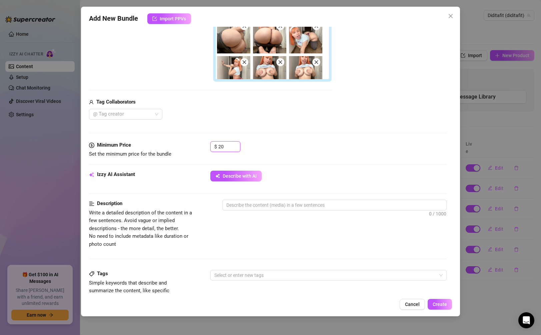
scroll to position [172, 0]
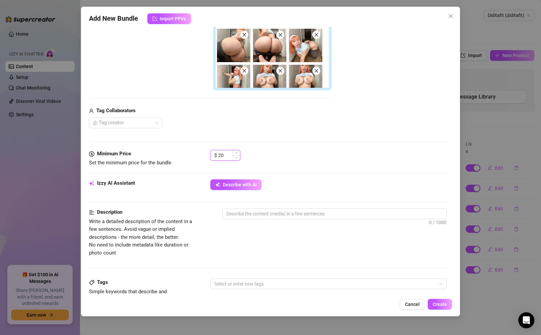
drag, startPoint x: 230, startPoint y: 156, endPoint x: 214, endPoint y: 155, distance: 15.4
click at [214, 155] on div "$ 20" at bounding box center [225, 155] width 30 height 11
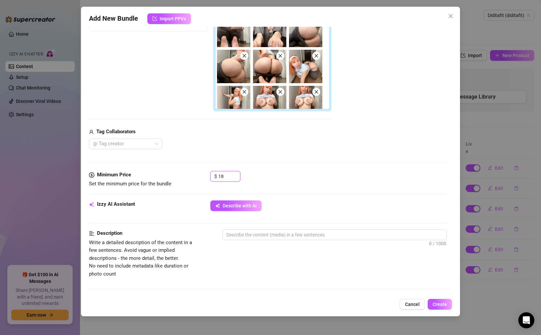
scroll to position [90, 0]
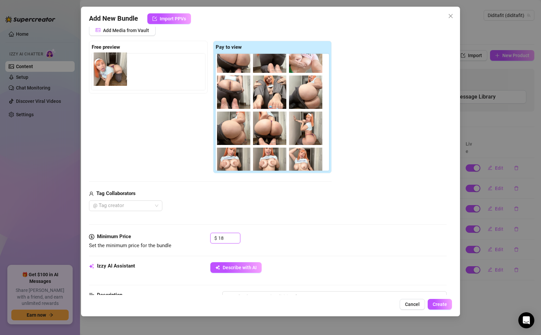
drag, startPoint x: 308, startPoint y: 131, endPoint x: 109, endPoint y: 71, distance: 206.8
click at [109, 71] on div "Free preview Pay to view" at bounding box center [210, 107] width 243 height 133
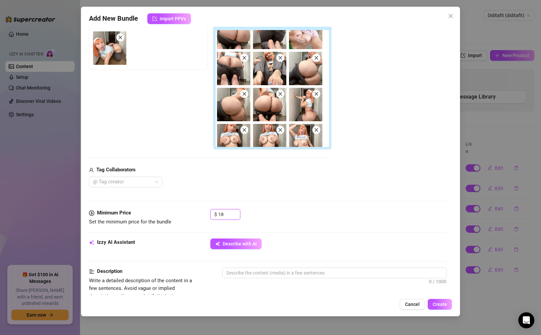
scroll to position [148, 0]
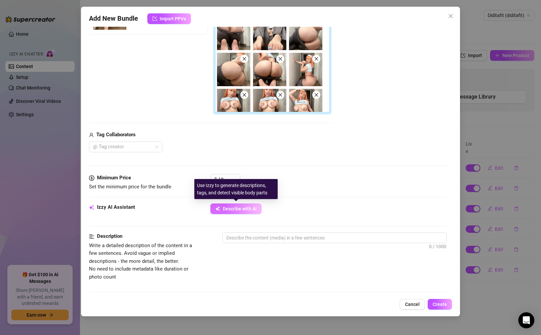
click at [250, 207] on span "Describe with AI" at bounding box center [240, 208] width 34 height 5
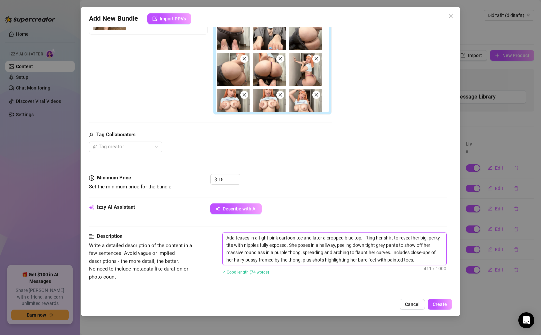
click at [260, 258] on textarea "Ada teases in a tight pink cartoon tee and later a cropped blue top, lifting he…" at bounding box center [334, 248] width 223 height 32
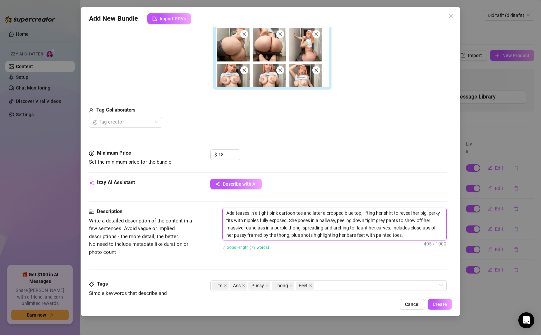
scroll to position [266, 0]
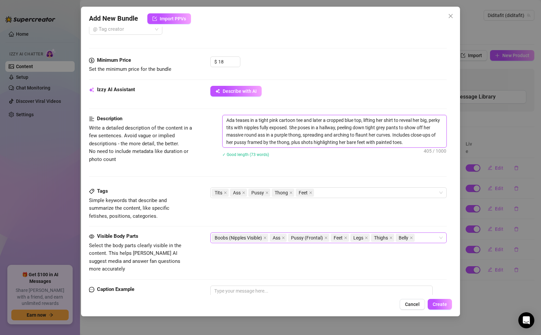
click at [330, 240] on div "Boobs (Nipples Visible) Ass Pussy (Frontal) Feet Legs Thighs Belly" at bounding box center [325, 237] width 226 height 9
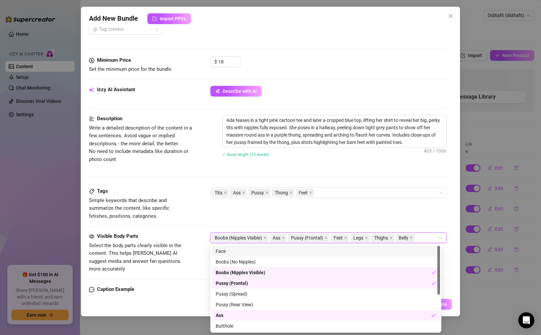
click at [330, 252] on div "Face" at bounding box center [326, 250] width 220 height 7
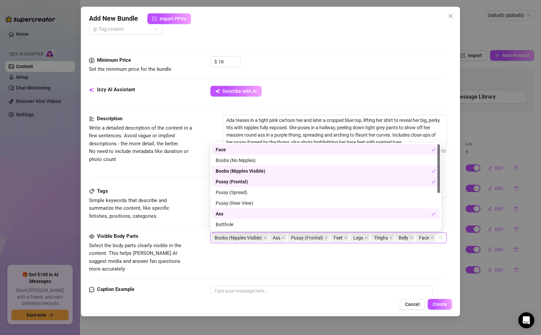
click at [329, 270] on div "Visible Body Parts Select the body parts clearly visible in the content. This h…" at bounding box center [268, 258] width 358 height 53
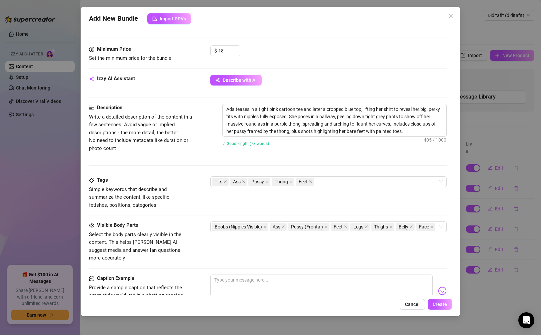
scroll to position [290, 0]
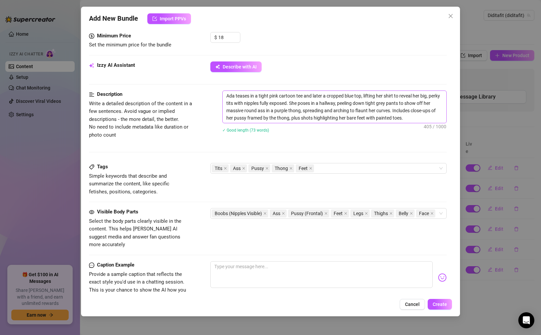
click at [330, 118] on textarea "Ada teases in a tight pink cartoon tee and later a cropped blue top, lifting he…" at bounding box center [334, 107] width 223 height 32
drag, startPoint x: 427, startPoint y: 118, endPoint x: 245, endPoint y: 83, distance: 185.1
click at [245, 83] on form "Account Diditafit (@diditafit) Name Name is for your internal organization only…" at bounding box center [268, 71] width 358 height 652
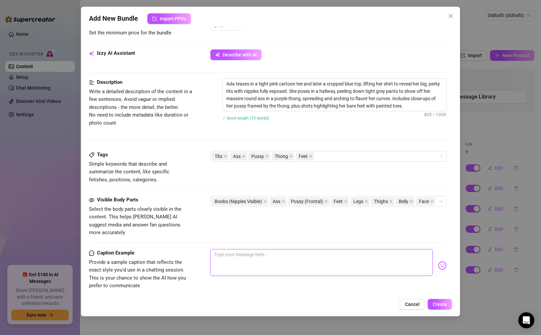
click at [305, 249] on textarea at bounding box center [321, 262] width 222 height 27
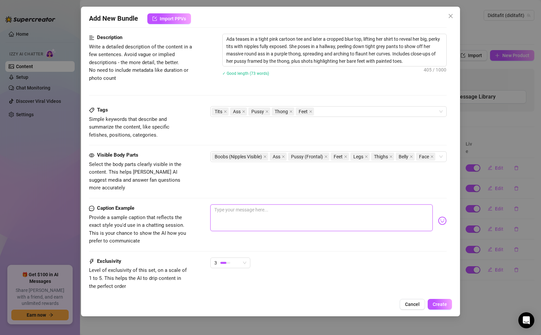
scroll to position [366, 0]
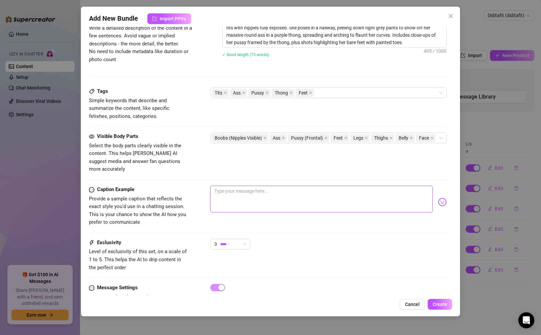
paste textarea "I couldn’t resist teasing in that hallway… shirt up, tits bouncing, pants slidi…"
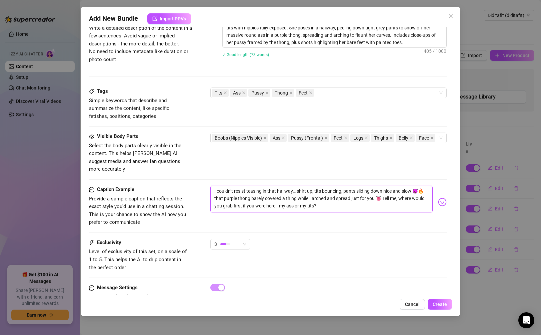
drag, startPoint x: 424, startPoint y: 183, endPoint x: 429, endPoint y: 189, distance: 8.1
click at [330, 185] on textarea "I couldn’t resist teasing in that hallway… shirt up, tits bouncing, pants slidi…" at bounding box center [321, 198] width 222 height 27
click at [294, 199] on textarea "I couldn’t resist teasing in that hallway… shirt up, tits bouncing, pants slidi…" at bounding box center [321, 198] width 222 height 27
click at [330, 200] on textarea "I couldn’t resist teasing in that hallway… shirt up, tits bouncing, pants slidi…" at bounding box center [321, 198] width 222 height 27
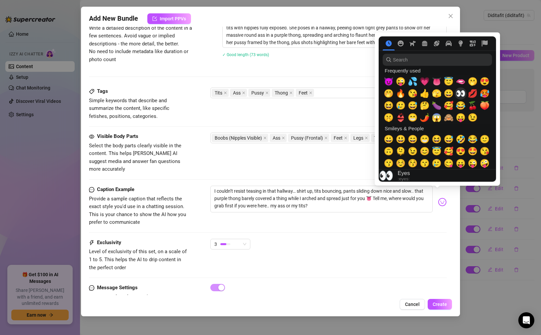
click at [330, 93] on span "👀" at bounding box center [461, 93] width 10 height 9
click at [330, 80] on span "💦" at bounding box center [413, 81] width 10 height 9
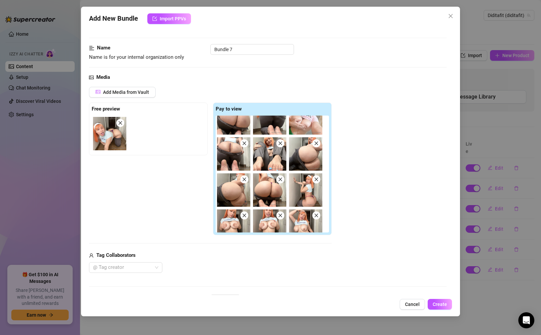
scroll to position [28, 0]
drag, startPoint x: 240, startPoint y: 48, endPoint x: 183, endPoint y: 48, distance: 57.4
click at [183, 48] on div "Name Name is for your internal organization only Bundle 7" at bounding box center [268, 52] width 358 height 17
paste input "Hello Kitty"
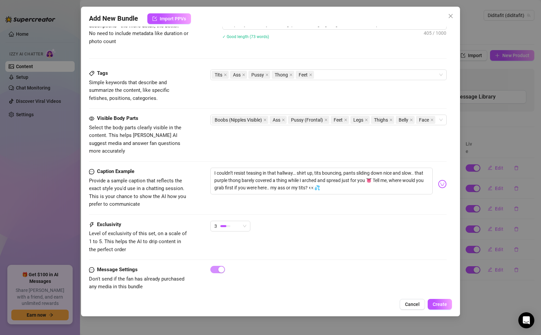
scroll to position [384, 0]
click at [330, 302] on span "Create" at bounding box center [440, 303] width 14 height 5
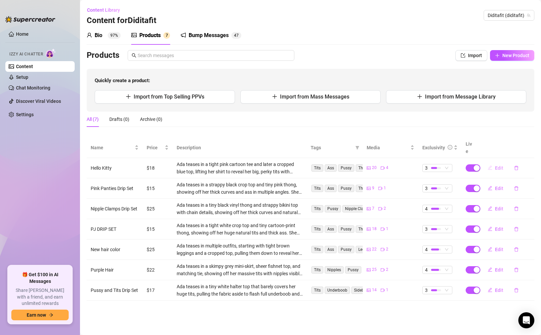
click at [330, 163] on button "Edit" at bounding box center [496, 167] width 26 height 11
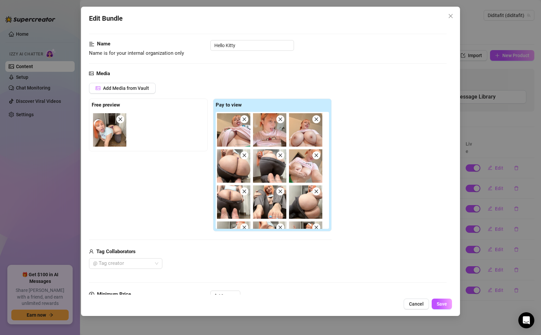
scroll to position [122, 0]
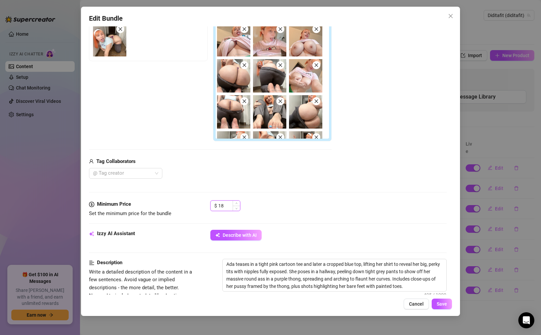
click at [230, 205] on input "18" at bounding box center [229, 205] width 22 height 10
click at [330, 307] on button "Save" at bounding box center [442, 303] width 20 height 11
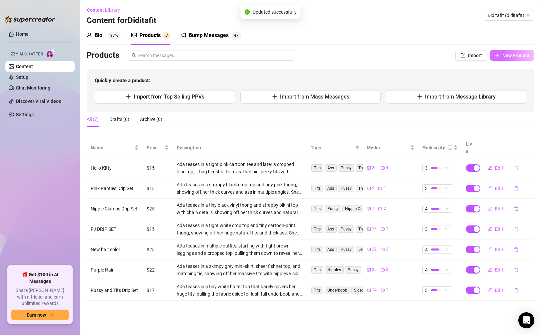
click at [330, 54] on span "New Product" at bounding box center [516, 55] width 27 height 5
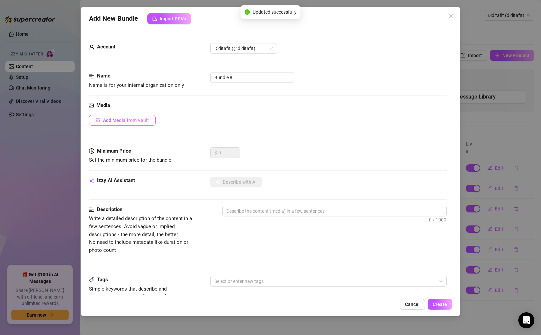
click at [146, 120] on span "Add Media from Vault" at bounding box center [126, 119] width 46 height 5
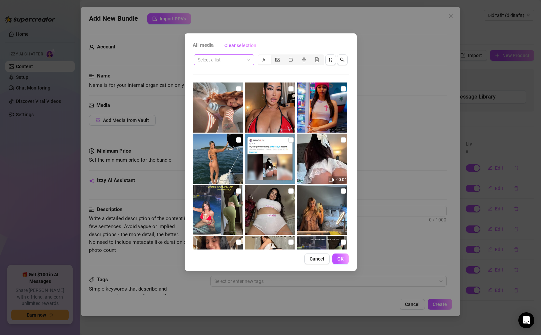
click at [249, 64] on span at bounding box center [224, 60] width 53 height 10
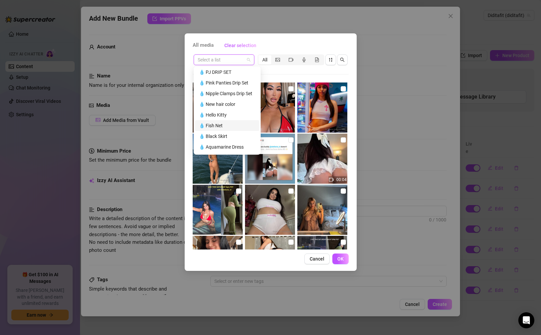
scroll to position [44, 0]
click at [236, 127] on div "💧 Fish Net" at bounding box center [227, 124] width 56 height 7
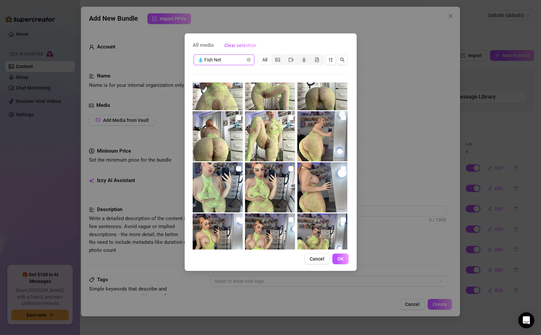
scroll to position [0, 0]
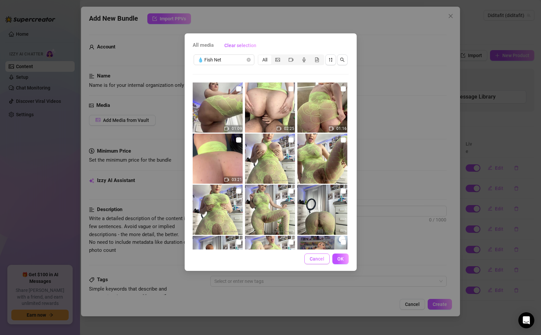
click at [312, 256] on span "Cancel" at bounding box center [317, 258] width 15 height 5
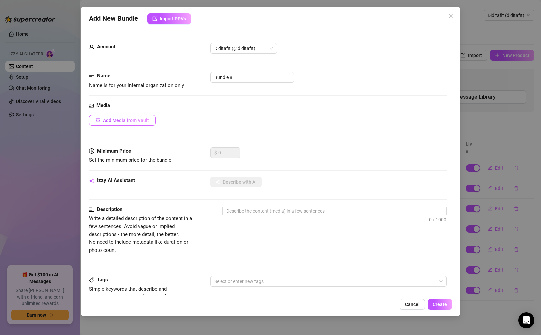
click at [134, 117] on span "Add Media from Vault" at bounding box center [126, 119] width 46 height 5
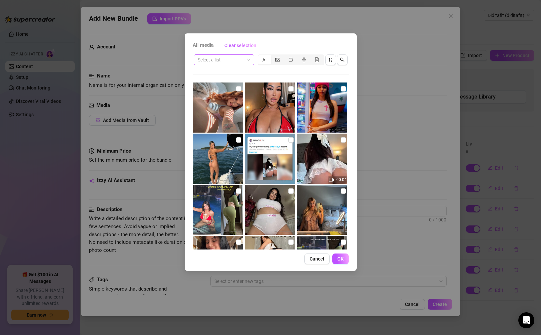
click at [222, 62] on input "search" at bounding box center [221, 60] width 47 height 10
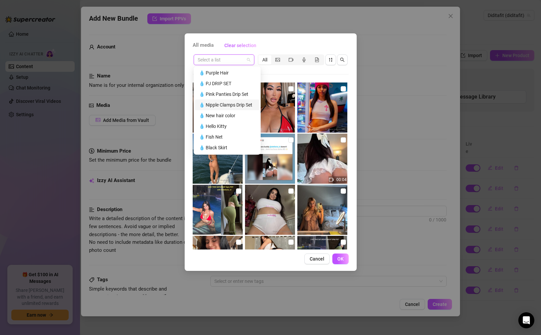
scroll to position [38, 0]
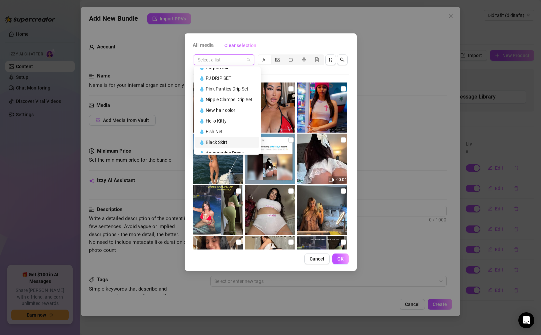
click at [225, 140] on div "💧 Black Skirt" at bounding box center [227, 141] width 56 height 7
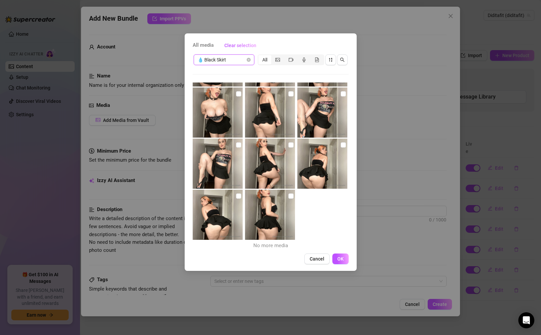
scroll to position [251, 0]
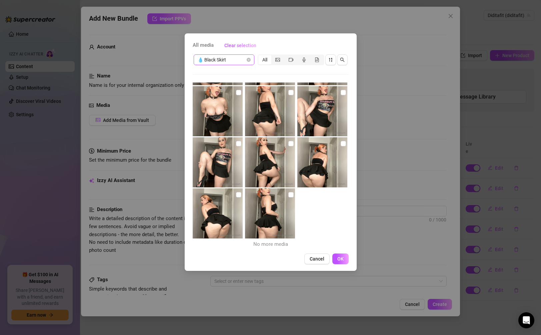
click at [238, 59] on span "💧 Black Skirt" at bounding box center [224, 60] width 53 height 10
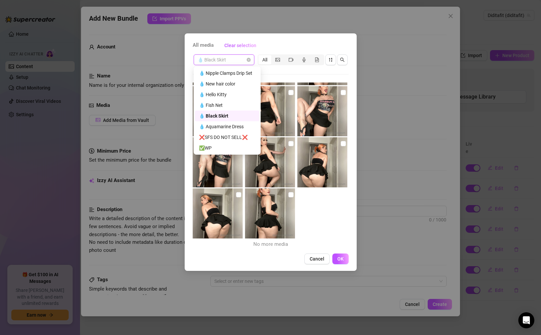
scroll to position [65, 0]
click at [226, 123] on div "💧 Aquamarine Dress" at bounding box center [227, 124] width 56 height 7
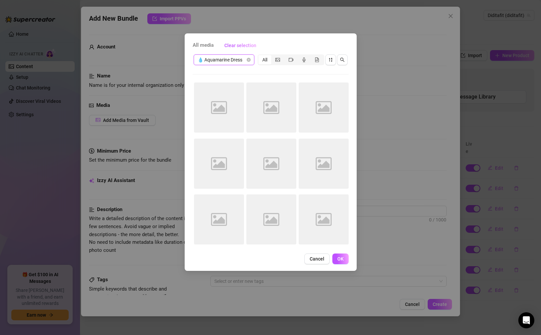
scroll to position [0, 0]
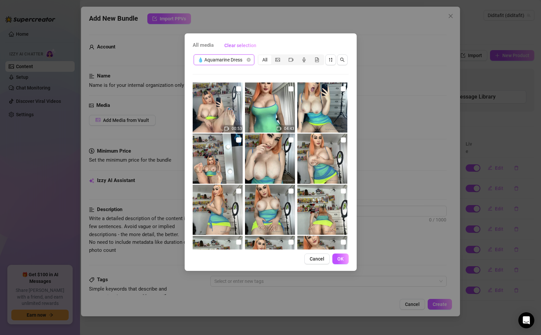
click at [224, 111] on img at bounding box center [218, 107] width 50 height 50
click at [285, 113] on img at bounding box center [270, 107] width 50 height 50
drag, startPoint x: 317, startPoint y: 112, endPoint x: 321, endPoint y: 138, distance: 25.6
click at [317, 112] on img at bounding box center [323, 107] width 50 height 50
click at [322, 146] on img at bounding box center [323, 158] width 50 height 50
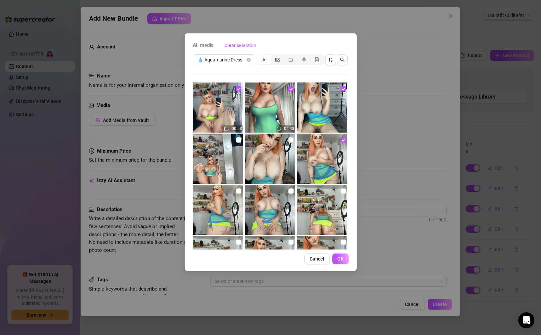
click at [271, 155] on img at bounding box center [270, 158] width 50 height 50
click at [212, 160] on img at bounding box center [218, 158] width 50 height 50
click at [212, 211] on img at bounding box center [218, 209] width 50 height 50
click at [260, 215] on img at bounding box center [270, 209] width 50 height 50
click at [320, 216] on img at bounding box center [323, 209] width 50 height 50
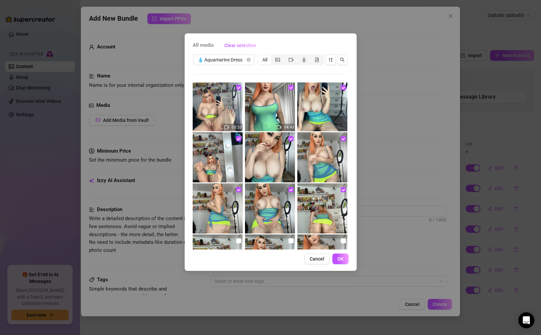
scroll to position [38, 0]
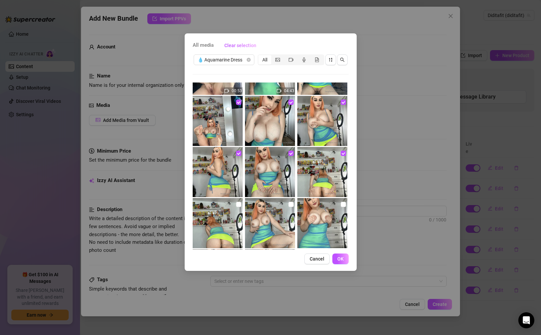
click at [318, 228] on img at bounding box center [323, 223] width 50 height 50
click at [272, 228] on img at bounding box center [270, 223] width 50 height 50
click at [209, 228] on img at bounding box center [218, 223] width 50 height 50
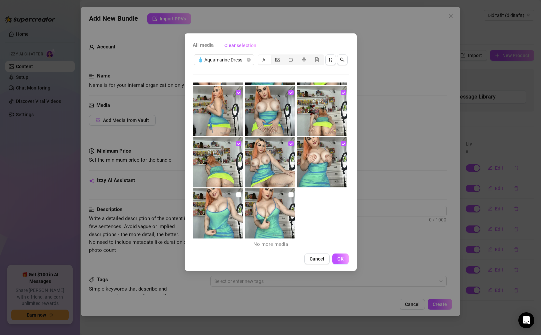
click at [210, 220] on img at bounding box center [218, 213] width 50 height 50
click at [261, 216] on img at bounding box center [270, 213] width 50 height 50
click at [330, 256] on button "OK" at bounding box center [341, 258] width 16 height 11
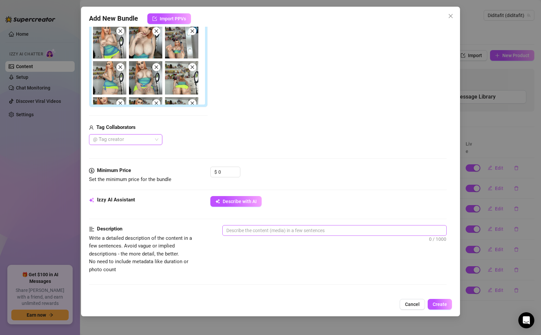
scroll to position [0, 0]
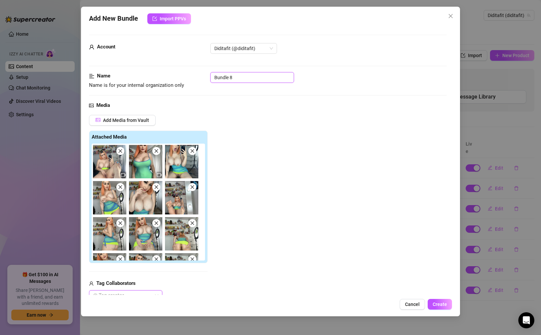
click at [250, 80] on input "Bundle 8" at bounding box center [252, 77] width 84 height 11
paste input "Aquamarine Dress"
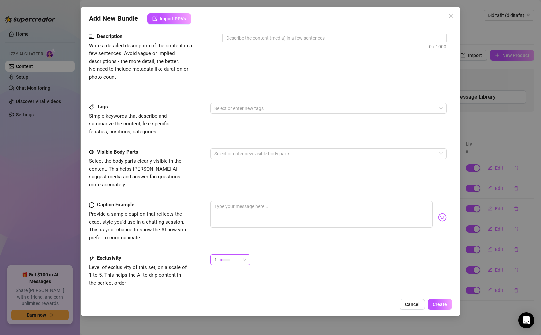
scroll to position [366, 0]
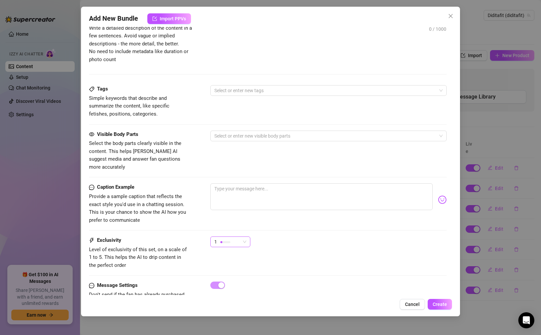
click at [228, 238] on div at bounding box center [225, 241] width 10 height 6
click at [228, 278] on span "4" at bounding box center [237, 278] width 43 height 7
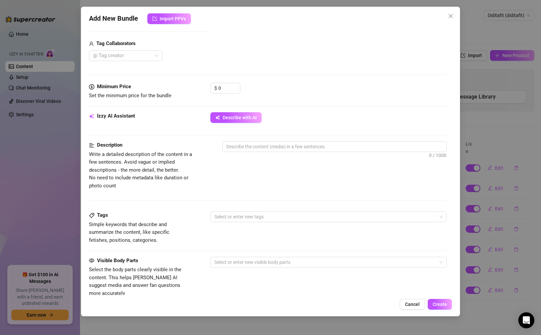
scroll to position [241, 0]
click at [235, 86] on span "Increase Value" at bounding box center [236, 85] width 7 height 6
drag, startPoint x: 227, startPoint y: 86, endPoint x: 205, endPoint y: 85, distance: 22.4
click at [205, 85] on div "Minimum Price Set the minimum price for the bundle $ 1" at bounding box center [268, 89] width 358 height 17
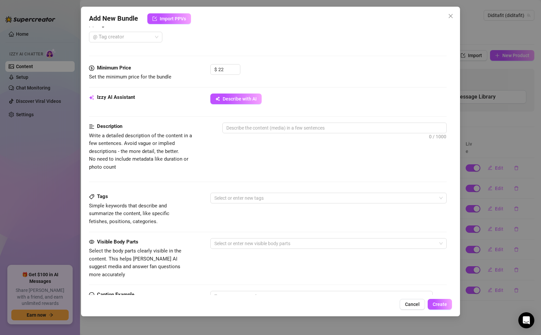
scroll to position [253, 0]
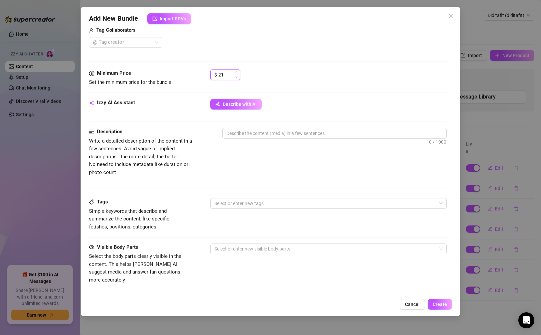
click at [238, 74] on span "Decrease Value" at bounding box center [236, 77] width 7 height 6
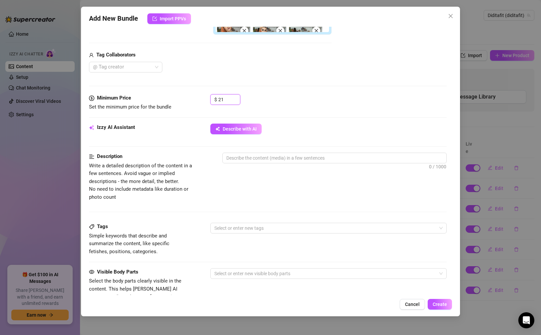
scroll to position [188, 0]
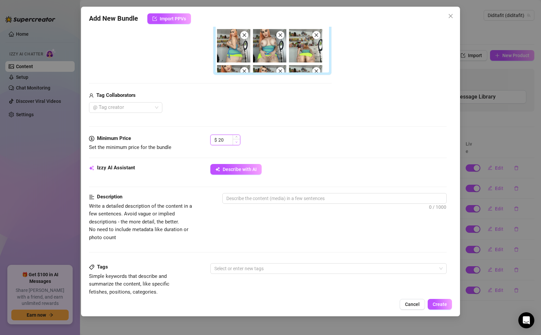
click at [237, 142] on icon "down" at bounding box center [236, 142] width 2 height 2
click at [237, 138] on icon "up" at bounding box center [236, 137] width 2 height 2
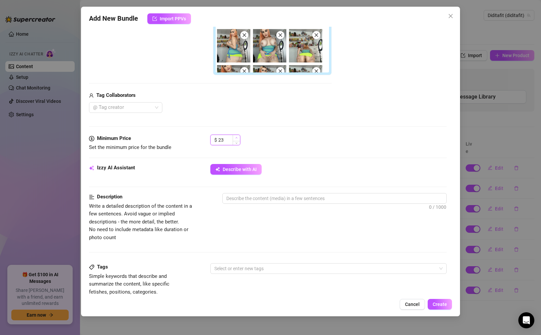
click at [237, 138] on icon "up" at bounding box center [236, 137] width 2 height 2
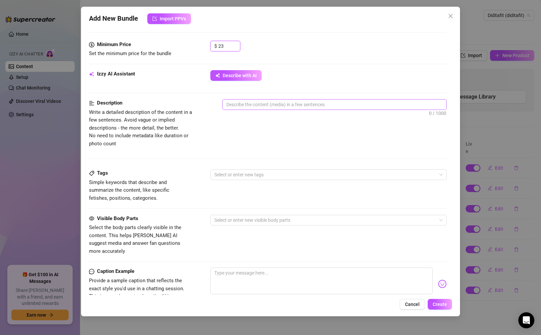
scroll to position [280, 0]
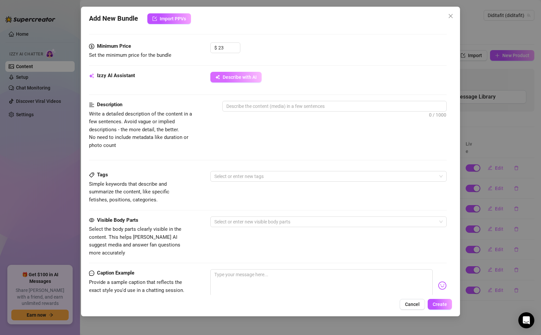
click at [257, 80] on button "Describe with AI" at bounding box center [235, 77] width 51 height 11
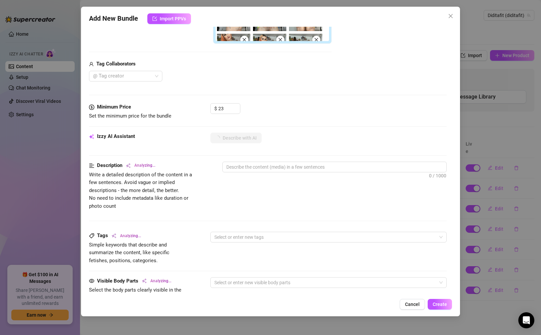
scroll to position [243, 0]
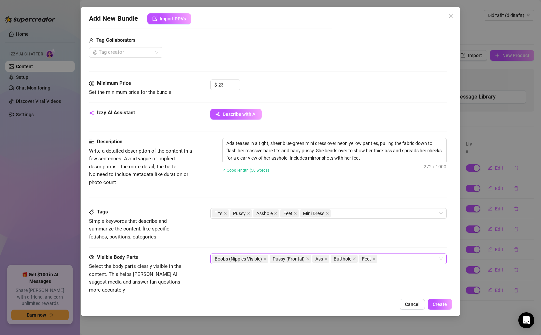
click at [330, 261] on div "Boobs (Nipples Visible) Pussy (Frontal) Ass Butthole Feet" at bounding box center [325, 258] width 226 height 9
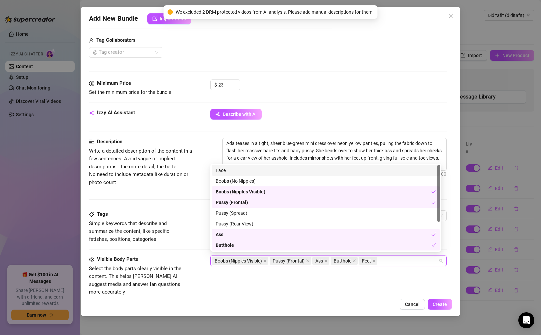
click at [330, 171] on div "Face" at bounding box center [326, 169] width 220 height 7
click at [330, 91] on div "$ 23" at bounding box center [328, 87] width 236 height 17
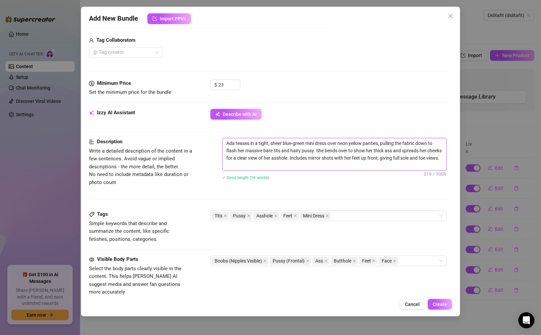
click at [303, 150] on textarea "Ada teases in a tight, sheer blue-green mini dress over neon yellow panties, pu…" at bounding box center [334, 154] width 223 height 32
drag, startPoint x: 346, startPoint y: 168, endPoint x: 225, endPoint y: 144, distance: 123.6
click at [225, 144] on textarea "Ada teases in a tight, sheer blue-green mini dress over neon yellow panties, pu…" at bounding box center [334, 154] width 223 height 32
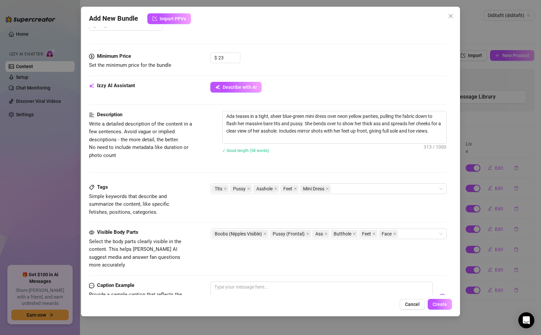
scroll to position [384, 0]
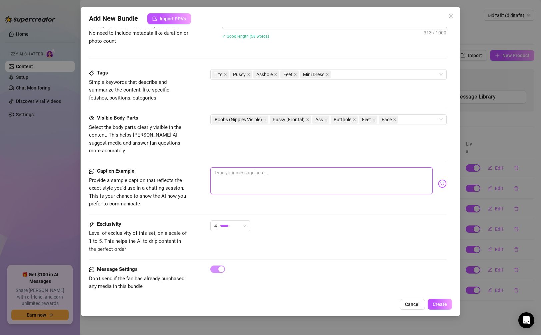
click at [294, 173] on textarea at bounding box center [321, 180] width 222 height 27
paste textarea "That tiny dress didn’t hide a thing… every pull just showed you more 😏🔥 tits ou…"
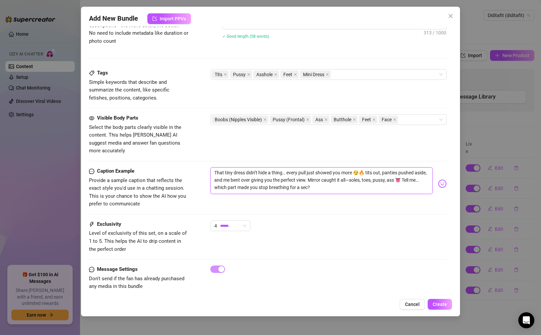
click at [330, 167] on textarea "That tiny dress didn’t hide a thing… every pull just showed you more 😏🔥 tits ou…" at bounding box center [321, 180] width 222 height 27
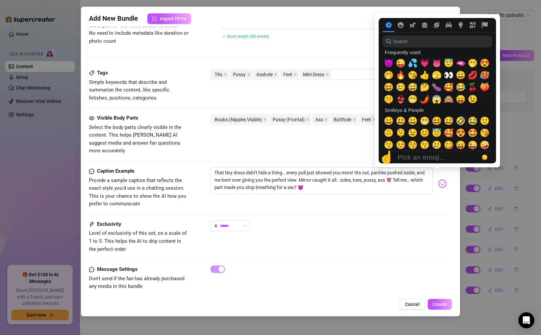
click at [330, 179] on img at bounding box center [442, 183] width 9 height 9
click at [330, 75] on span "💋" at bounding box center [473, 74] width 10 height 9
click at [330, 65] on span "👅" at bounding box center [437, 62] width 10 height 9
click at [330, 65] on span "💦" at bounding box center [413, 62] width 10 height 9
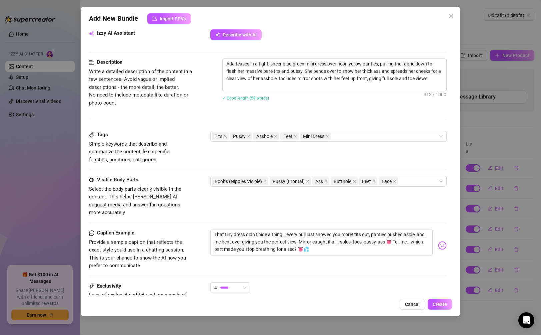
click at [330, 217] on div "Visible Body Parts Select the body parts clearly visible in the content. This h…" at bounding box center [268, 202] width 358 height 53
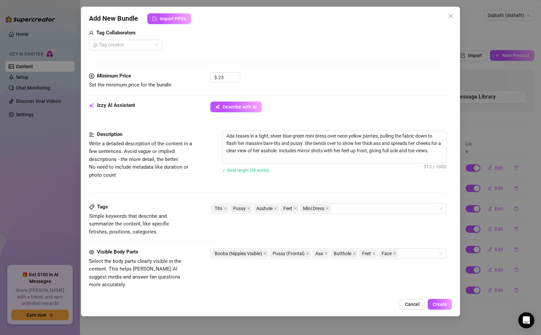
scroll to position [223, 0]
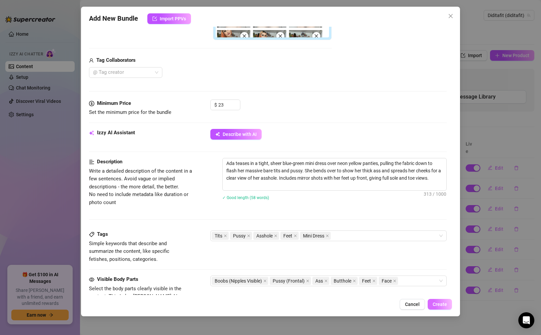
click at [330, 301] on span "Create" at bounding box center [440, 303] width 14 height 5
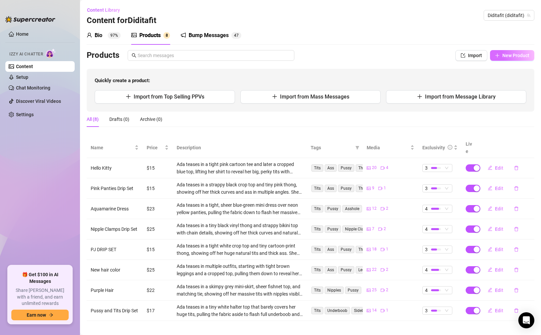
click at [330, 54] on span "New Product" at bounding box center [516, 55] width 27 height 5
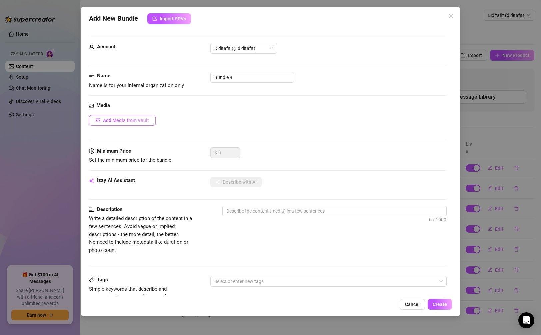
click at [148, 118] on span "Add Media from Vault" at bounding box center [126, 119] width 46 height 5
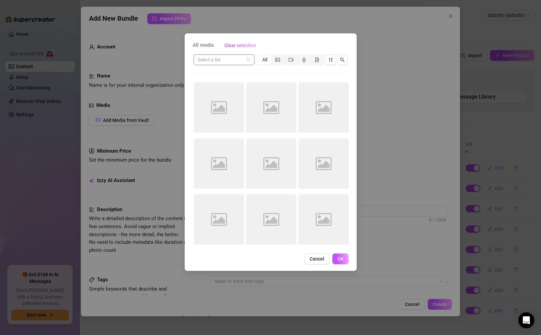
click at [247, 58] on span at bounding box center [224, 60] width 53 height 10
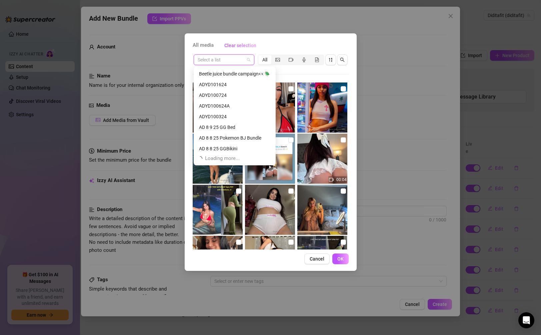
scroll to position [329, 0]
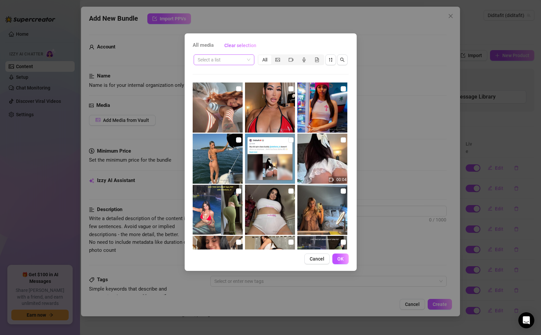
click at [232, 59] on input "search" at bounding box center [221, 60] width 47 height 10
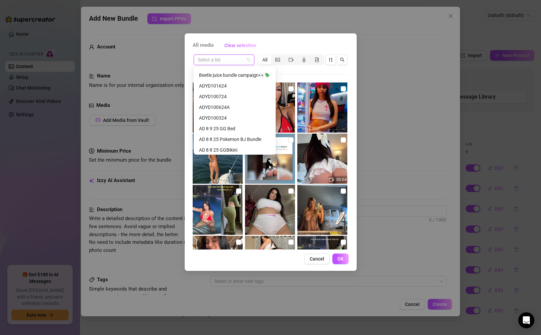
paste input "ADYD101624"
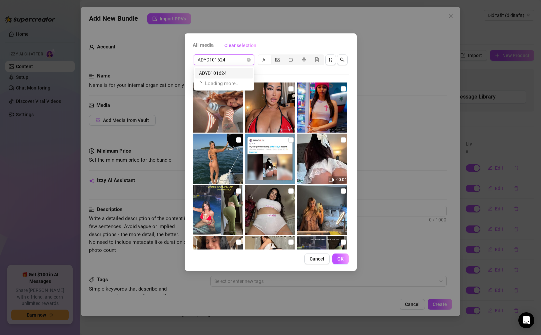
scroll to position [0, 0]
click at [226, 71] on div "ADYD101624" at bounding box center [224, 72] width 50 height 7
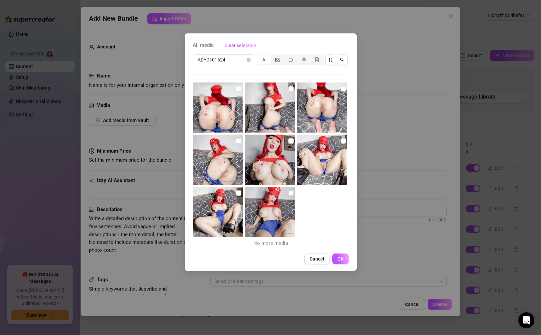
click at [211, 108] on img at bounding box center [218, 107] width 50 height 50
click at [255, 106] on img at bounding box center [270, 107] width 50 height 50
click at [307, 107] on img at bounding box center [323, 107] width 50 height 50
click at [312, 151] on img at bounding box center [323, 159] width 50 height 50
click at [276, 159] on img at bounding box center [270, 159] width 50 height 50
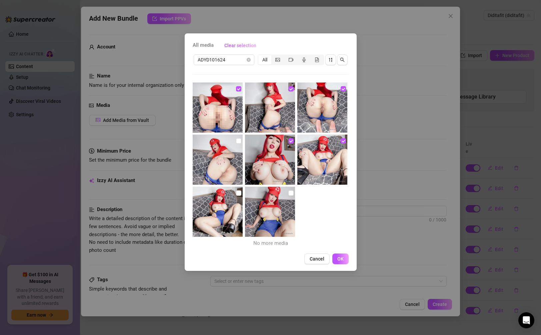
click at [239, 214] on img at bounding box center [218, 211] width 50 height 50
click at [260, 211] on img at bounding box center [270, 211] width 50 height 50
click at [227, 156] on img at bounding box center [218, 159] width 50 height 50
click at [330, 252] on div "All media Clear selection ADYD101624 All No more media Cancel OK" at bounding box center [271, 151] width 172 height 237
click at [330, 257] on span "OK" at bounding box center [341, 258] width 6 height 5
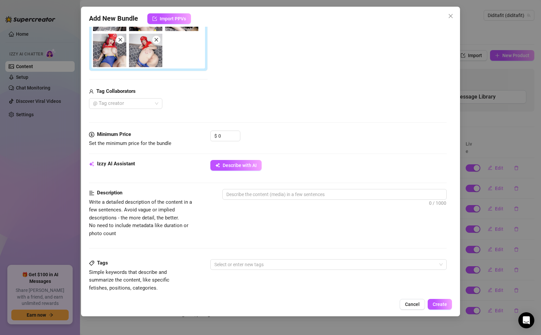
scroll to position [373, 0]
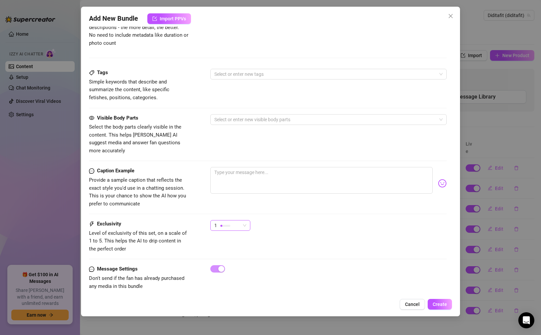
click at [241, 220] on span "1" at bounding box center [230, 225] width 32 height 10
click at [231, 261] on span "4" at bounding box center [237, 262] width 43 height 7
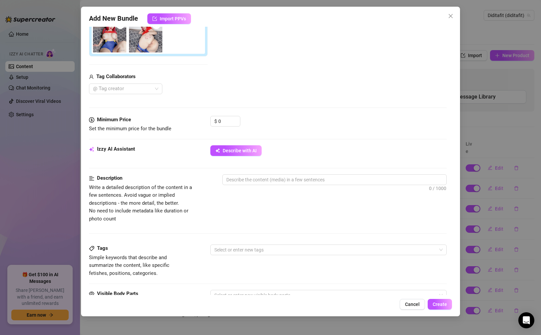
scroll to position [104, 0]
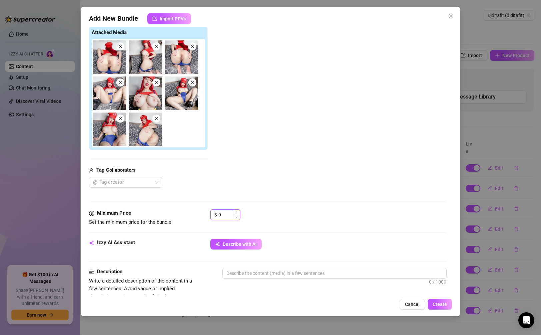
click at [225, 215] on input "0" at bounding box center [229, 214] width 22 height 10
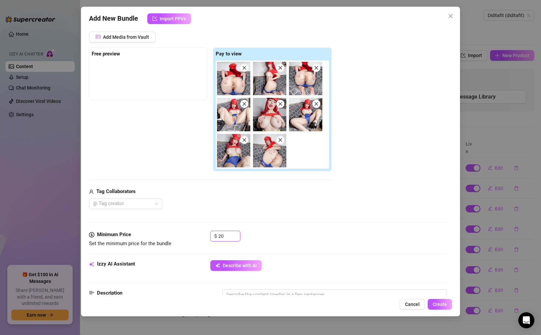
scroll to position [69, 0]
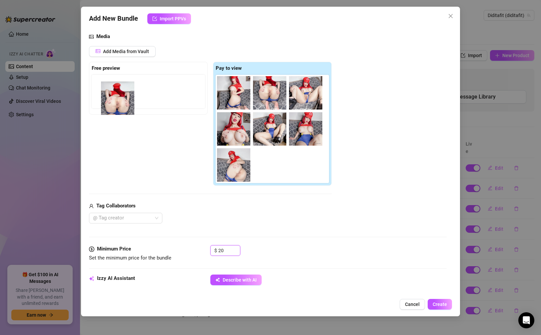
drag, startPoint x: 235, startPoint y: 94, endPoint x: 114, endPoint y: 98, distance: 120.8
click at [115, 99] on div "Free preview Pay to view" at bounding box center [210, 124] width 243 height 124
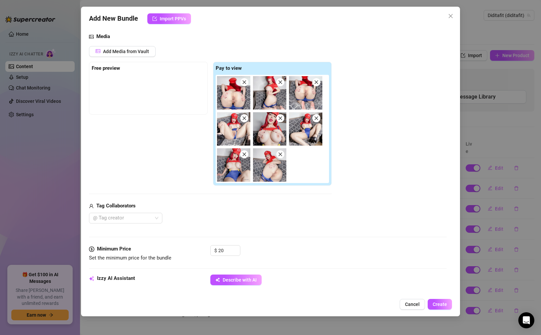
drag, startPoint x: 114, startPoint y: 98, endPoint x: 110, endPoint y: 96, distance: 4.8
click at [110, 96] on div at bounding box center [148, 91] width 113 height 33
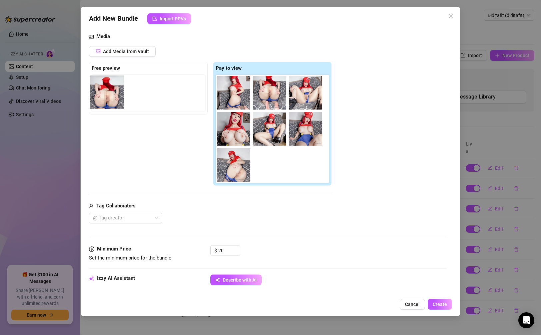
drag, startPoint x: 228, startPoint y: 93, endPoint x: 99, endPoint y: 92, distance: 129.4
click at [99, 92] on div "Free preview Pay to view" at bounding box center [210, 124] width 243 height 124
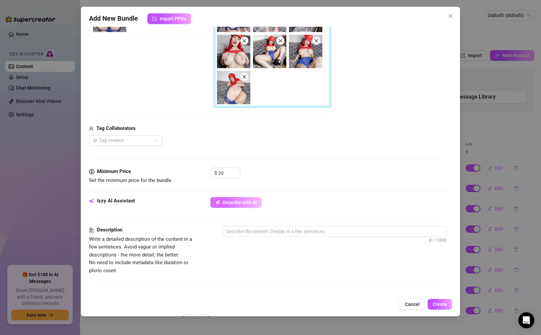
scroll to position [146, 0]
click at [237, 203] on span "Describe with AI" at bounding box center [240, 201] width 34 height 5
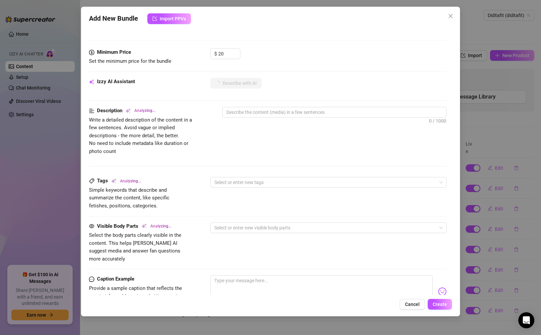
scroll to position [265, 0]
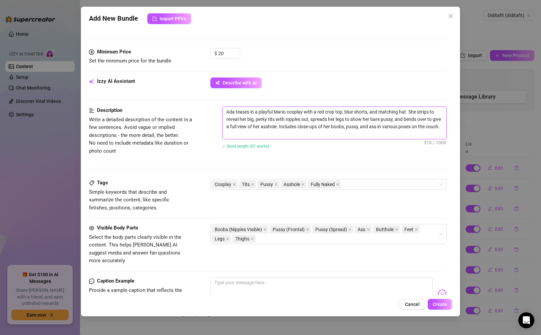
drag, startPoint x: 285, startPoint y: 132, endPoint x: 226, endPoint y: 112, distance: 61.4
click at [226, 112] on textarea "Ada teases in a playful Mario cosplay with a red crop top, blue shorts, and mat…" at bounding box center [334, 123] width 223 height 32
click at [260, 282] on textarea at bounding box center [321, 290] width 222 height 27
click at [330, 239] on div "Boobs (Nipples Visible) Pussy (Frontal) Pussy (Spread) Ass Butthole Feet Legs T…" at bounding box center [325, 233] width 226 height 19
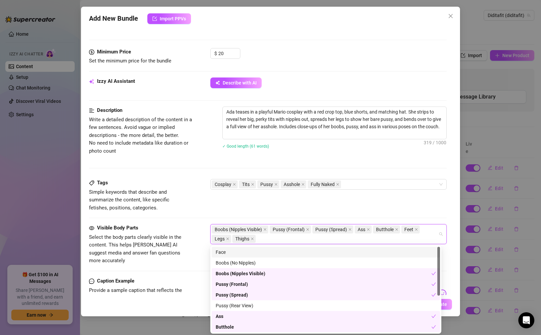
click at [296, 254] on div "Face" at bounding box center [326, 251] width 220 height 7
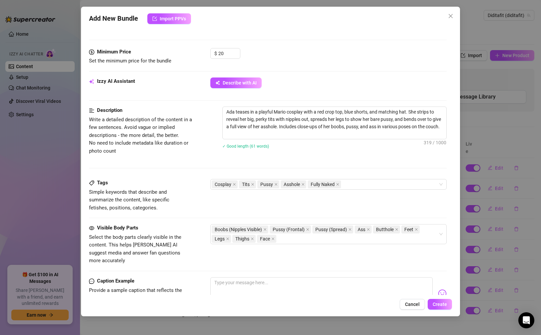
click at [323, 151] on div "✓ Good length (61 words)" at bounding box center [334, 145] width 224 height 11
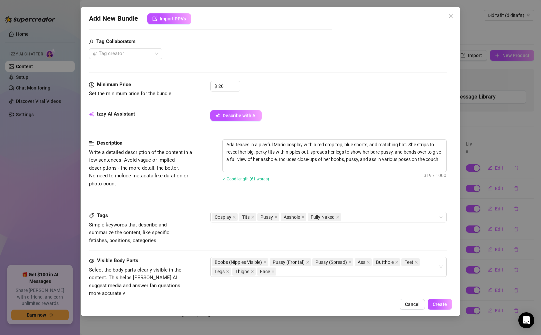
scroll to position [375, 0]
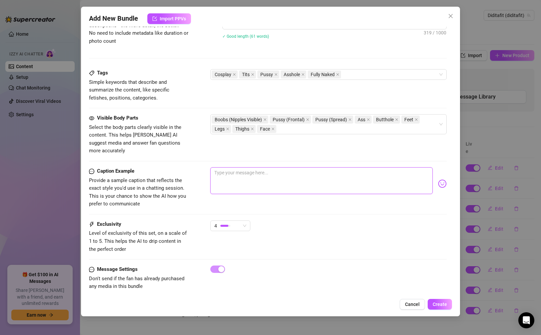
click at [322, 170] on textarea at bounding box center [321, 180] width 222 height 27
paste textarea "I had way too much fun in this Mario look 😈❤️ crop top off, tits out, legs spre…"
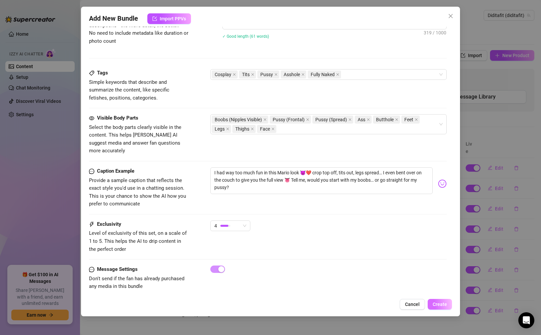
click at [330, 300] on button "Create" at bounding box center [440, 304] width 24 height 11
drag, startPoint x: 441, startPoint y: 300, endPoint x: 426, endPoint y: 278, distance: 26.2
click at [330, 280] on div "Add New Bundle Import PPVs Account Diditafit (@diditafit) Name Name is for your…" at bounding box center [270, 161] width 379 height 309
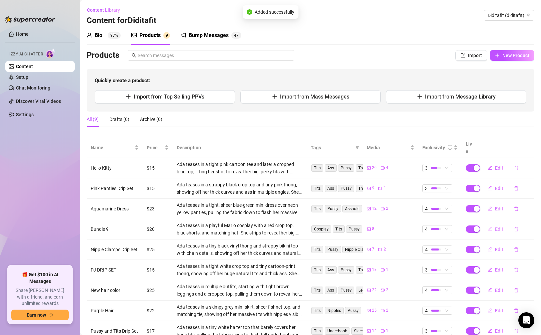
click at [330, 226] on icon "edit" at bounding box center [490, 228] width 5 height 5
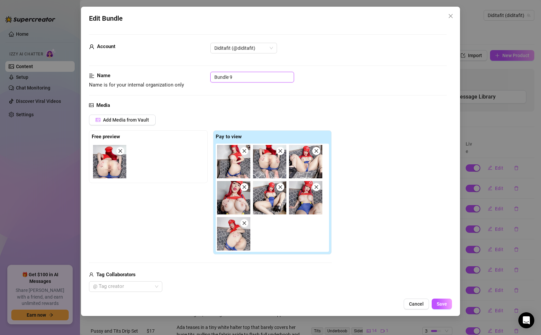
click at [250, 78] on input "Bundle 9" at bounding box center [252, 77] width 84 height 11
drag, startPoint x: 247, startPoint y: 78, endPoint x: 205, endPoint y: 77, distance: 42.0
click at [205, 77] on div "Name Name is for your internal organization only Bundle 9" at bounding box center [268, 80] width 358 height 17
paste input "ADYD101624"
click at [330, 300] on button "Save" at bounding box center [442, 303] width 20 height 11
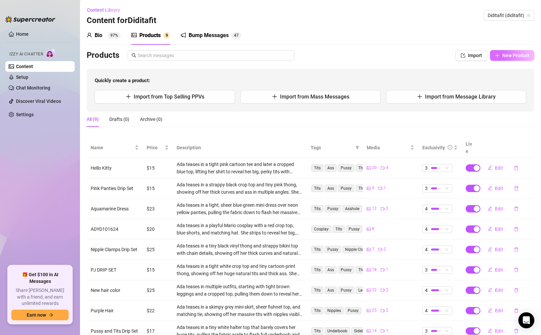
click at [330, 59] on button "New Product" at bounding box center [512, 55] width 44 height 11
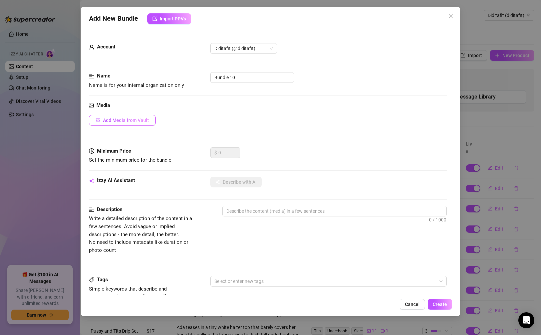
click at [139, 122] on button "Add Media from Vault" at bounding box center [122, 120] width 67 height 11
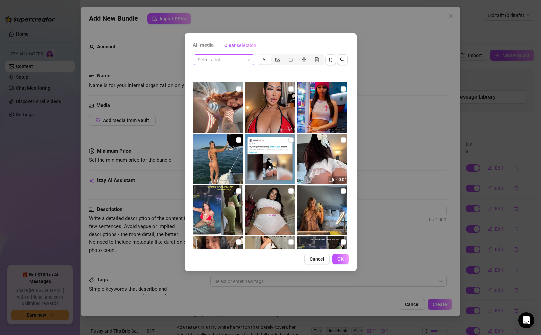
click at [236, 63] on input "search" at bounding box center [221, 60] width 47 height 10
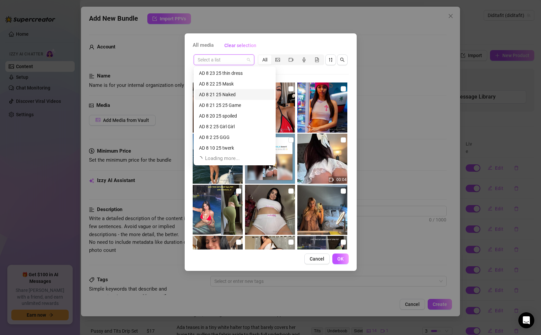
scroll to position [415, 0]
click at [224, 63] on input "search" at bounding box center [221, 60] width 47 height 10
paste input "ADYD100724"
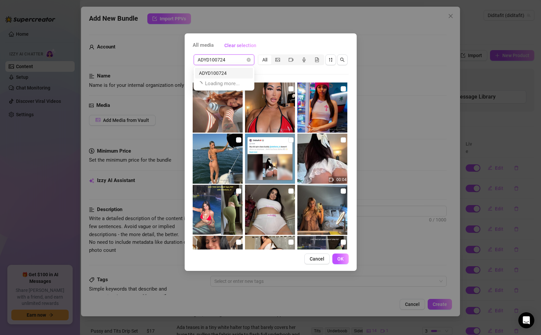
click at [224, 71] on div "ADYD100724" at bounding box center [224, 72] width 50 height 7
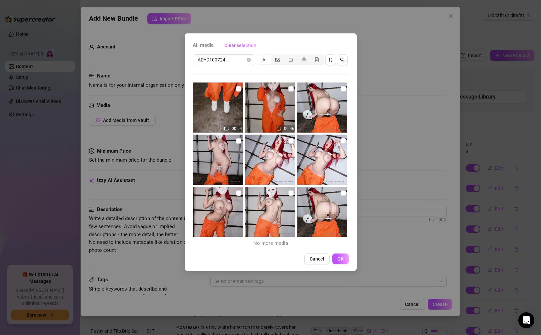
click at [216, 114] on img at bounding box center [218, 107] width 50 height 50
click at [260, 110] on img at bounding box center [270, 107] width 50 height 50
click at [314, 109] on img at bounding box center [323, 107] width 50 height 50
click at [315, 141] on img at bounding box center [323, 159] width 50 height 50
click at [263, 151] on img at bounding box center [270, 159] width 50 height 50
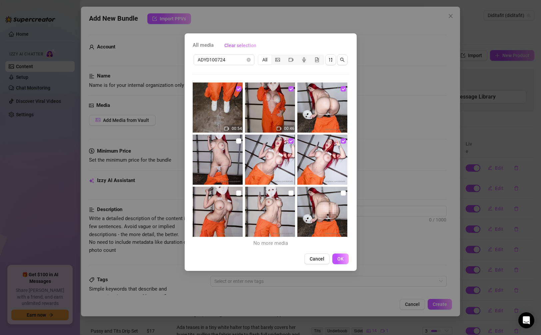
click at [219, 160] on img at bounding box center [218, 159] width 50 height 50
drag, startPoint x: 217, startPoint y: 199, endPoint x: 232, endPoint y: 202, distance: 15.3
click at [217, 199] on img at bounding box center [218, 211] width 50 height 50
click at [265, 203] on img at bounding box center [270, 211] width 50 height 50
click at [313, 203] on img at bounding box center [323, 211] width 50 height 50
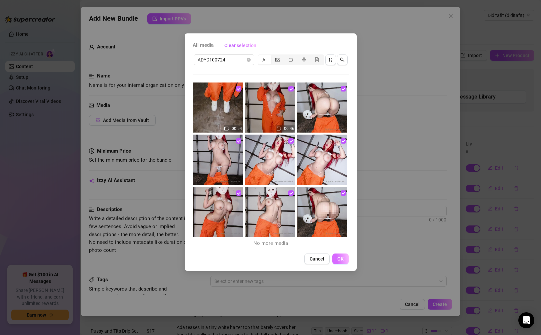
click at [330, 257] on span "OK" at bounding box center [341, 258] width 6 height 5
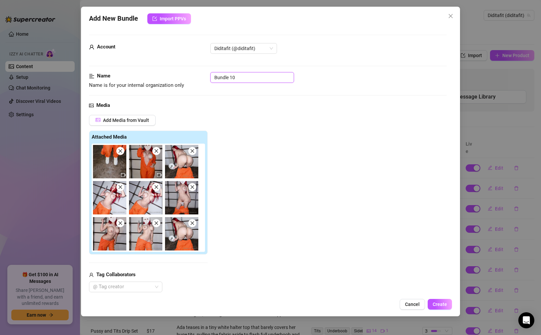
drag, startPoint x: 261, startPoint y: 81, endPoint x: 196, endPoint y: 80, distance: 65.0
click at [196, 80] on div "Name Name is for your internal organization only Bundle 10" at bounding box center [268, 80] width 358 height 17
paste input "ADYD100724"
click at [264, 189] on div "Add Media from Vault Attached Media Tag Collaborators @ Tag creator" at bounding box center [268, 203] width 358 height 177
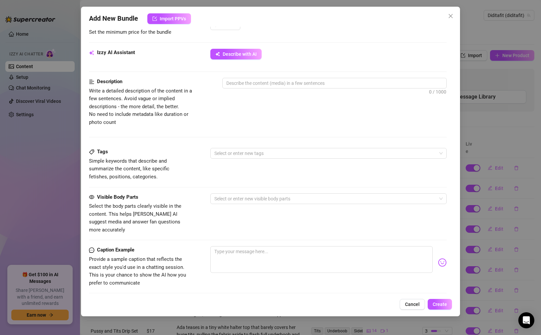
scroll to position [373, 0]
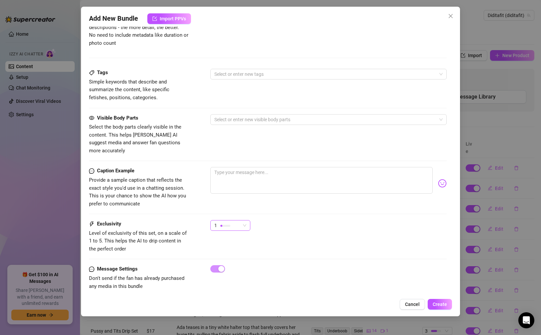
click at [246, 220] on span "1" at bounding box center [230, 225] width 32 height 10
click at [222, 260] on span "4" at bounding box center [237, 262] width 43 height 7
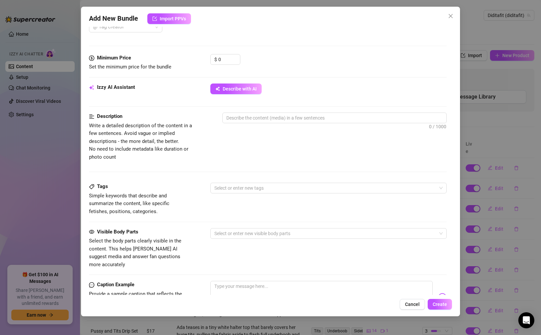
scroll to position [259, 0]
click at [232, 61] on input "0" at bounding box center [229, 60] width 22 height 10
drag, startPoint x: 232, startPoint y: 61, endPoint x: 216, endPoint y: 63, distance: 16.1
click at [216, 63] on div "$ 0" at bounding box center [225, 60] width 30 height 11
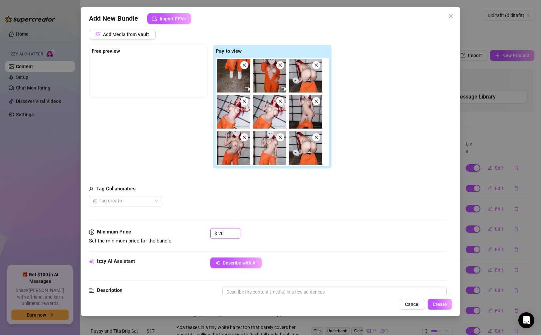
scroll to position [51, 0]
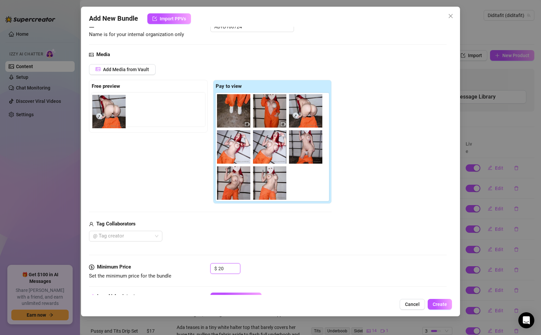
drag, startPoint x: 315, startPoint y: 188, endPoint x: 117, endPoint y: 116, distance: 211.2
click at [117, 116] on div "Free preview Pay to view" at bounding box center [210, 142] width 243 height 124
drag, startPoint x: 300, startPoint y: 179, endPoint x: 101, endPoint y: 102, distance: 213.5
click at [101, 102] on div "Free preview Pay to view" at bounding box center [210, 142] width 243 height 124
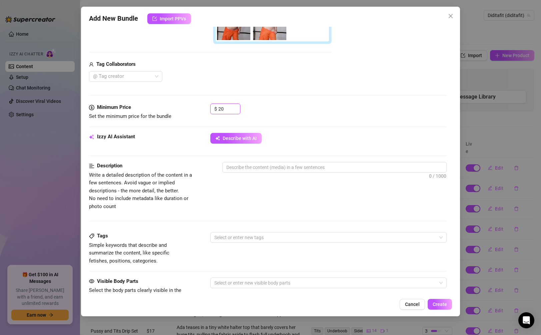
scroll to position [230, 0]
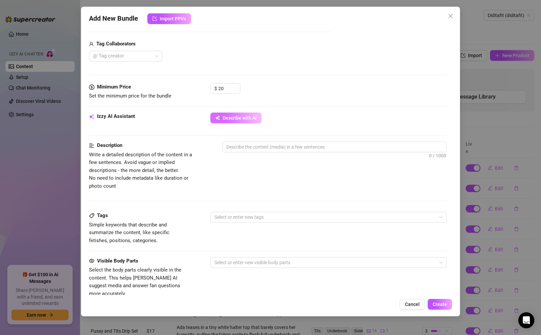
click at [241, 119] on span "Describe with AI" at bounding box center [240, 117] width 34 height 5
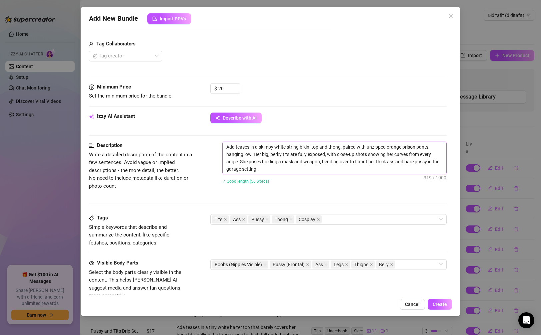
drag, startPoint x: 276, startPoint y: 170, endPoint x: 226, endPoint y: 146, distance: 54.9
click at [226, 146] on textarea "Ada teases in a skimpy white string bikini top and thong, paired with unzipped …" at bounding box center [334, 158] width 223 height 32
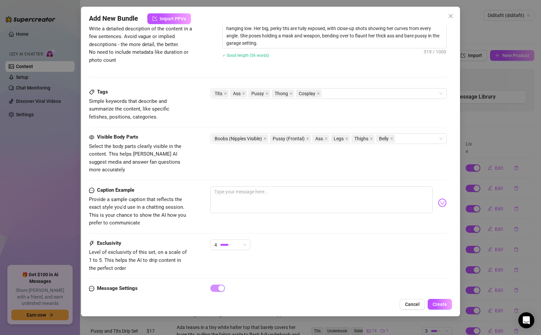
scroll to position [357, 0]
click at [300, 200] on textarea at bounding box center [321, 199] width 222 height 27
paste textarea "This look got a little dangerous 😈🔥 tiny white bikini slipping off, orange pant…"
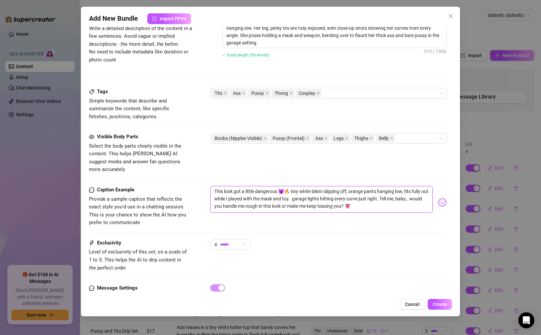
click at [286, 186] on textarea "This look got a little dangerous 😈🔥 tiny white bikini slipping off, orange pant…" at bounding box center [321, 199] width 222 height 27
click at [290, 186] on textarea "This look got a little dangerous 😈🔥 tiny white bikini slipping off, orange pant…" at bounding box center [321, 199] width 222 height 27
click at [330, 189] on textarea "This look got a little dangerous 😈 tiny white bikini slipping off, orange pants…" at bounding box center [321, 199] width 222 height 27
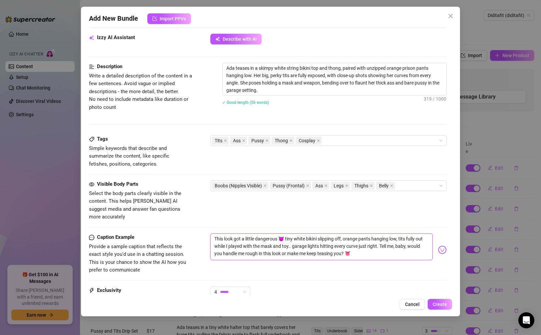
scroll to position [232, 0]
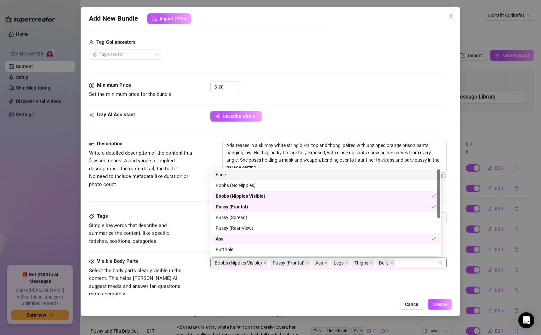
click at [330, 263] on div "Boobs (Nipples Visible) Pussy (Frontal) Ass Legs Thighs Belly" at bounding box center [325, 262] width 226 height 9
click at [330, 175] on div "Face" at bounding box center [326, 174] width 220 height 7
click at [330, 282] on div "Visible Body Parts Select the body parts clearly visible in the content. This h…" at bounding box center [268, 277] width 358 height 41
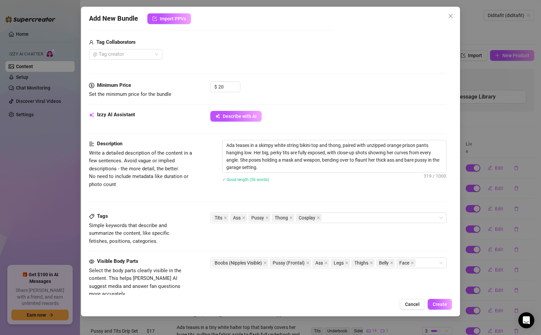
scroll to position [0, 0]
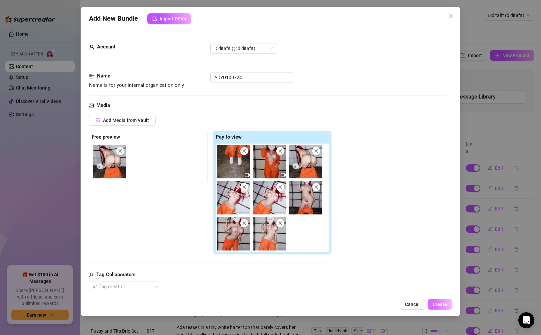
click at [330, 303] on span "Create" at bounding box center [440, 303] width 14 height 5
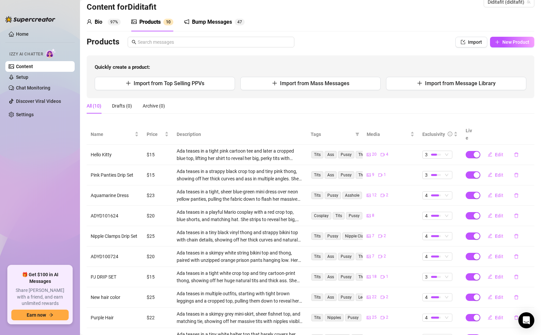
scroll to position [11, 0]
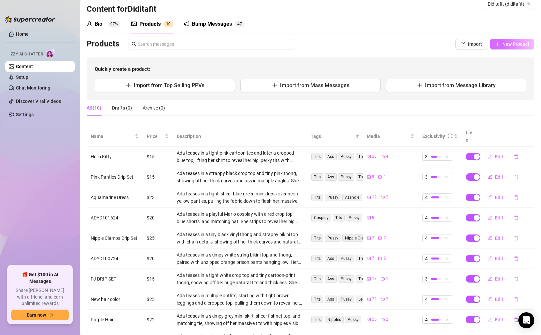
click at [330, 44] on button "New Product" at bounding box center [512, 44] width 44 height 11
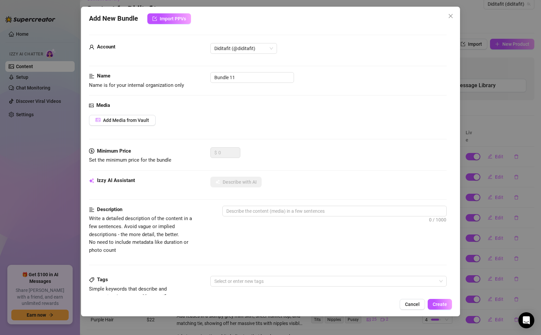
click at [146, 114] on div "Media Add Media from Vault" at bounding box center [268, 124] width 358 height 46
drag, startPoint x: 254, startPoint y: 81, endPoint x: 209, endPoint y: 78, distance: 45.1
click at [209, 78] on div "Name Name is for your internal organization only Bundle 11" at bounding box center [268, 80] width 358 height 17
paste input "AD 8 3 25 Naked"
click at [138, 120] on span "Add Media from Vault" at bounding box center [126, 119] width 46 height 5
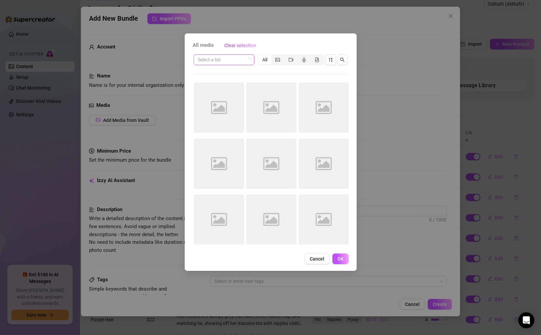
click at [218, 63] on input "search" at bounding box center [221, 60] width 47 height 10
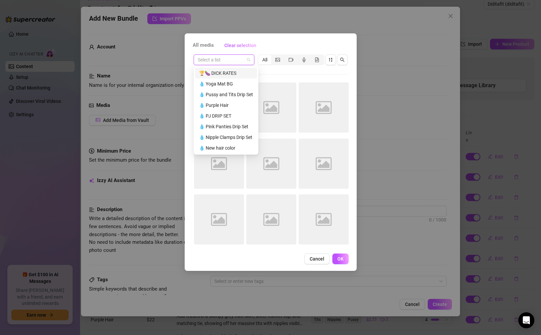
paste input "AD 8 3 25 Naked"
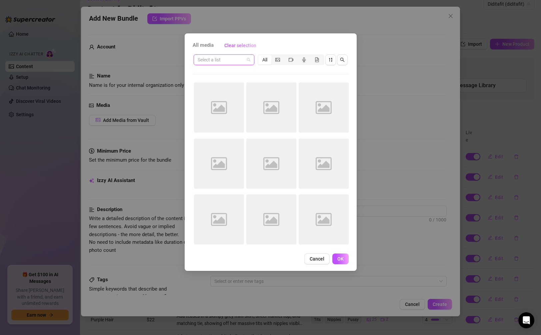
click at [235, 58] on input "search" at bounding box center [221, 60] width 47 height 10
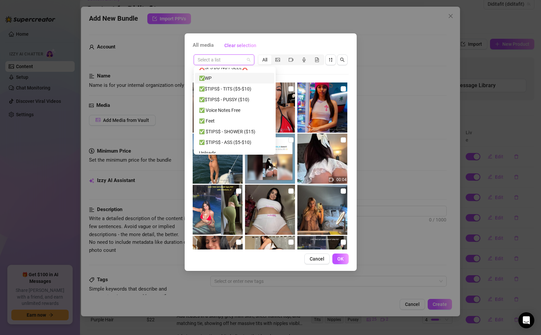
scroll to position [140, 0]
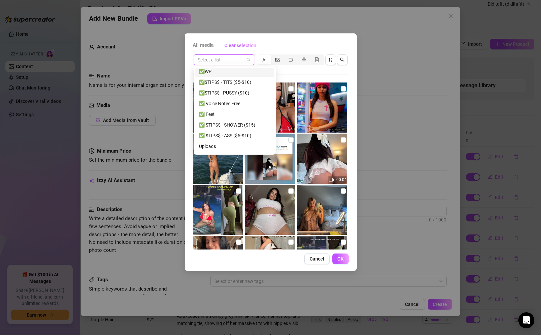
click at [234, 59] on input "search" at bounding box center [221, 60] width 47 height 10
paste input "AD 8 3 25 Naked"
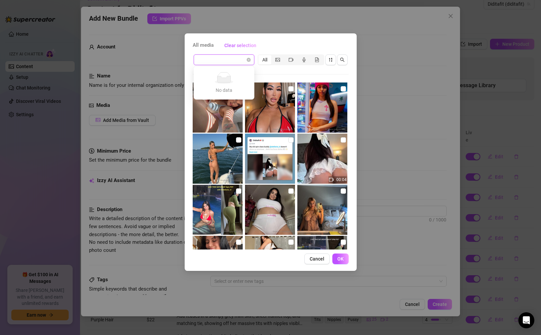
click at [251, 59] on div "Select a list" at bounding box center [224, 59] width 61 height 11
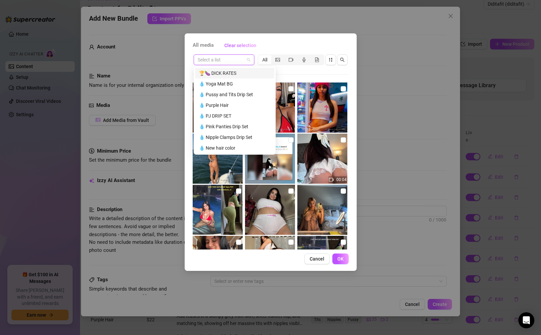
click at [238, 60] on input "search" at bounding box center [221, 60] width 47 height 10
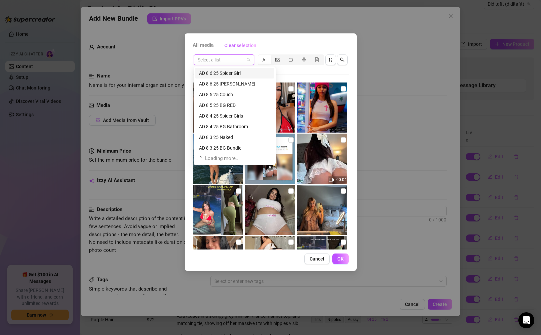
click at [230, 62] on input "search" at bounding box center [221, 60] width 47 height 10
paste input "AD 8 3 25 Naked"
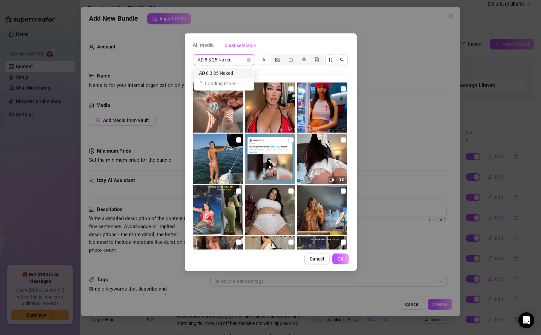
scroll to position [0, 0]
click at [231, 69] on div "AD 8 3 25 Naked" at bounding box center [224, 73] width 58 height 11
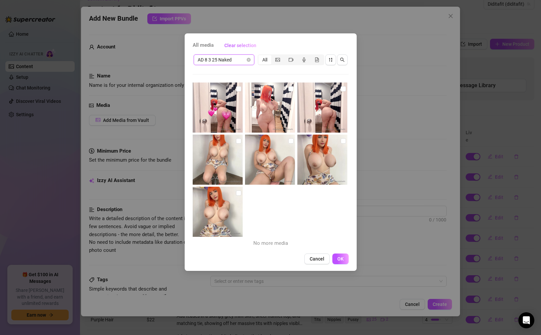
drag, startPoint x: 220, startPoint y: 113, endPoint x: 228, endPoint y: 115, distance: 7.9
click at [220, 113] on img at bounding box center [218, 107] width 50 height 50
click at [263, 119] on img at bounding box center [270, 107] width 50 height 50
drag, startPoint x: 311, startPoint y: 115, endPoint x: 313, endPoint y: 119, distance: 3.7
click at [311, 115] on img at bounding box center [323, 107] width 50 height 50
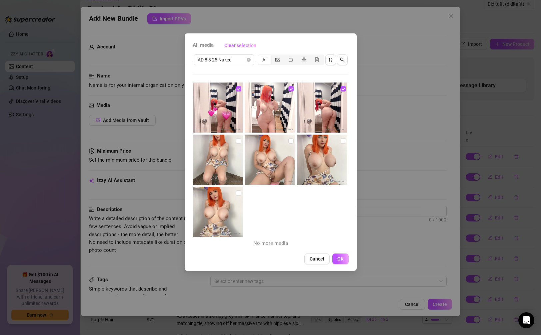
click at [319, 143] on img at bounding box center [323, 159] width 50 height 50
click at [278, 151] on img at bounding box center [270, 159] width 50 height 50
click at [229, 161] on img at bounding box center [218, 159] width 50 height 50
click at [208, 206] on img at bounding box center [218, 211] width 50 height 50
click at [330, 253] on button "OK" at bounding box center [341, 258] width 16 height 11
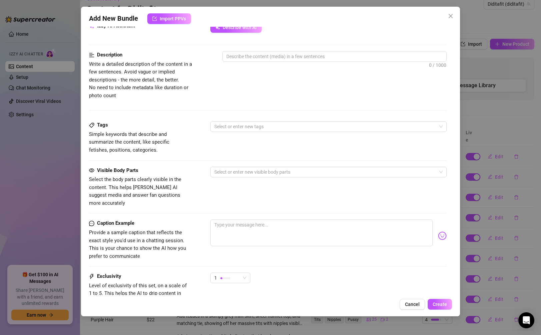
scroll to position [322, 0]
click at [238, 271] on div "1" at bounding box center [227, 276] width 26 height 10
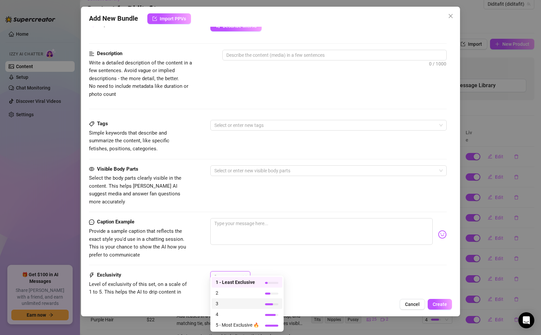
click at [228, 300] on span "3" at bounding box center [237, 303] width 43 height 7
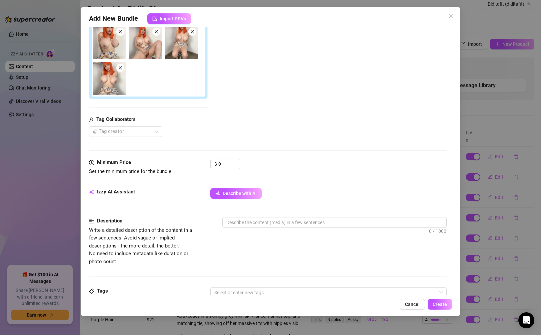
scroll to position [126, 0]
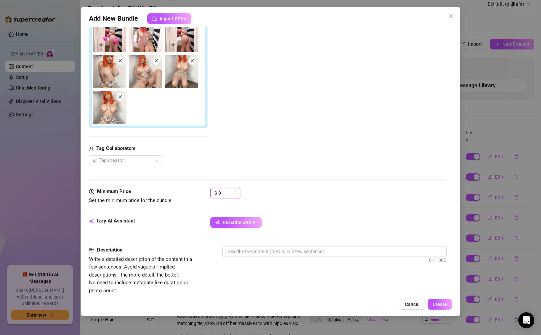
click at [224, 190] on input "0" at bounding box center [229, 193] width 22 height 10
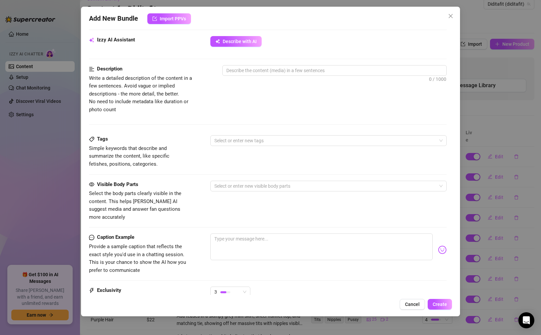
scroll to position [310, 0]
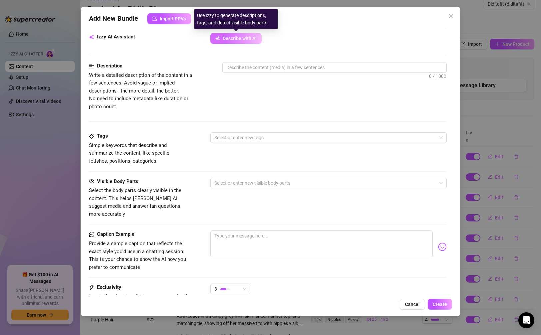
click at [243, 39] on span "Describe with AI" at bounding box center [240, 38] width 34 height 5
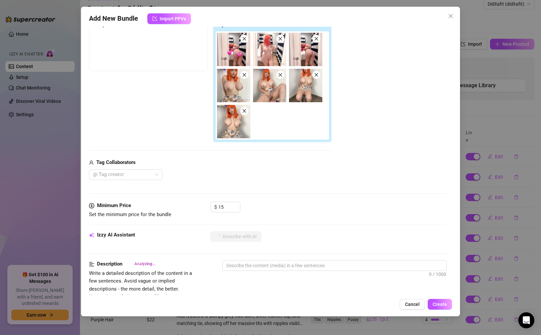
scroll to position [84, 0]
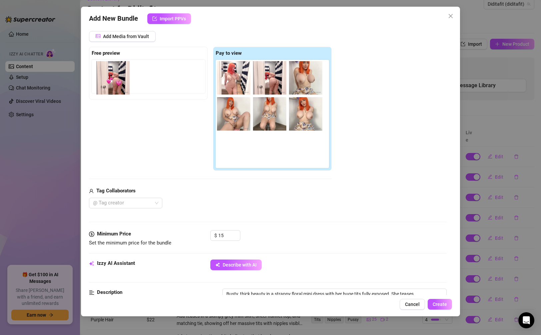
drag, startPoint x: 234, startPoint y: 82, endPoint x: 116, endPoint y: 82, distance: 118.1
click at [116, 82] on div "Free preview Pay to view" at bounding box center [210, 109] width 243 height 124
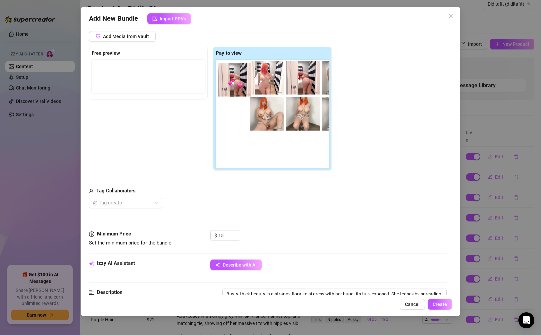
drag, startPoint x: 225, startPoint y: 80, endPoint x: 103, endPoint y: 74, distance: 122.9
click at [103, 74] on div "Free preview Pay to view" at bounding box center [210, 109] width 243 height 124
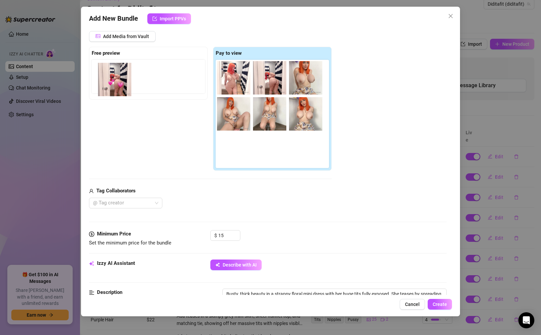
drag, startPoint x: 233, startPoint y: 78, endPoint x: 112, endPoint y: 80, distance: 121.4
click at [112, 80] on div "Free preview Pay to view" at bounding box center [210, 109] width 243 height 124
drag, startPoint x: 232, startPoint y: 80, endPoint x: 111, endPoint y: 78, distance: 121.1
click at [111, 78] on div "Free preview Pay to view" at bounding box center [210, 109] width 243 height 124
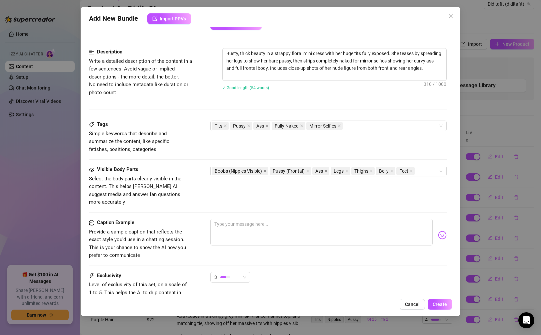
scroll to position [295, 0]
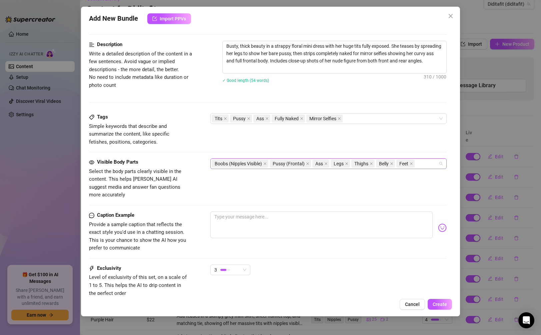
click at [330, 165] on div "Boobs (Nipples Visible) Pussy (Frontal) Ass Legs Thighs Belly Feet" at bounding box center [325, 163] width 226 height 9
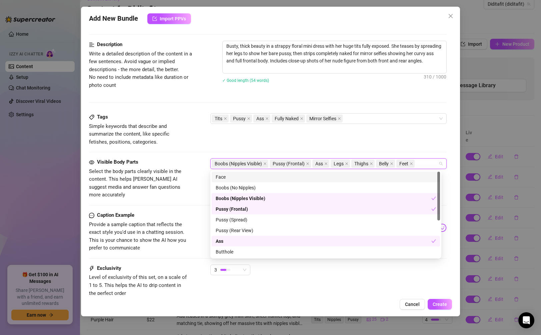
click at [330, 180] on div "Face" at bounding box center [326, 176] width 220 height 7
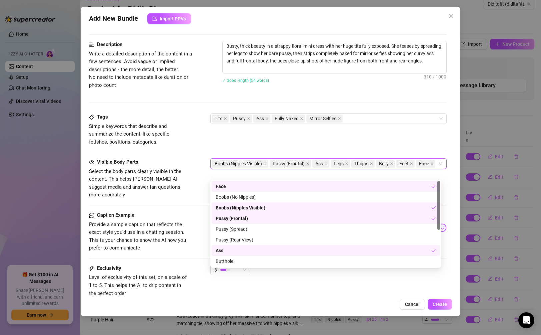
click at [330, 142] on div "Tags Simple keywords that describe and summarize the content, like specific fet…" at bounding box center [268, 129] width 358 height 33
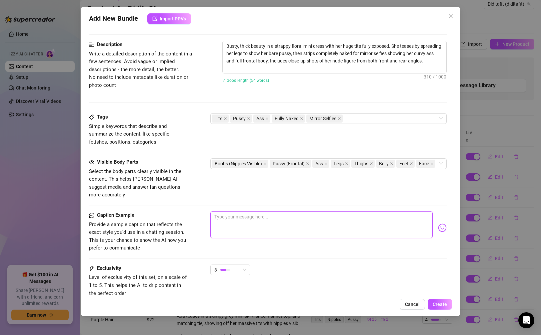
click at [267, 212] on textarea at bounding box center [321, 224] width 222 height 27
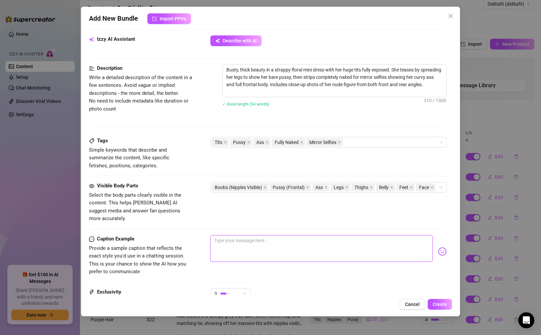
scroll to position [271, 0]
drag, startPoint x: 229, startPoint y: 89, endPoint x: 220, endPoint y: 72, distance: 19.1
click at [220, 72] on div "Description Write a detailed description of the content in a few sentences. Avo…" at bounding box center [268, 90] width 358 height 51
click at [315, 237] on textarea at bounding box center [321, 248] width 222 height 27
paste textarea "I love how that tiny dress barely covers a thing… one pull and suddenly it’s ti…"
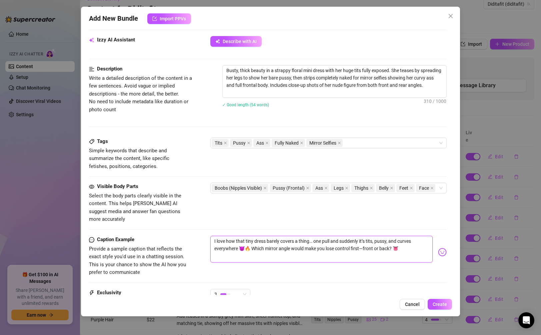
click at [330, 241] on textarea "I love how that tiny dress barely covers a thing… one pull and suddenly it’s ti…" at bounding box center [321, 248] width 222 height 27
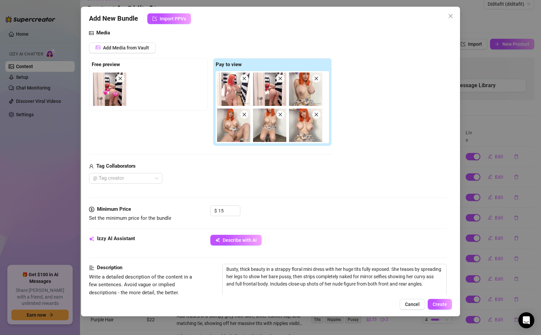
scroll to position [339, 0]
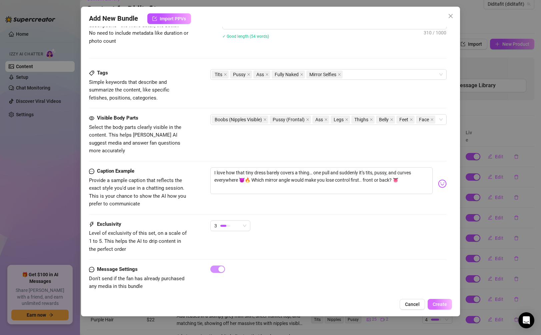
click at [330, 304] on button "Create" at bounding box center [440, 304] width 24 height 11
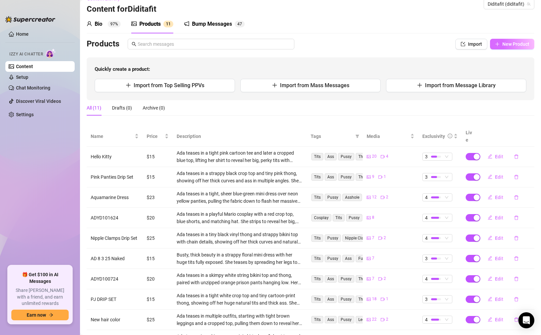
click at [330, 46] on span "New Product" at bounding box center [516, 43] width 27 height 5
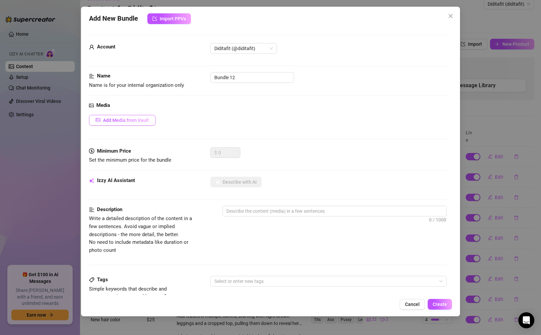
click at [149, 119] on button "Add Media from Vault" at bounding box center [122, 120] width 67 height 11
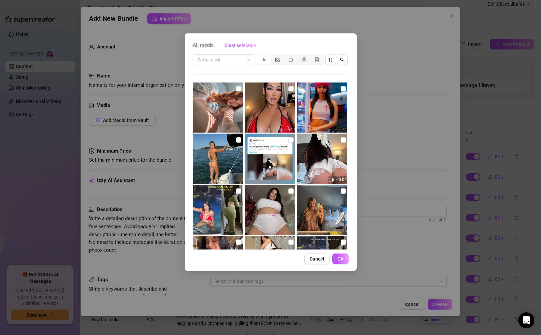
click at [225, 65] on div "Select a list All" at bounding box center [271, 59] width 156 height 13
click at [231, 58] on input "search" at bounding box center [221, 60] width 47 height 10
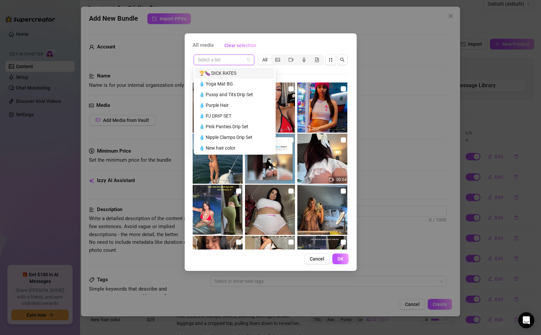
click at [231, 58] on input "search" at bounding box center [221, 60] width 47 height 10
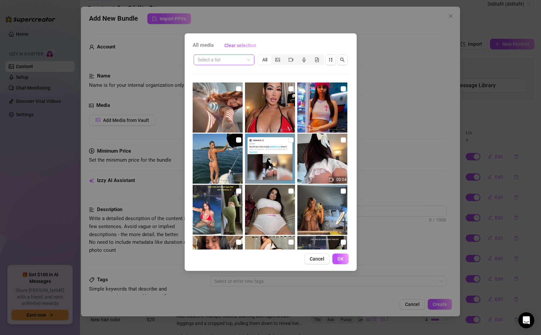
click at [218, 59] on input "search" at bounding box center [221, 60] width 47 height 10
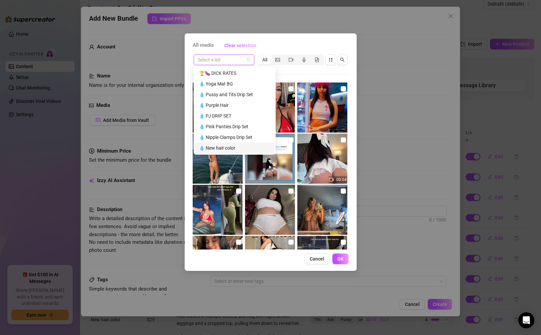
paste input "AD 8 24 25 fantasy dildo"
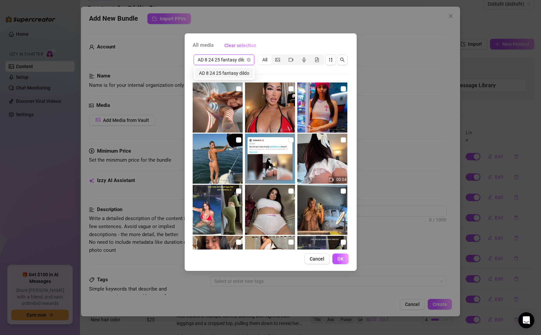
scroll to position [0, 4]
click at [221, 74] on div "AD 8 24 25 fantasy dildo" at bounding box center [224, 72] width 50 height 7
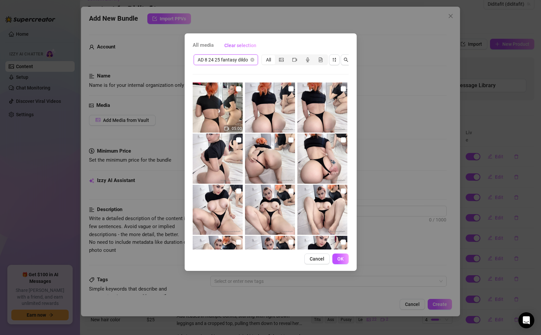
click at [223, 110] on img at bounding box center [218, 107] width 50 height 50
click at [264, 117] on img at bounding box center [270, 107] width 50 height 50
click at [308, 117] on img at bounding box center [323, 107] width 50 height 50
click at [309, 166] on img at bounding box center [323, 158] width 50 height 50
click at [273, 163] on img at bounding box center [270, 158] width 50 height 50
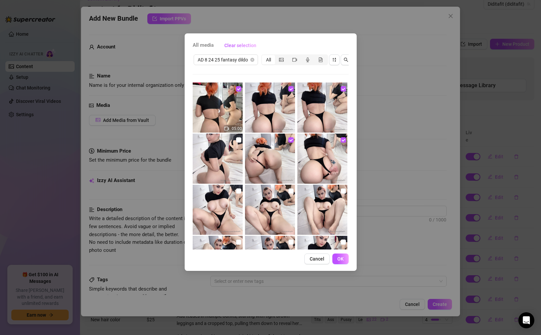
click at [226, 165] on img at bounding box center [218, 158] width 50 height 50
click at [218, 204] on img at bounding box center [218, 209] width 50 height 50
drag, startPoint x: 263, startPoint y: 209, endPoint x: 267, endPoint y: 209, distance: 3.7
click at [263, 209] on img at bounding box center [270, 209] width 50 height 50
click at [309, 208] on img at bounding box center [323, 209] width 50 height 50
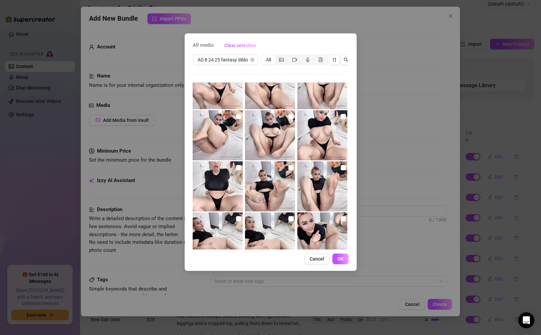
scroll to position [128, 0]
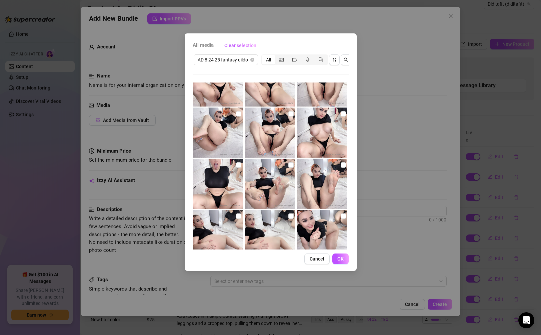
click at [321, 142] on img at bounding box center [323, 132] width 50 height 50
click at [264, 143] on img at bounding box center [270, 132] width 50 height 50
click at [217, 142] on img at bounding box center [218, 132] width 50 height 50
click at [216, 179] on img at bounding box center [218, 183] width 50 height 50
click at [265, 180] on img at bounding box center [270, 183] width 50 height 50
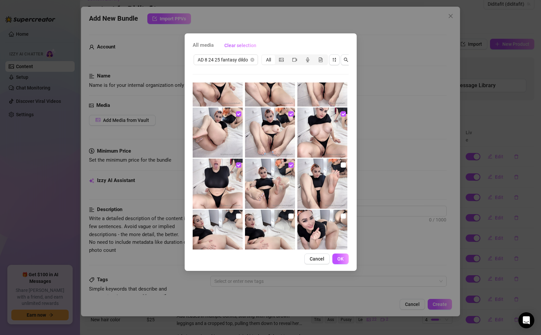
click at [308, 180] on img at bounding box center [323, 183] width 50 height 50
click at [307, 223] on img at bounding box center [323, 234] width 50 height 50
click at [269, 221] on img at bounding box center [270, 234] width 50 height 50
click at [215, 227] on img at bounding box center [218, 234] width 50 height 50
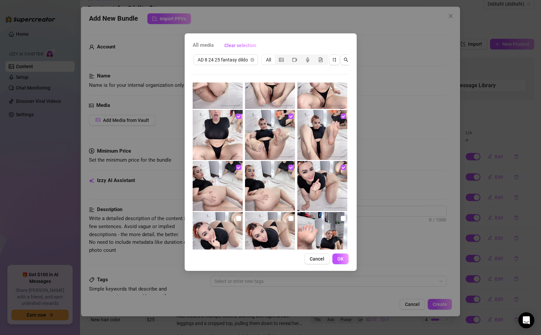
scroll to position [177, 0]
click at [316, 222] on img at bounding box center [323, 236] width 50 height 50
click at [269, 222] on img at bounding box center [270, 236] width 50 height 50
click at [230, 224] on img at bounding box center [218, 236] width 50 height 50
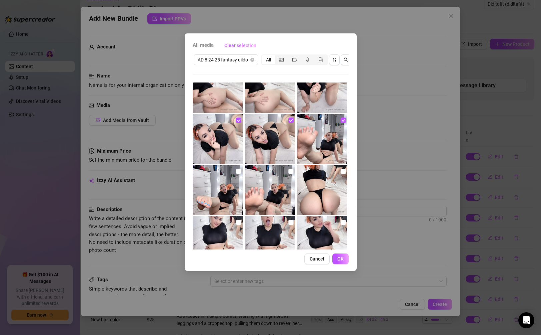
scroll to position [276, 0]
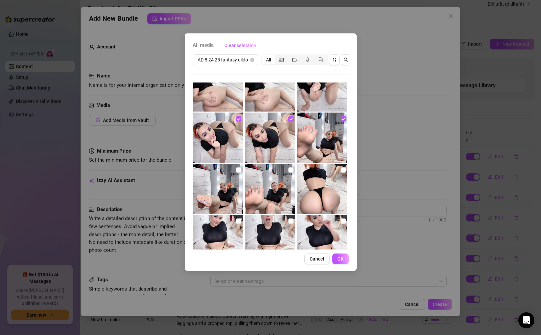
click at [265, 191] on img at bounding box center [270, 188] width 50 height 50
click at [318, 190] on img at bounding box center [323, 188] width 50 height 50
click at [210, 196] on img at bounding box center [218, 188] width 50 height 50
click at [221, 229] on img at bounding box center [218, 239] width 50 height 50
click at [268, 233] on img at bounding box center [270, 239] width 50 height 50
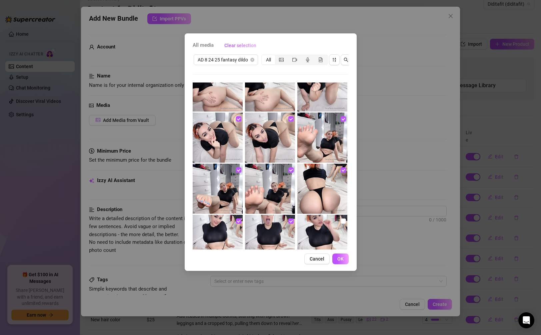
click at [305, 229] on img at bounding box center [323, 239] width 50 height 50
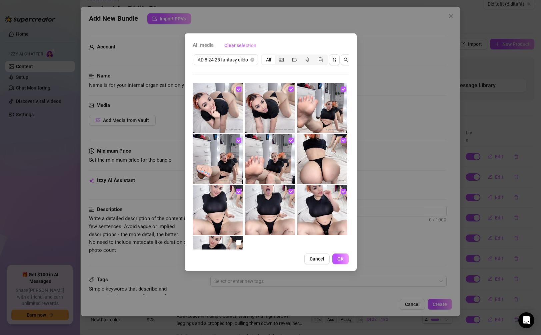
scroll to position [354, 0]
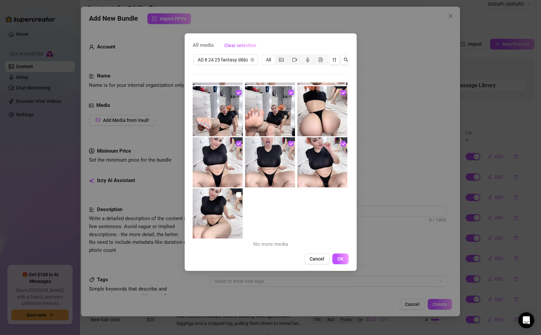
click at [224, 224] on img at bounding box center [218, 213] width 50 height 50
click at [330, 259] on button "OK" at bounding box center [341, 258] width 16 height 11
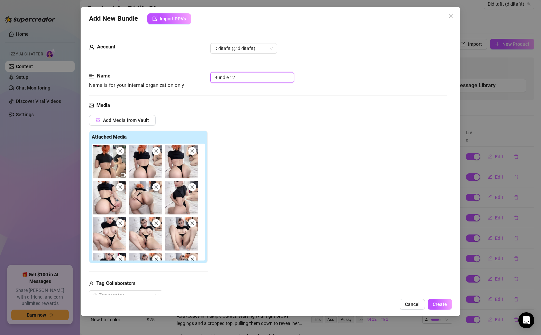
drag, startPoint x: 268, startPoint y: 77, endPoint x: 199, endPoint y: 77, distance: 68.7
click at [199, 77] on div "Name Name is for your internal organization only Bundle 12" at bounding box center [268, 80] width 358 height 17
paste input "AD 8 24 25 fantasy dildo"
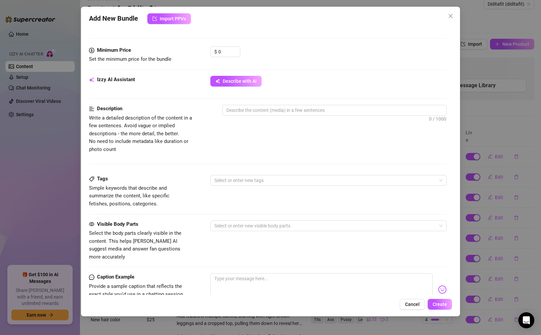
scroll to position [382, 0]
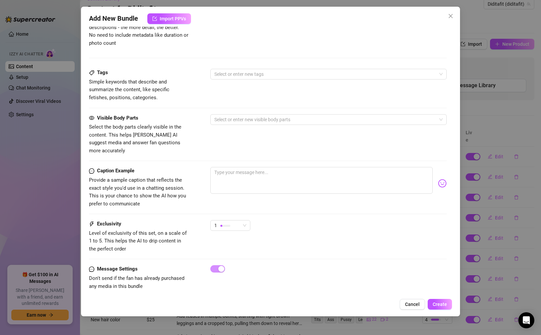
click at [238, 211] on div "Caption Example Provide a sample caption that reflects the exact style you'd us…" at bounding box center [268, 193] width 358 height 53
click at [237, 220] on div "1" at bounding box center [227, 225] width 26 height 10
click at [259, 274] on div "5 - Most Exclusive 🔥" at bounding box center [247, 273] width 63 height 7
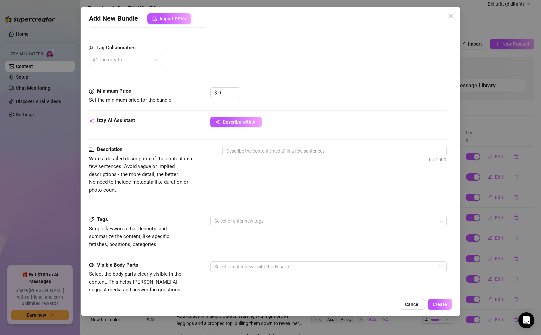
scroll to position [233, 0]
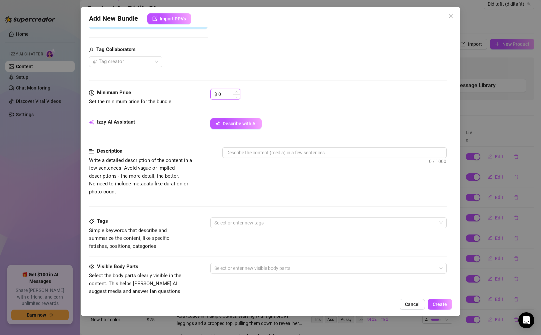
click at [223, 92] on input "0" at bounding box center [229, 94] width 22 height 10
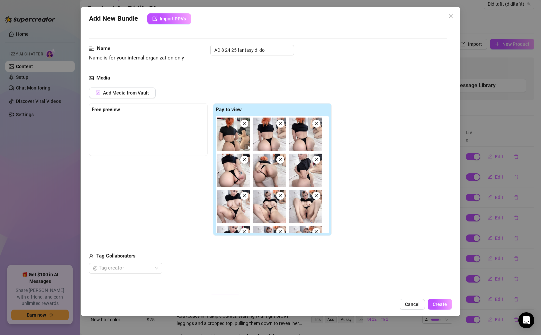
scroll to position [18, 0]
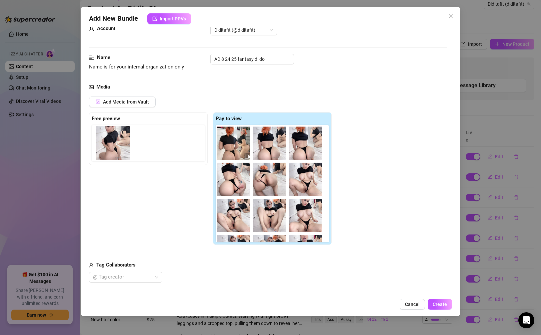
drag, startPoint x: 298, startPoint y: 182, endPoint x: 102, endPoint y: 145, distance: 199.7
click at [102, 145] on div "Free preview Pay to view" at bounding box center [210, 178] width 243 height 133
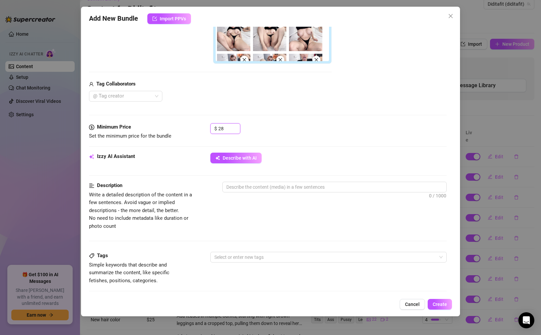
scroll to position [199, 0]
click at [242, 162] on button "Describe with AI" at bounding box center [235, 157] width 51 height 11
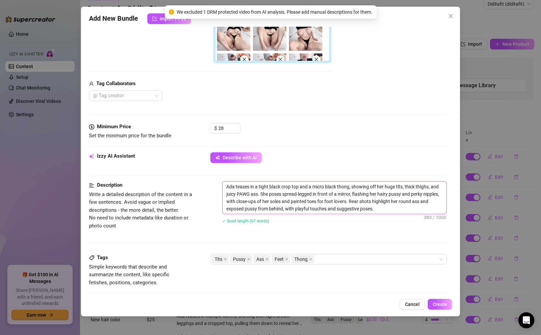
drag, startPoint x: 397, startPoint y: 208, endPoint x: 221, endPoint y: 188, distance: 176.9
click at [221, 188] on div "Description Write a detailed description of the content in a few sentences. Avo…" at bounding box center [268, 206] width 358 height 51
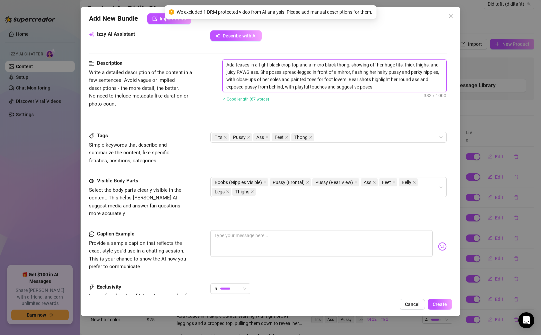
scroll to position [326, 0]
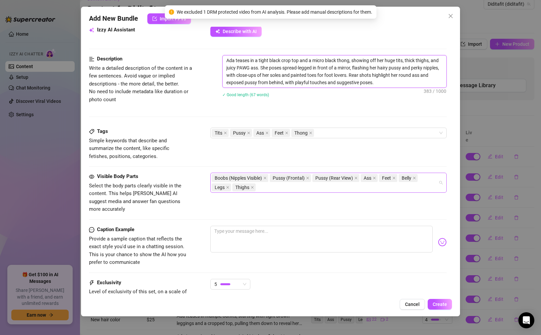
click at [292, 191] on div "Boobs (Nipples Visible) Pussy (Frontal) Pussy (Rear View) Ass Feet Belly Legs T…" at bounding box center [325, 182] width 226 height 19
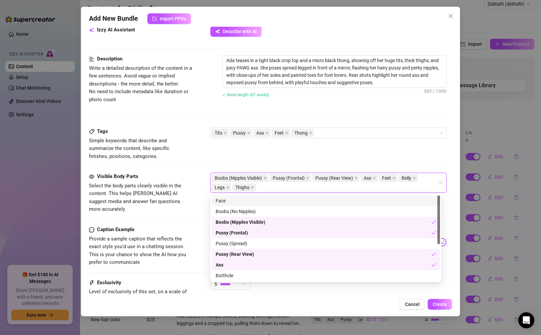
click at [290, 199] on div "Face" at bounding box center [326, 200] width 220 height 7
click at [277, 293] on div "Exclusivity Level of exclusivity of this set, on a scale of 1 to 5. This helps …" at bounding box center [268, 295] width 358 height 33
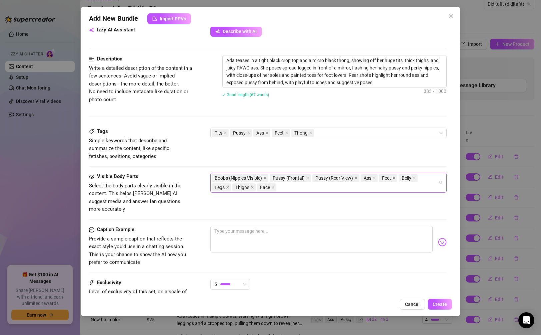
click at [297, 188] on div "Boobs (Nipples Visible) Pussy (Frontal) Pussy (Rear View) Ass Feet Belly Legs T…" at bounding box center [325, 182] width 226 height 19
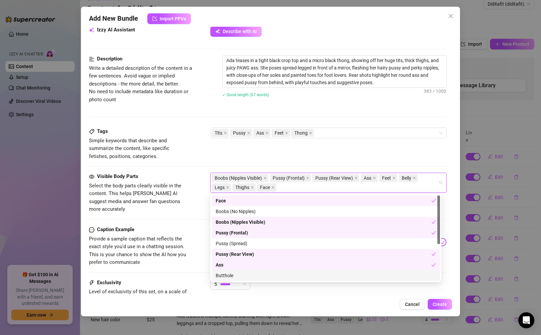
click at [269, 273] on div "Butthole" at bounding box center [326, 275] width 220 height 7
click at [275, 292] on div "Exclusivity Level of exclusivity of this set, on a scale of 1 to 5. This helps …" at bounding box center [268, 295] width 358 height 33
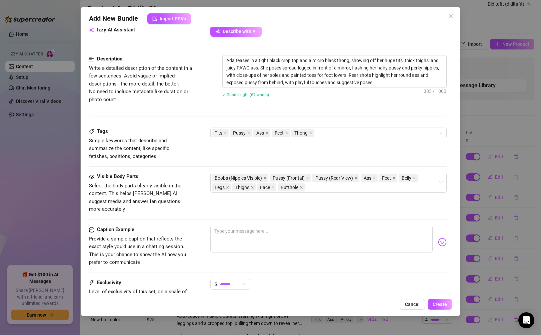
scroll to position [327, 0]
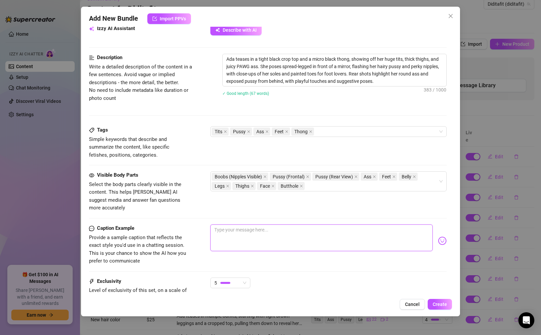
click at [316, 230] on textarea at bounding box center [321, 237] width 222 height 27
paste textarea "I love how that black set hugs every curve 😏🔥 thong riding up, nipples hard, pu…"
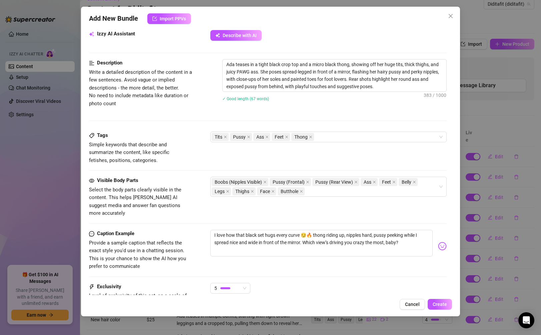
scroll to position [325, 0]
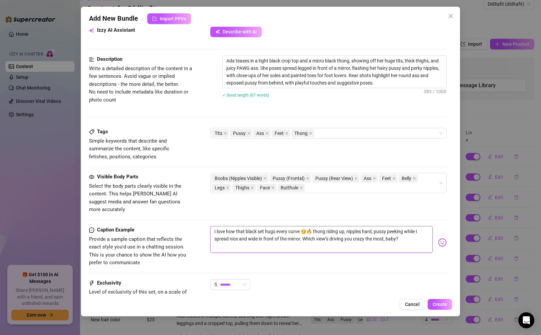
click at [241, 231] on textarea "I love how that black set hugs every curve 😏🔥 thong riding up, nipples hard, pu…" at bounding box center [321, 239] width 222 height 27
click at [330, 238] on img at bounding box center [442, 242] width 9 height 9
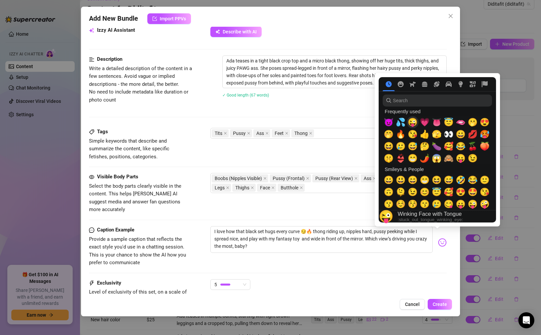
click at [330, 125] on span "😜" at bounding box center [413, 121] width 10 height 9
click at [330, 124] on span "💦" at bounding box center [401, 121] width 10 height 9
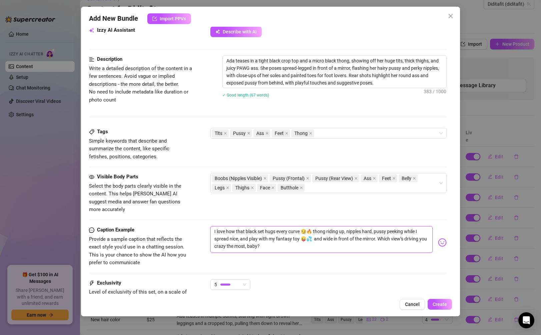
click at [295, 230] on textarea "I love how that black set hugs every curve 😏🔥 thong riding up, nipples hard, pu…" at bounding box center [321, 239] width 222 height 27
click at [241, 230] on textarea "I love how that black set hugs every curve 😏🔥 thong riding up, nipples hard, pu…" at bounding box center [321, 239] width 222 height 27
click at [303, 231] on textarea "I love how that black set hugs every curve 😏🔥 thong riding up, nipples hard, pu…" at bounding box center [321, 239] width 222 height 27
click at [330, 230] on textarea "I love how that black set hugs every curve 😏🔥 thong riding up, nipples hard, pu…" at bounding box center [321, 239] width 222 height 27
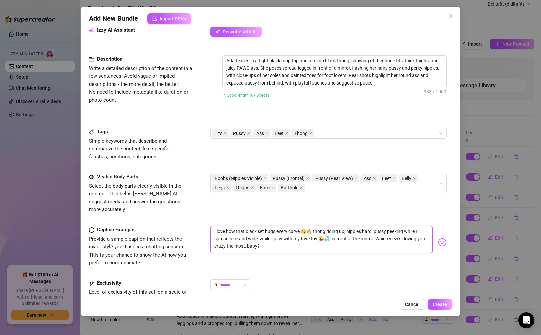
drag, startPoint x: 331, startPoint y: 230, endPoint x: 373, endPoint y: 228, distance: 42.4
click at [330, 228] on textarea "I love how that black set hugs every curve 😏🔥 thong riding up, nipples hard, pu…" at bounding box center [321, 239] width 222 height 27
drag, startPoint x: 366, startPoint y: 230, endPoint x: 327, endPoint y: 230, distance: 38.4
click at [327, 230] on textarea "I love how that black set hugs every curve 😏🔥 thong riding up, nipples hard, pu…" at bounding box center [321, 239] width 222 height 27
click at [321, 230] on textarea "I love how that black set hugs every curve 😏🔥 thong riding up, nipples hard, pu…" at bounding box center [321, 239] width 222 height 27
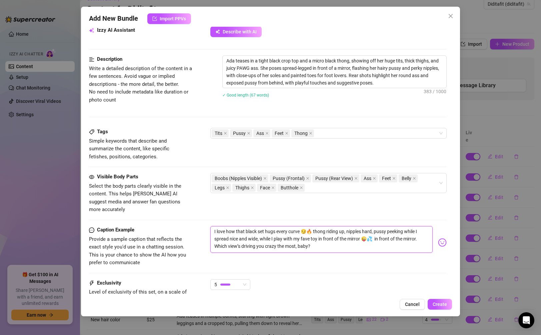
click at [330, 230] on textarea "I love how that black set hugs every curve 😏🔥 thong riding up, nipples hard, pu…" at bounding box center [321, 239] width 222 height 27
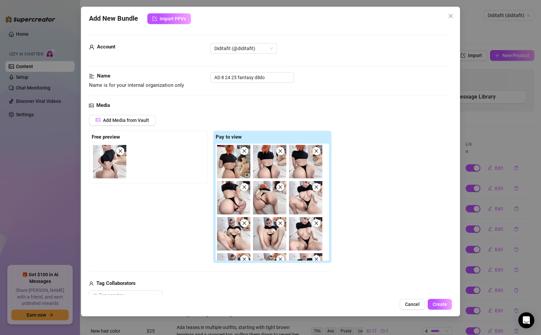
scroll to position [207, 0]
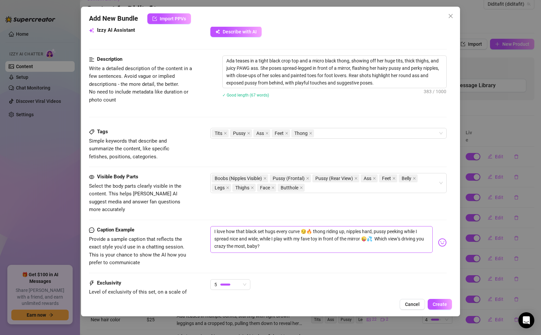
click at [415, 226] on textarea "I love how that black set hugs every curve 😏🔥 thong riding up, nipples hard, pu…" at bounding box center [321, 239] width 222 height 27
type textarea "I love how that black set hugs every curve 😏🔥 thong riding up, nipples hard, pu…"
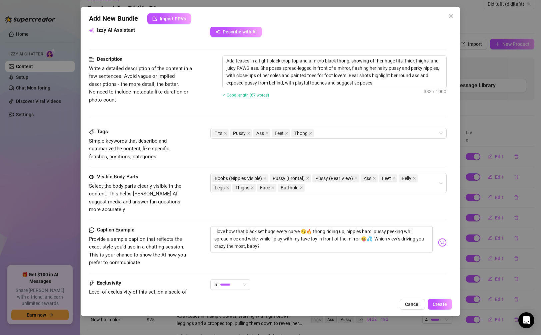
type textarea "I love how that black set hugs every curve 😏🔥 thong riding up, nipples hard, pu…"
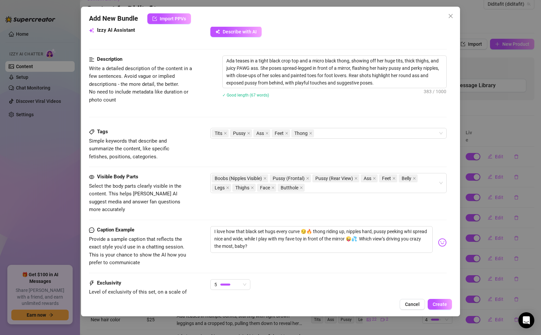
type textarea "I love how that black set hugs every curve 😏🔥 thong riding up, nipples hard, pu…"
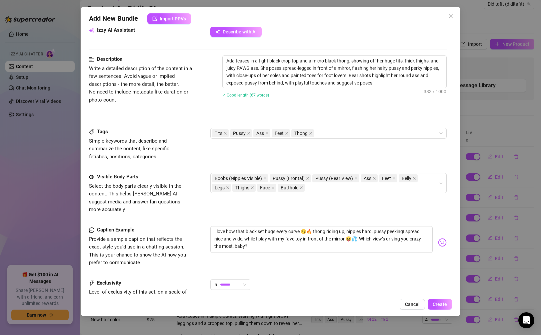
type textarea "I love how that black set hugs every curve 😏🔥 thong riding up, nipples hard, pu…"
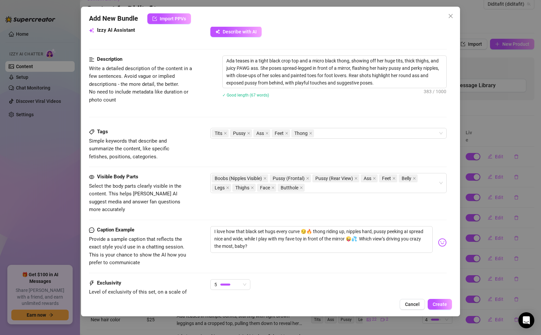
type textarea "I love how that black set hugs every curve 😏🔥 thong riding up, nipples hard, pu…"
click at [283, 231] on textarea "I love how that black set hugs every curve 😏🔥 thong riding up, nipples hard, pu…" at bounding box center [321, 239] width 222 height 27
type textarea "I love how that black set hugs every curve 😏🔥 thong riding up, nipples hard, pu…"
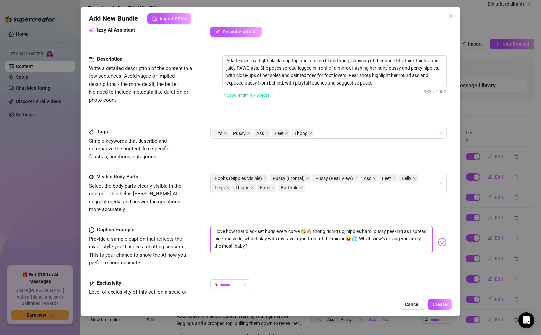
type textarea "I love how that black set hugs every curve 😏🔥 thong riding up, nipples hard, pu…"
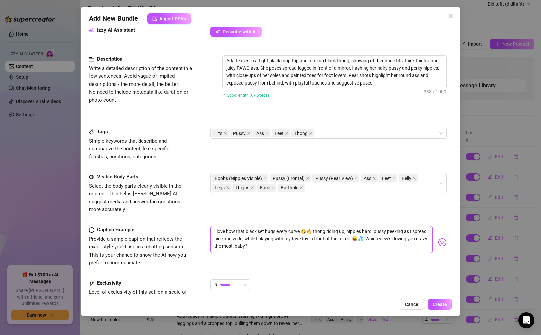
click at [287, 241] on textarea "I love how that black set hugs every curve 😏🔥 thong riding up, nipples hard, pu…" at bounding box center [321, 239] width 222 height 27
type textarea "I love how that black set hugs every curve 😏🔥 thong riding up, nipples hard, pu…"
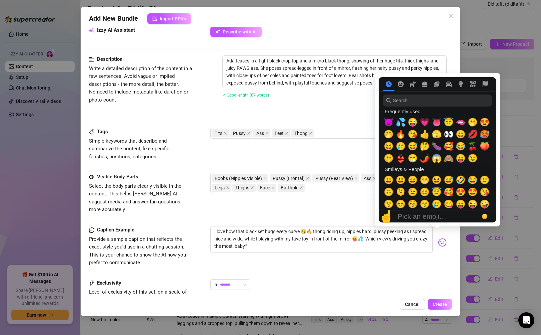
type textarea "I love how that black set hugs every curve 😏🔥 thong riding up, nipples hard, pu…"
click at [438, 238] on img at bounding box center [442, 242] width 9 height 9
click at [415, 125] on span "😜" at bounding box center [413, 121] width 10 height 9
type textarea "I love how that black set hugs every curve 😏🔥 thong riding up, nipples hard, pu…"
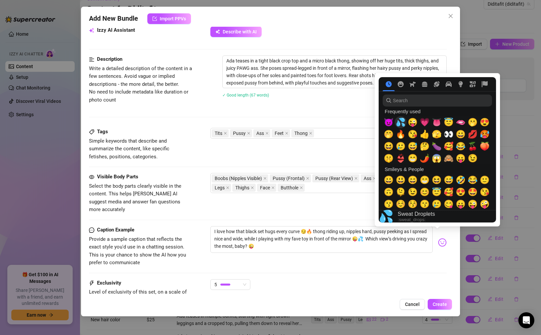
click at [406, 123] on div "💦" at bounding box center [401, 122] width 12 height 12
type textarea "I love how that black set hugs every curve 😏🔥 thong riding up, nipples hard, pu…"
click at [449, 130] on span "👀" at bounding box center [449, 133] width 10 height 9
type textarea "I love how that black set hugs every curve 😏🔥 thong riding up, nipples hard, pu…"
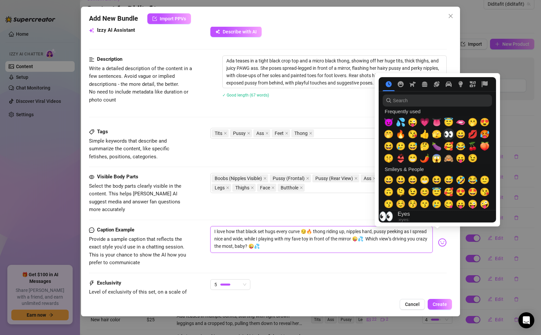
type textarea "I love how that black set hugs every curve 😏🔥 thong riding up, nipples hard, pu…"
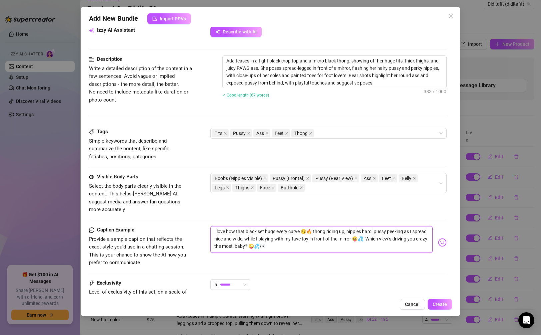
type textarea "I love how that black set hugs every curve 😏🔥 thong riding up, nipples hard, pu…"
click at [230, 232] on textarea "I love how that black set hugs every curve 😏🔥 thong riding up, nipples hard, pu…" at bounding box center [321, 239] width 222 height 27
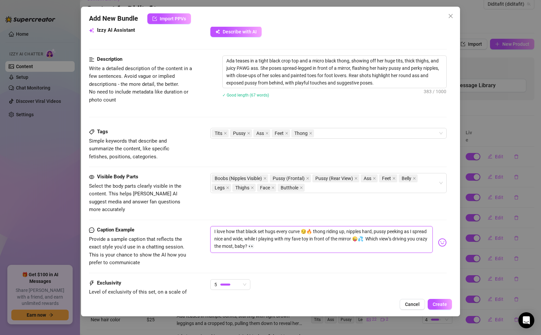
type textarea "I love how that black set hugs every curve 😏🔥 thong riding up, nipples hard, pu…"
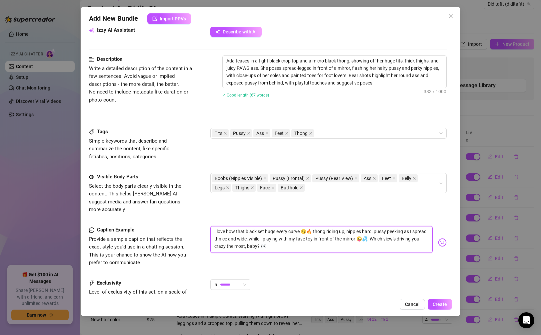
type textarea "I love how that black set hugs every curve 😏🔥 thong riding up, nipples hard, pu…"
click at [284, 229] on textarea "I love how that black set hugs every curve 😏🔥 thong riding up, nipples hard, pu…" at bounding box center [321, 239] width 222 height 27
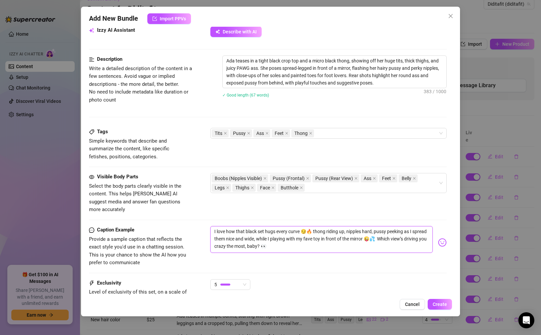
type textarea "I love how that black set hugs every curve 😏🔥 thong riding up, nipples hard, pu…"
click at [311, 238] on textarea "I love how that black set hugs every curve 😏🔥 thong riding up, nipples hard, pu…" at bounding box center [321, 239] width 222 height 27
click at [283, 228] on textarea "I love how that black set hugs every curve 😏🔥 thong riding up, nipples hard, pu…" at bounding box center [321, 239] width 222 height 27
type textarea "I love how that black set hugs every curve 😏🔥 thong riding up, nipples hard, pu…"
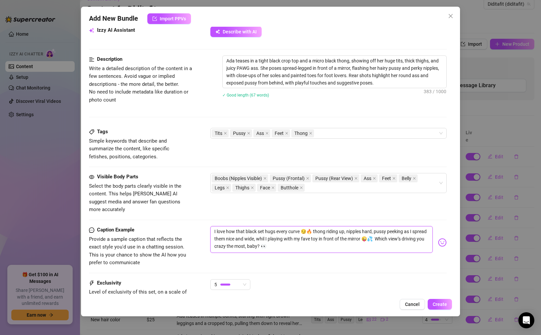
type textarea "I love how that black set hugs every curve 😏🔥 thong riding up, nipples hard, pu…"
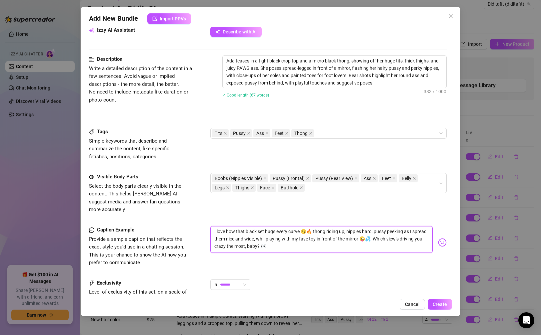
type textarea "I love how that black set hugs every curve 😏🔥 thong riding up, nipples hard, pu…"
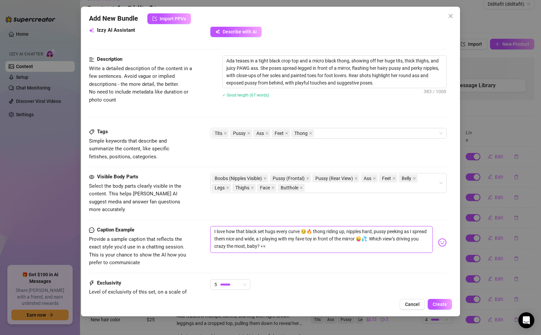
type textarea "I love how that black set hugs every curve 😏🔥 thong riding up, nipples hard, pu…"
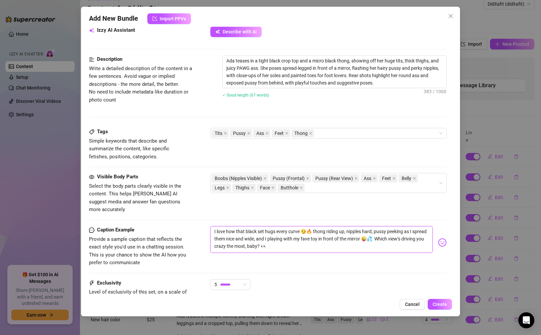
type textarea "I love how that black set hugs every curve 😏🔥 thong riding up, nipples hard, pu…"
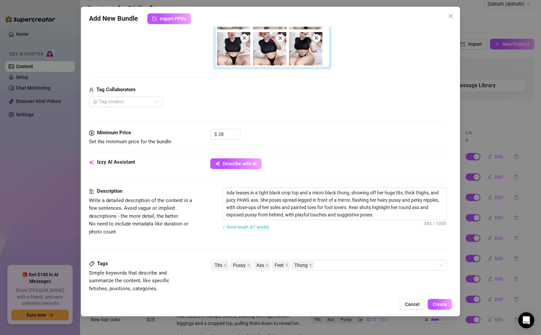
scroll to position [384, 0]
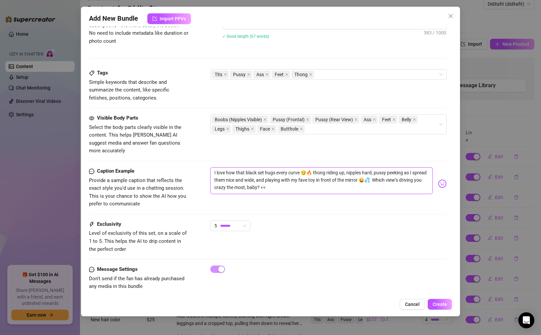
type textarea "I love how that black set hugs every curve 😏🔥 thong riding up, nipples hard, pu…"
click at [432, 298] on div "Add New Bundle Import PPVs Account Diditafit (@diditafit) Name Name is for your…" at bounding box center [270, 161] width 379 height 309
click at [434, 300] on button "Create" at bounding box center [440, 304] width 24 height 11
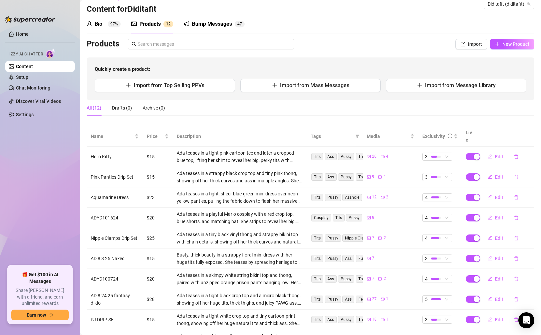
click at [30, 68] on link "Content" at bounding box center [24, 66] width 17 height 5
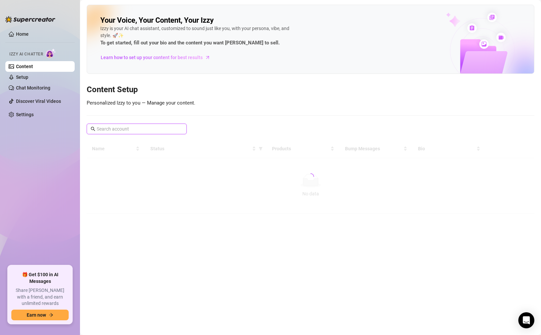
click at [122, 127] on input "text" at bounding box center [137, 128] width 81 height 7
paste input "[PERSON_NAME]"
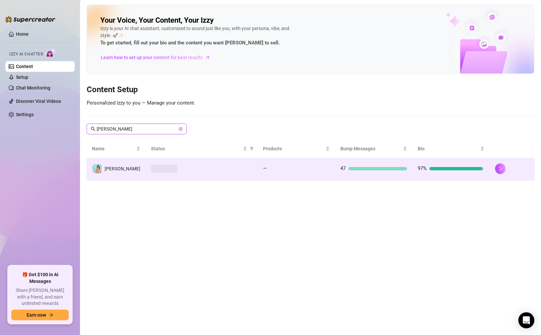
type input "[PERSON_NAME]"
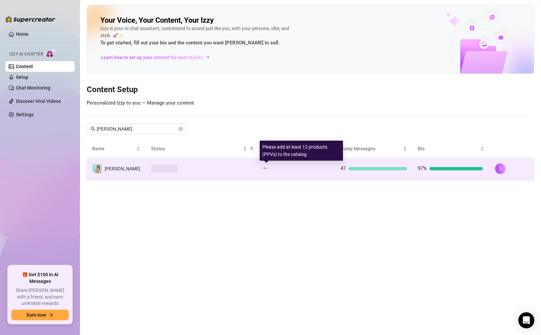
click at [274, 165] on div "—" at bounding box center [296, 168] width 67 height 8
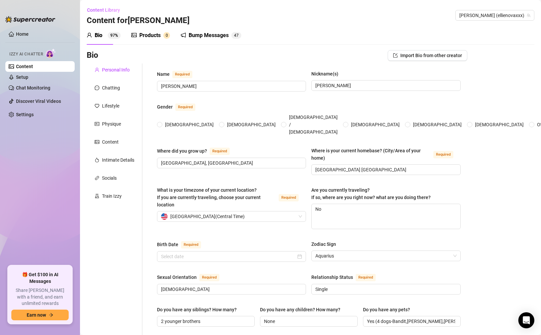
radio input "true"
type input "February 1st, 2003"
click at [163, 40] on div "Products 0" at bounding box center [150, 35] width 39 height 19
